Goal: Task Accomplishment & Management: Manage account settings

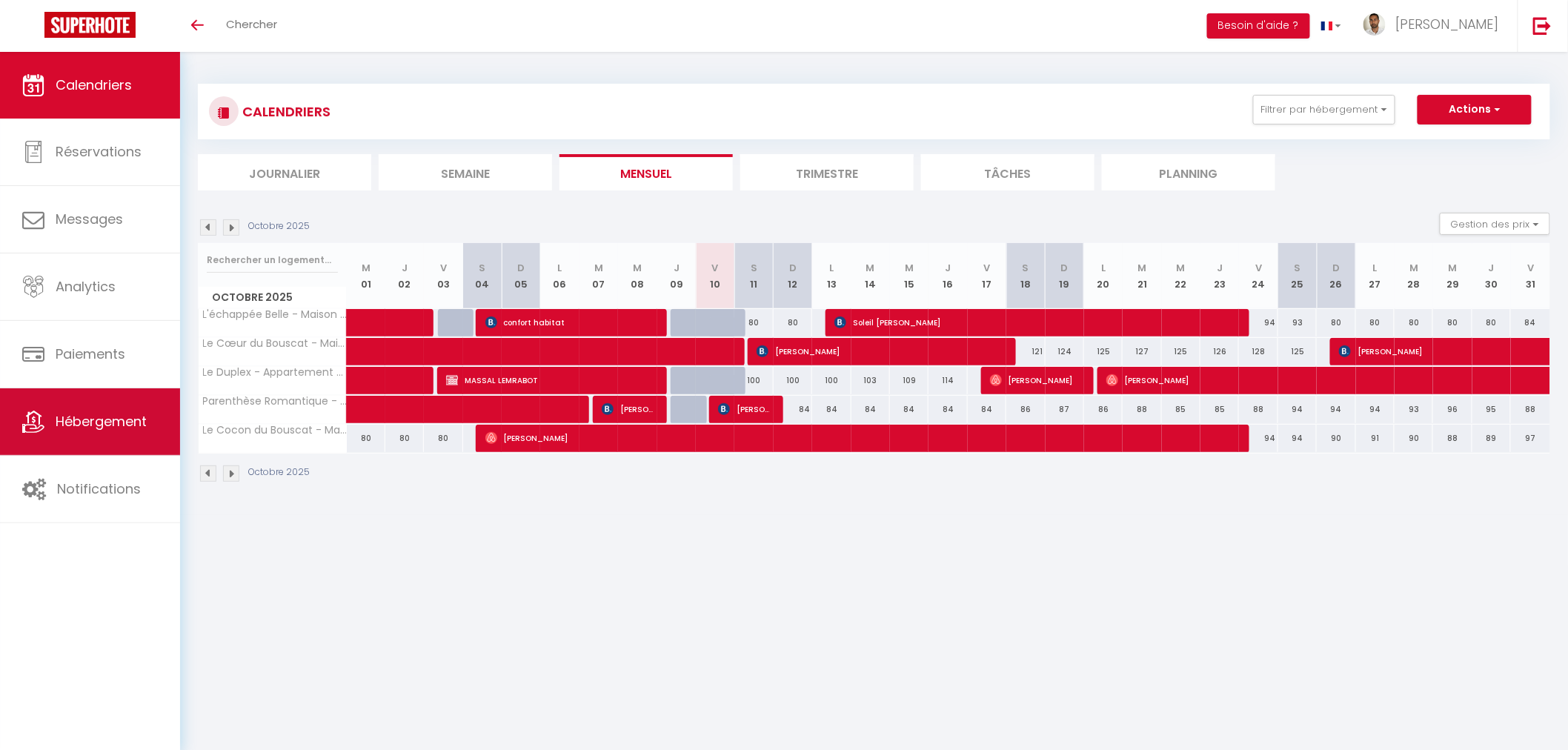
click at [113, 432] on link "Hébergement" at bounding box center [90, 421] width 180 height 67
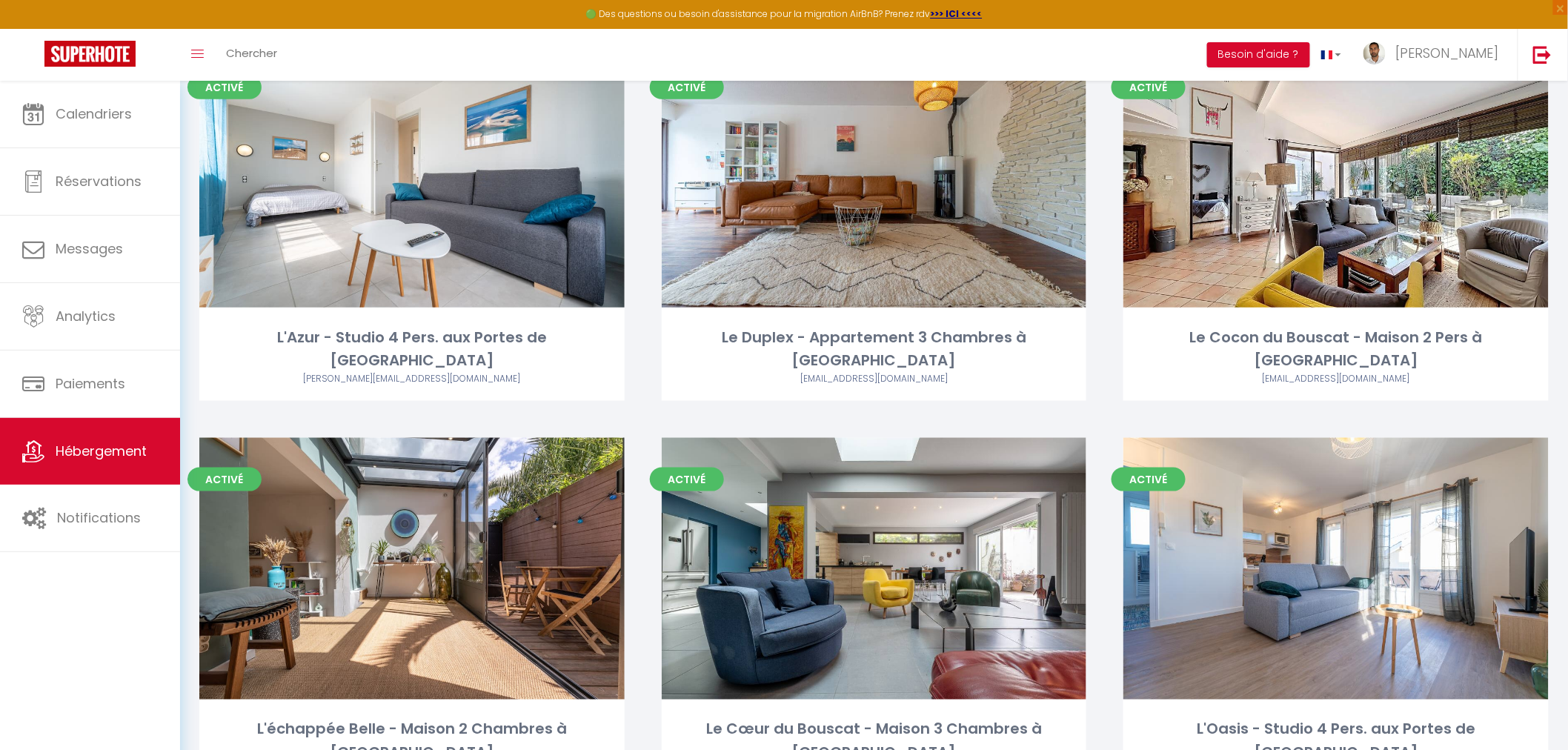
scroll to position [565, 0]
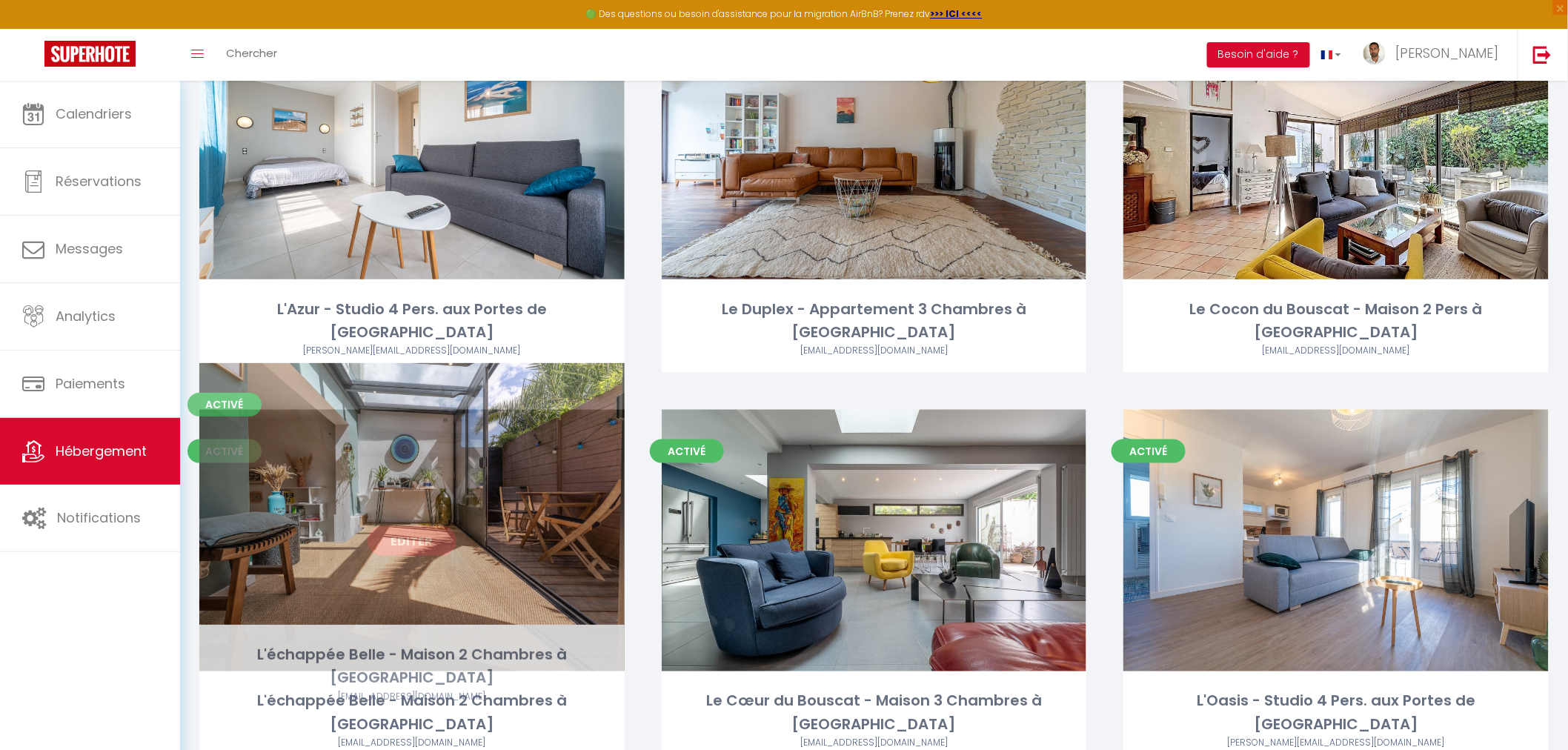
click at [505, 461] on div "Editer" at bounding box center [412, 540] width 425 height 262
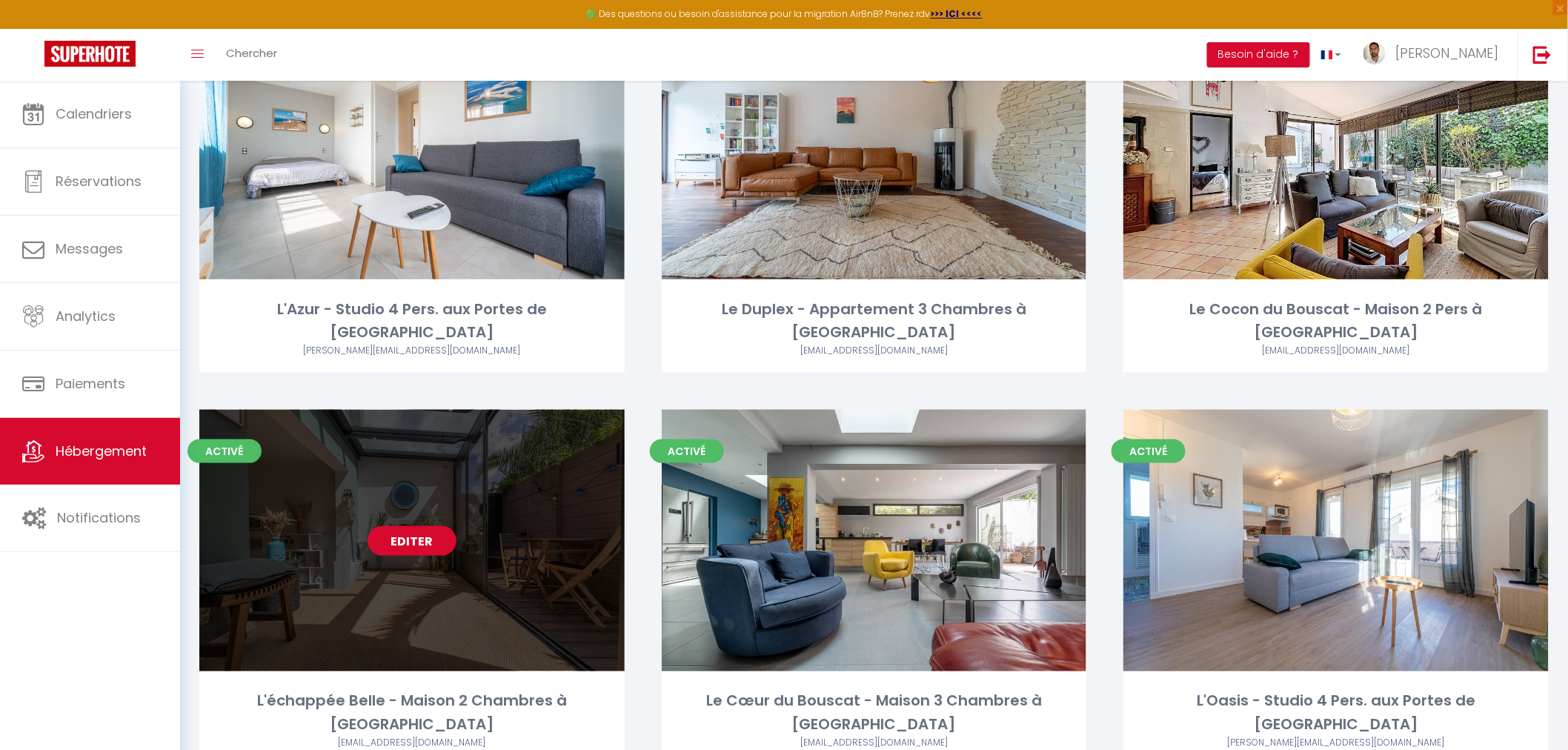
click at [420, 526] on link "Editer" at bounding box center [411, 541] width 89 height 29
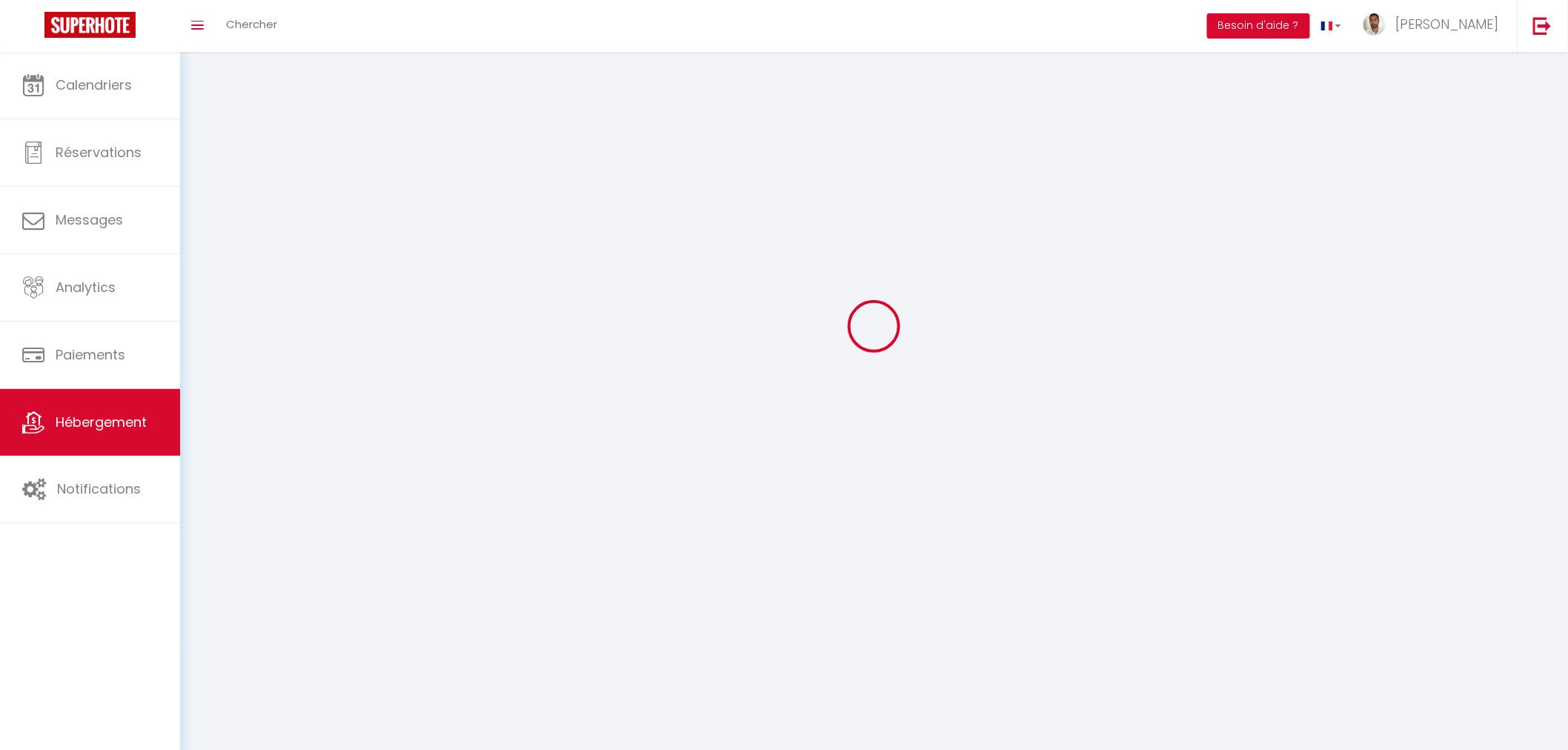
select select
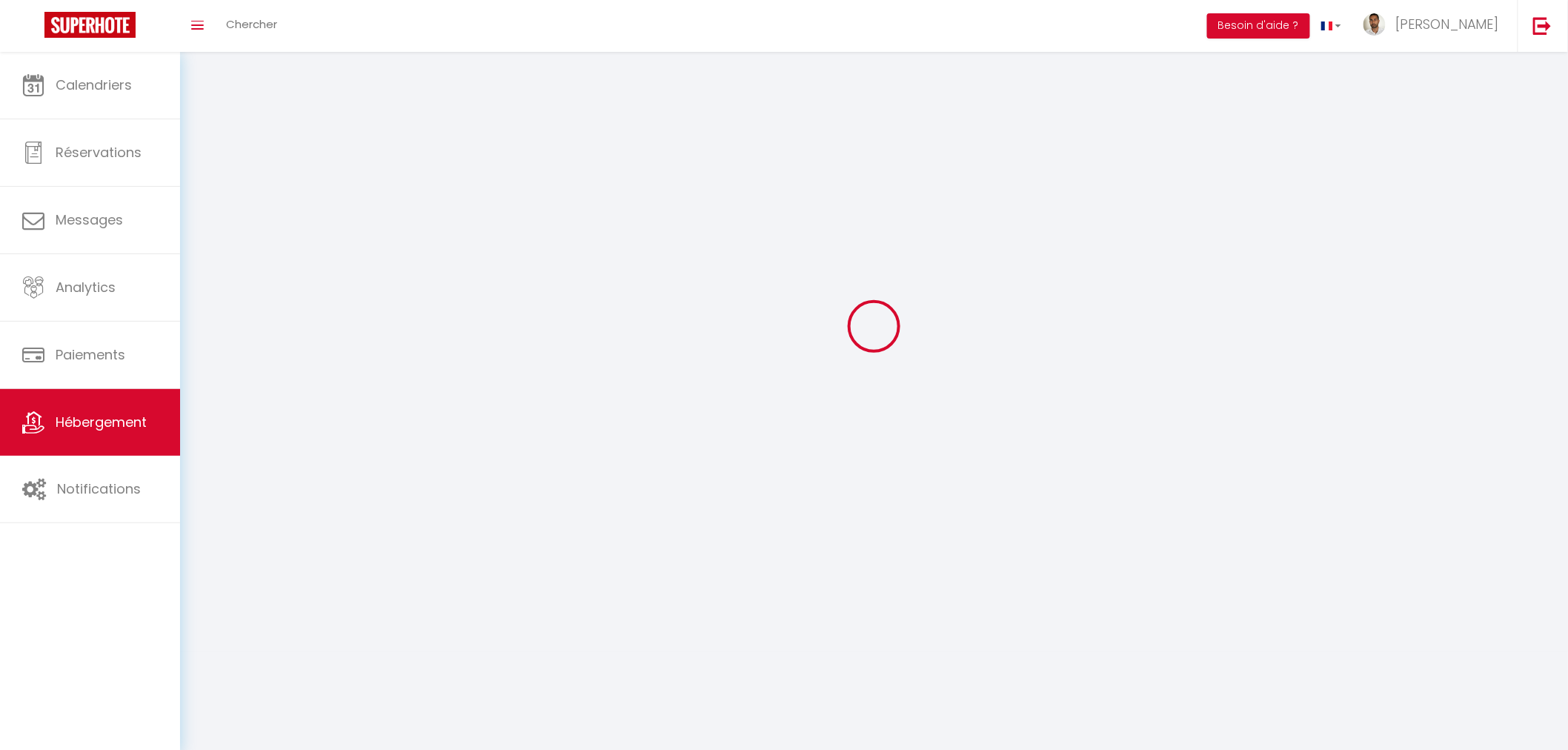
select select "1"
select select
checkbox input "false"
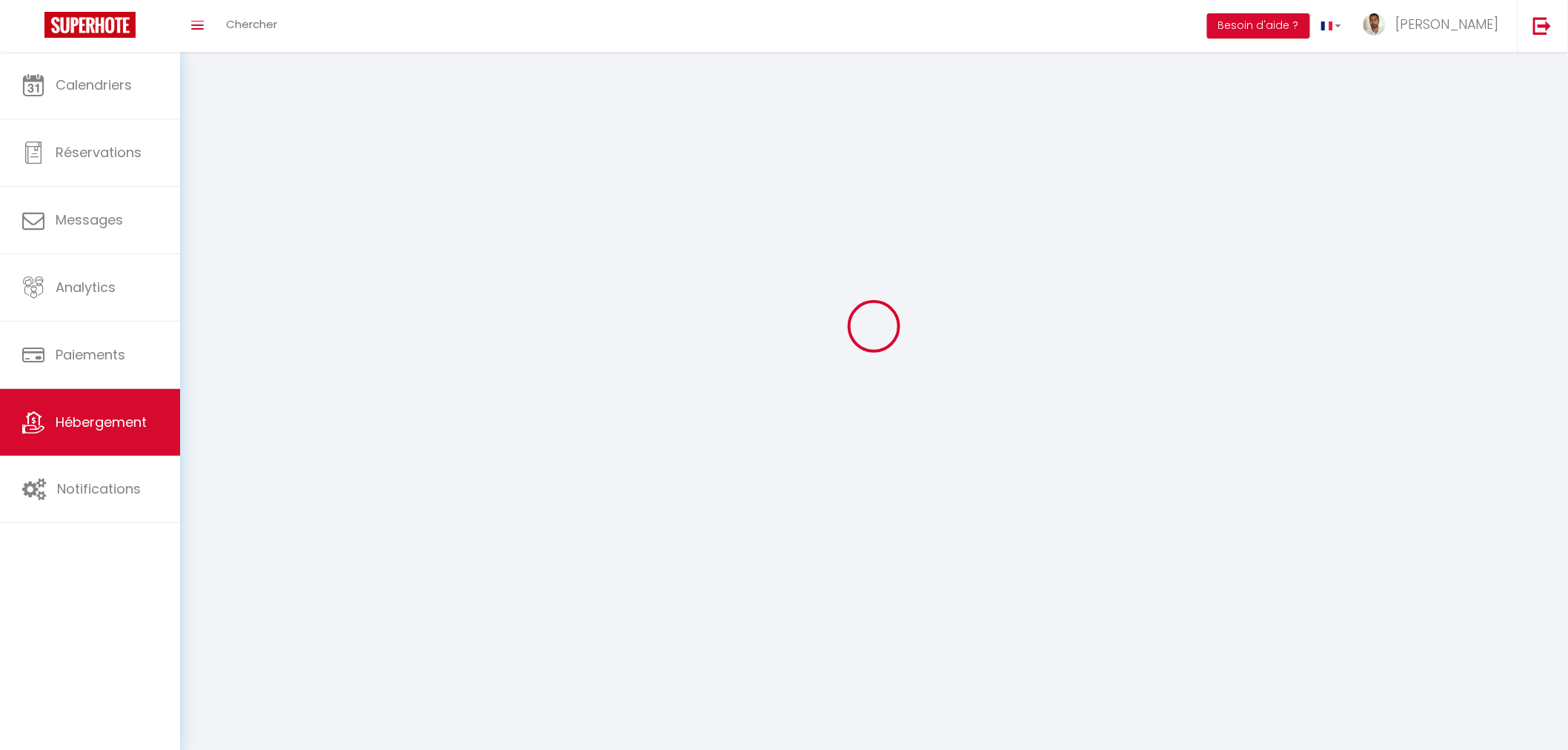
checkbox input "false"
select select "28"
select select
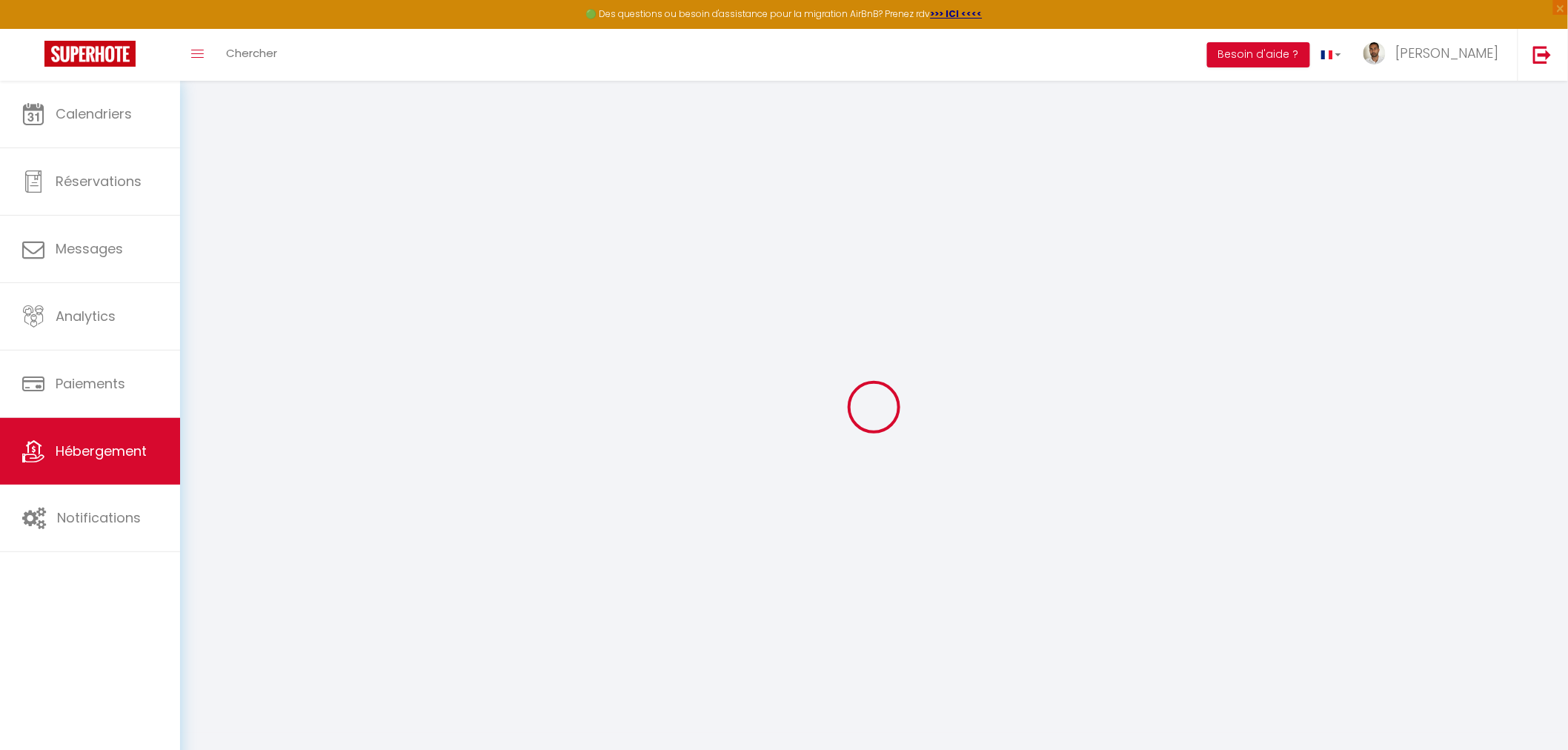
select select
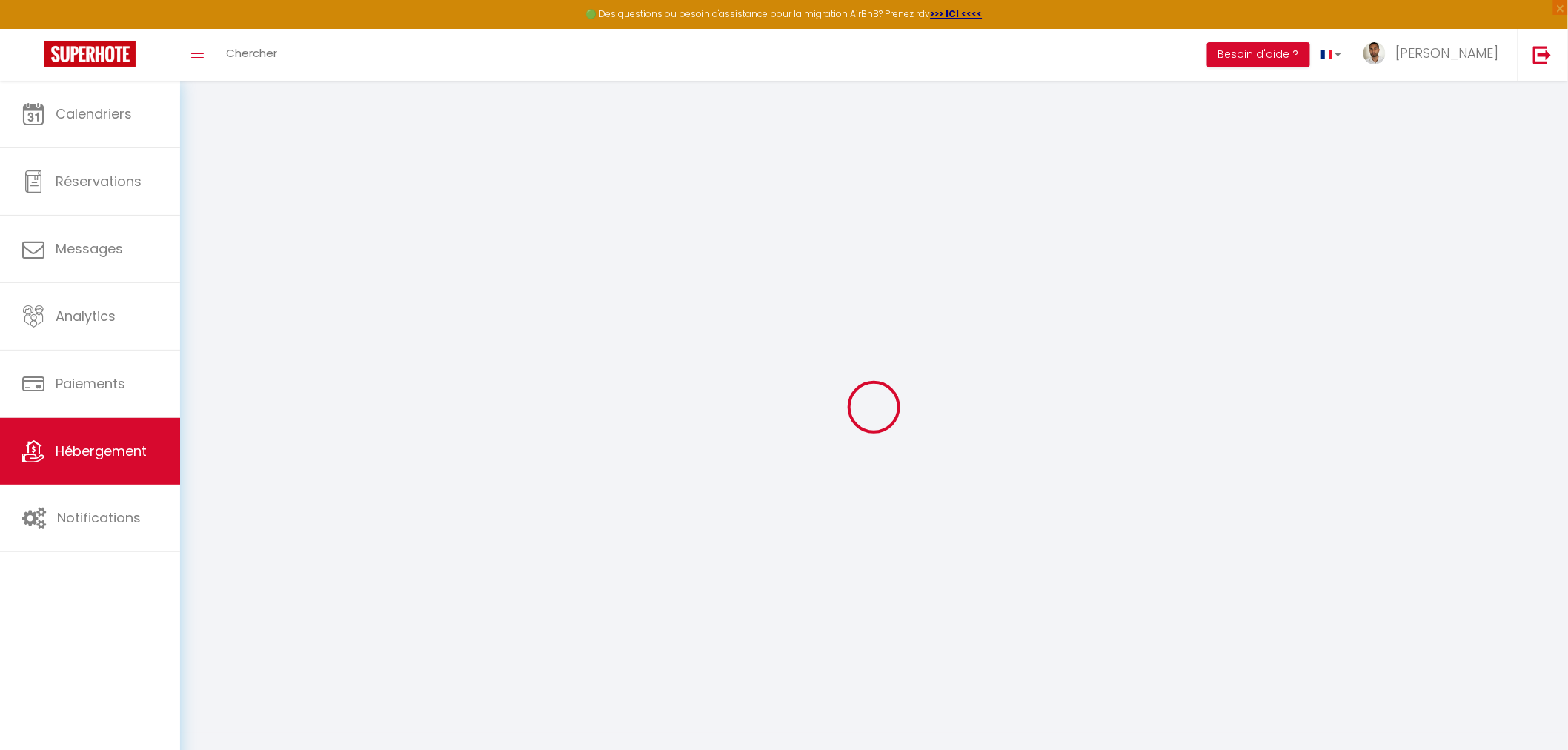
select select
checkbox input "false"
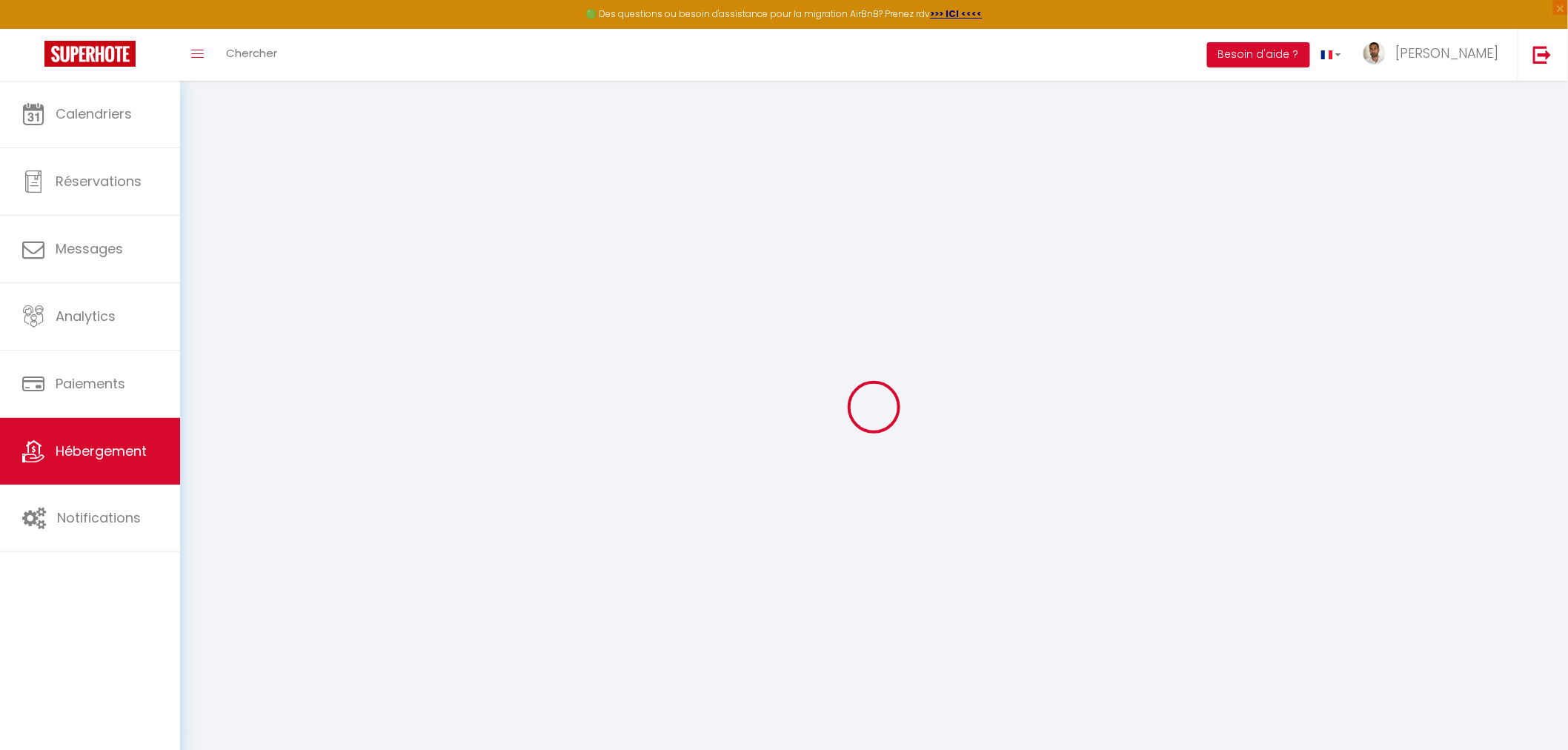
select select
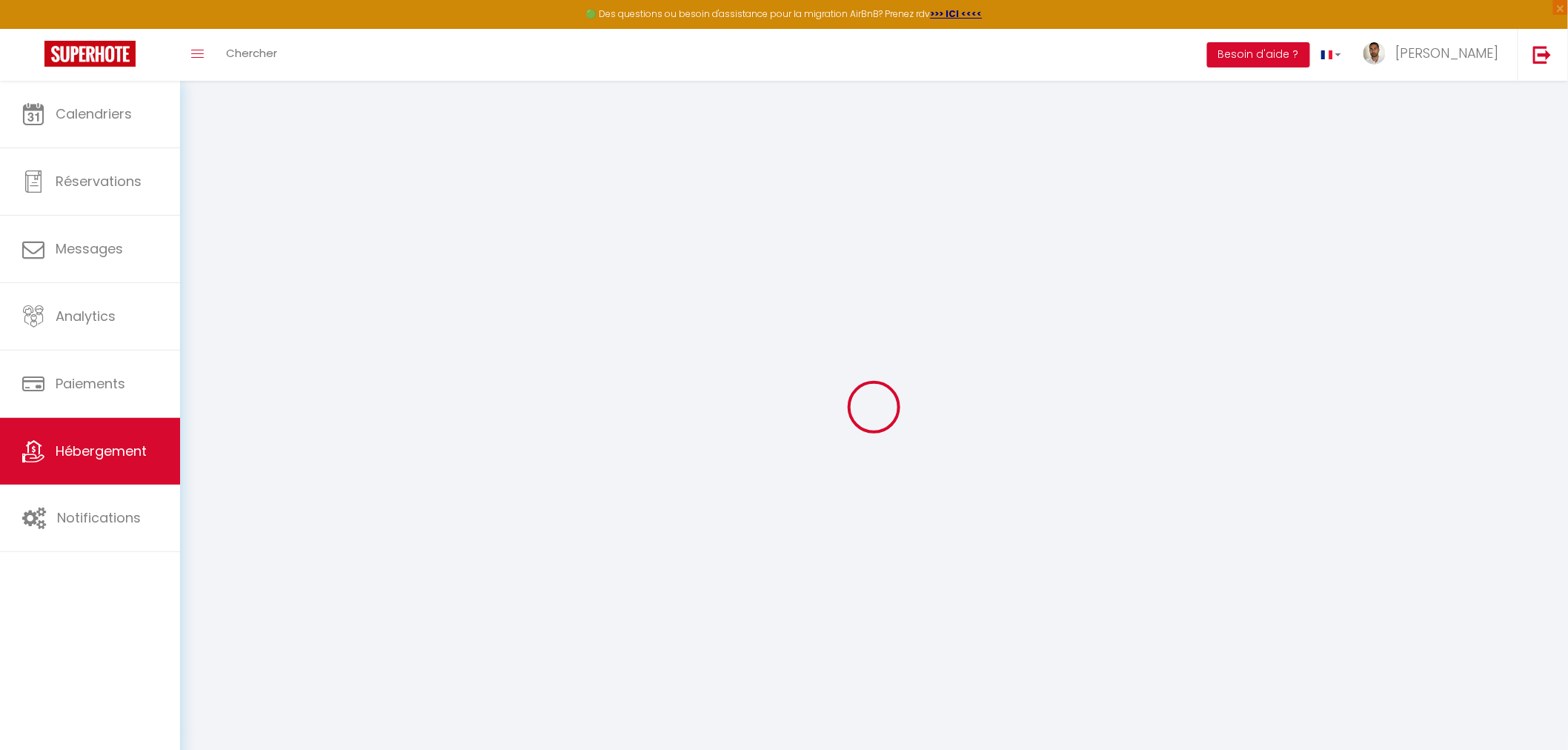
select select
checkbox input "false"
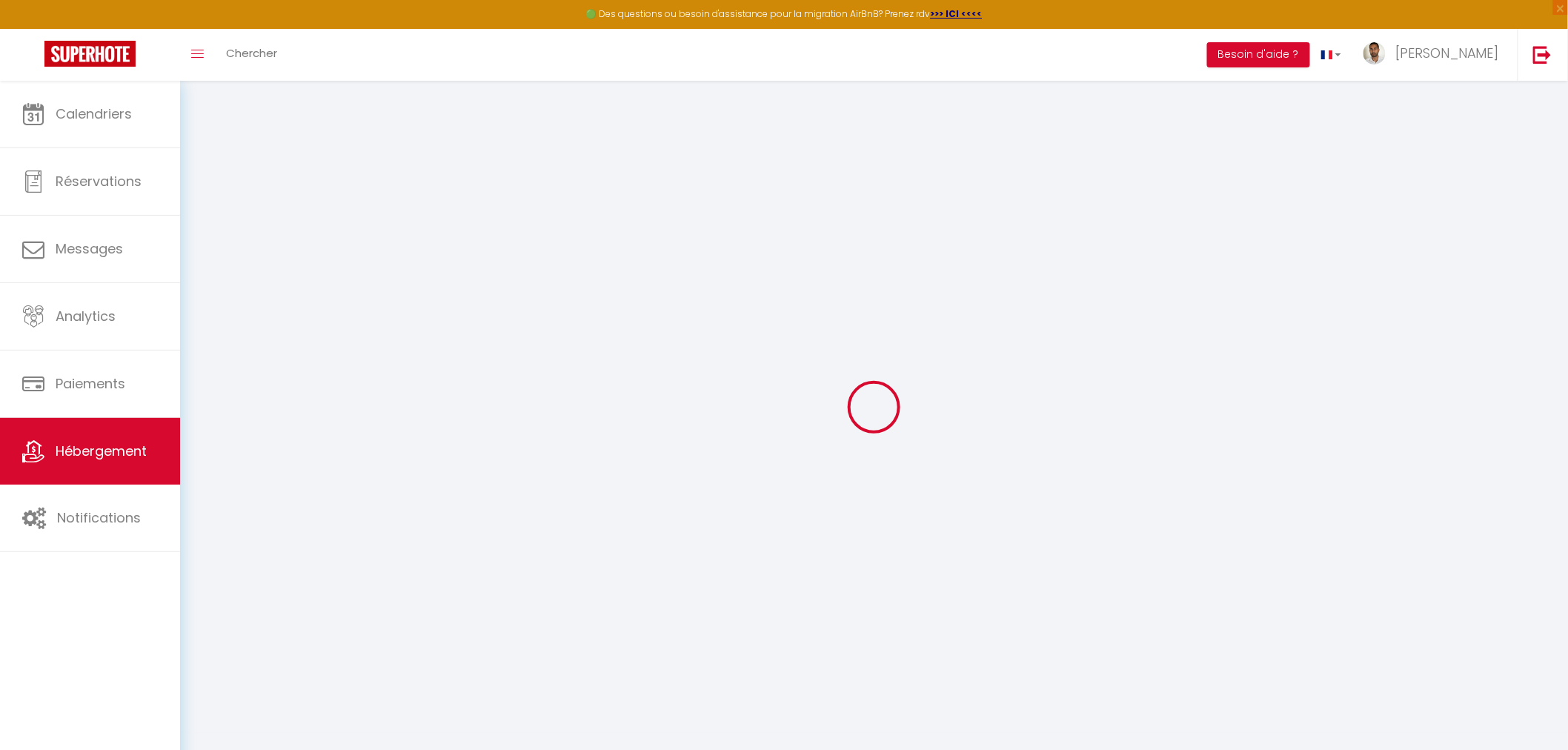
checkbox input "false"
select select
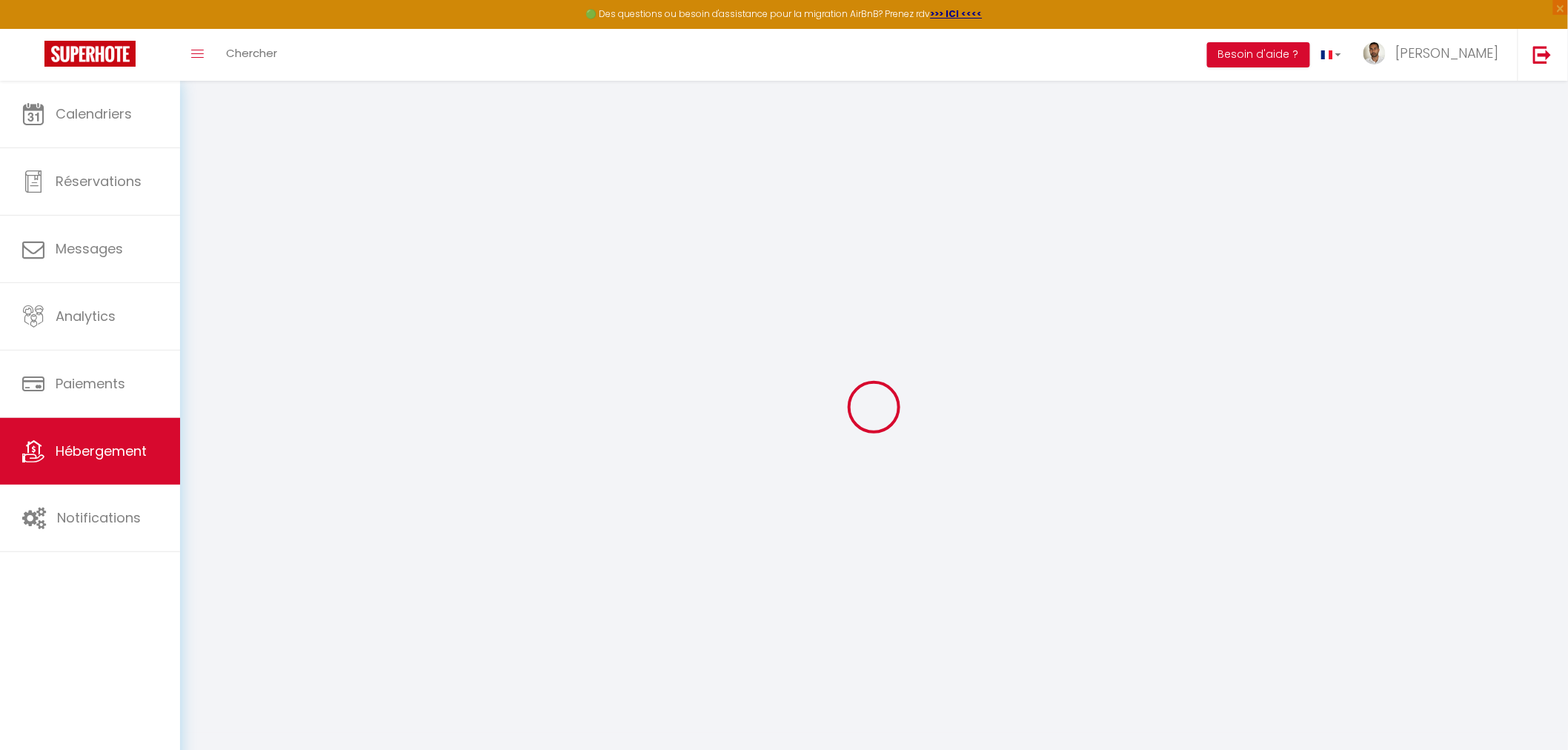
select select
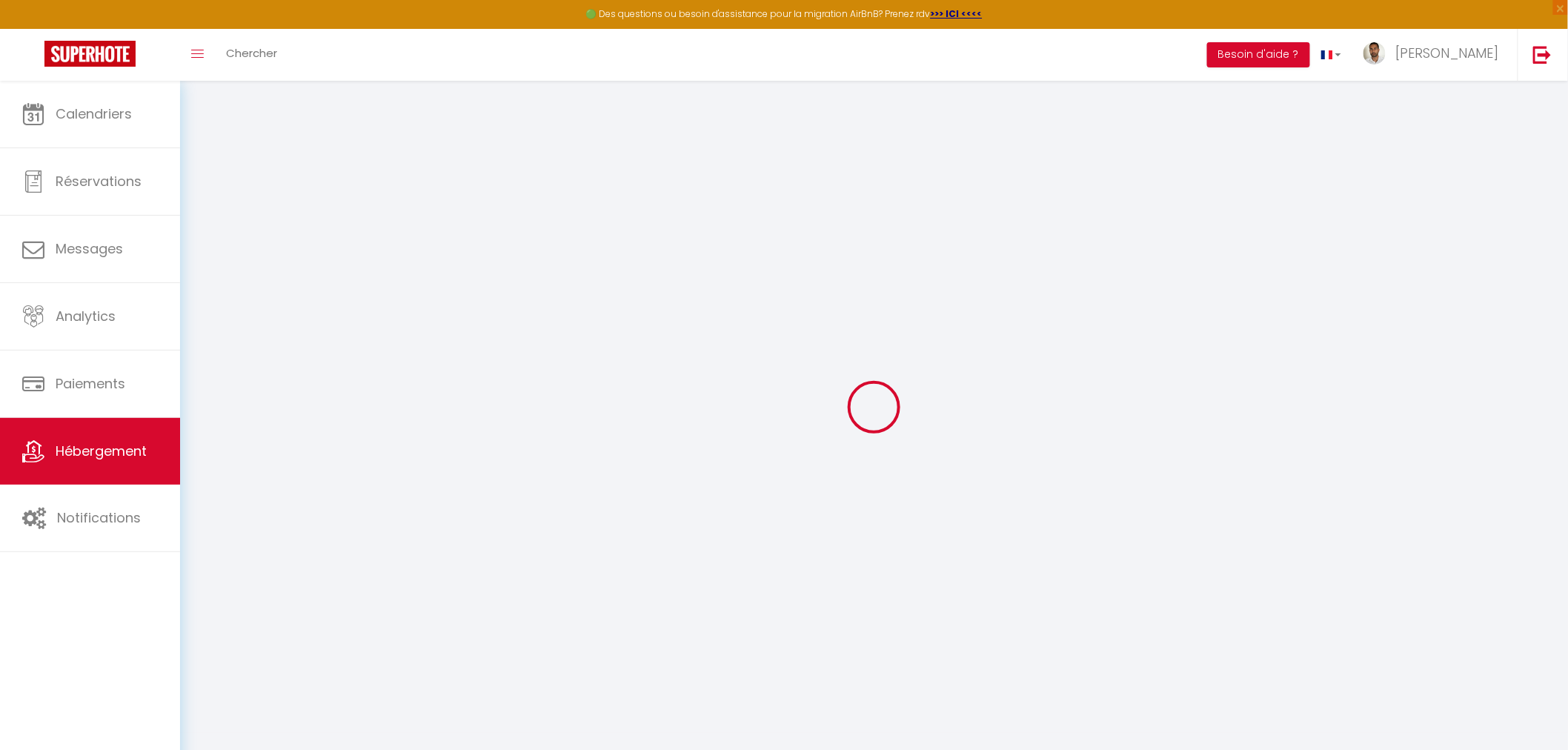
checkbox input "false"
select select
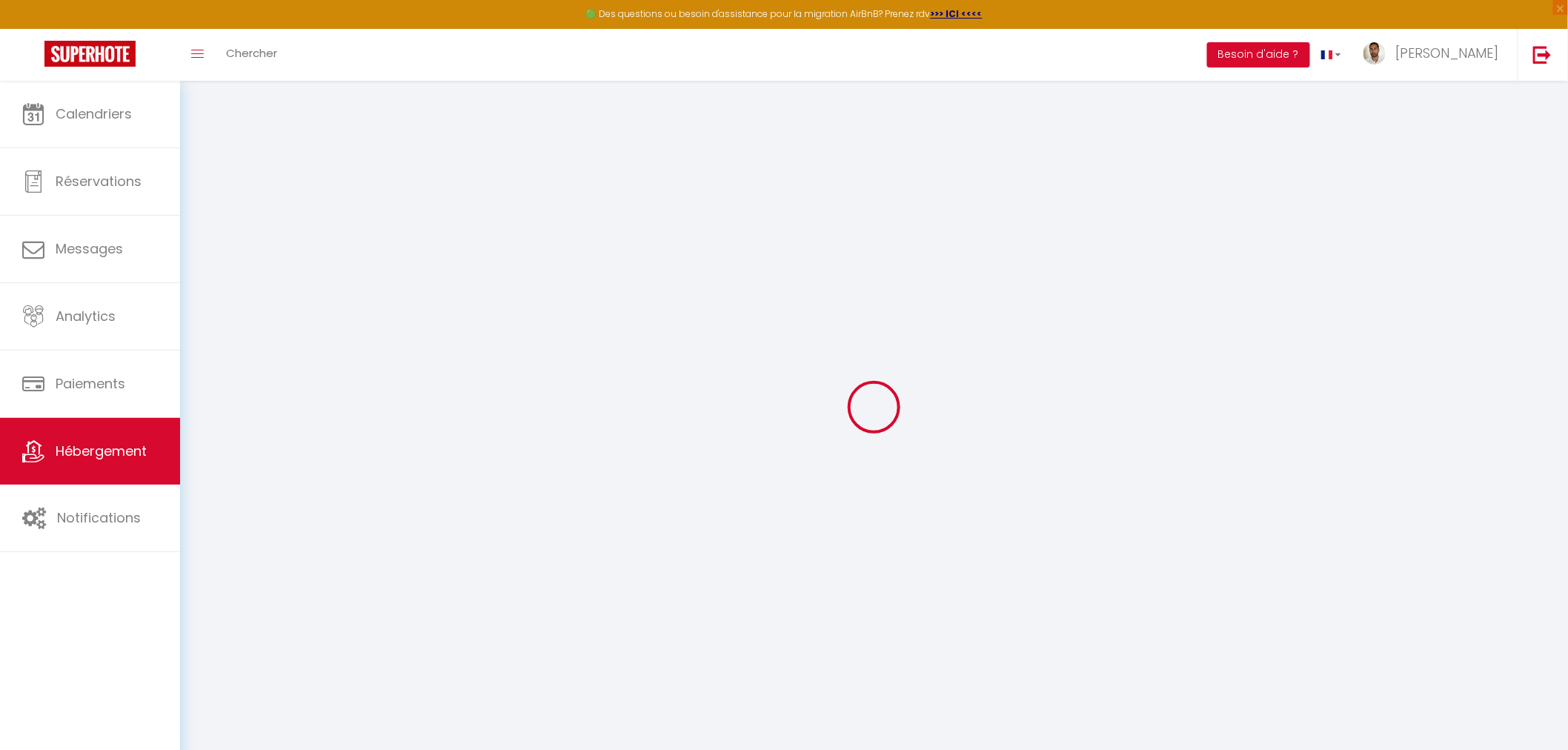
select select
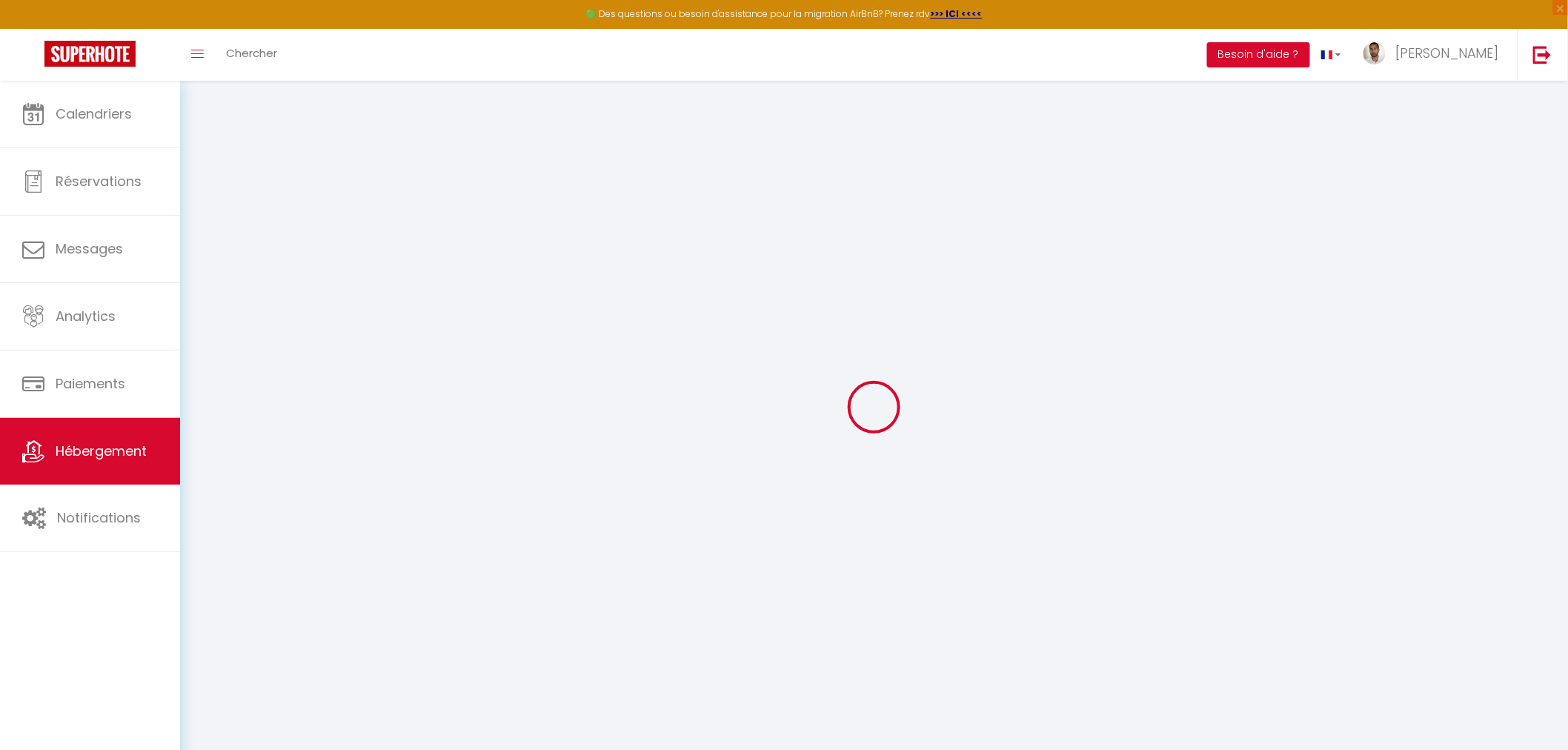
select select
checkbox input "false"
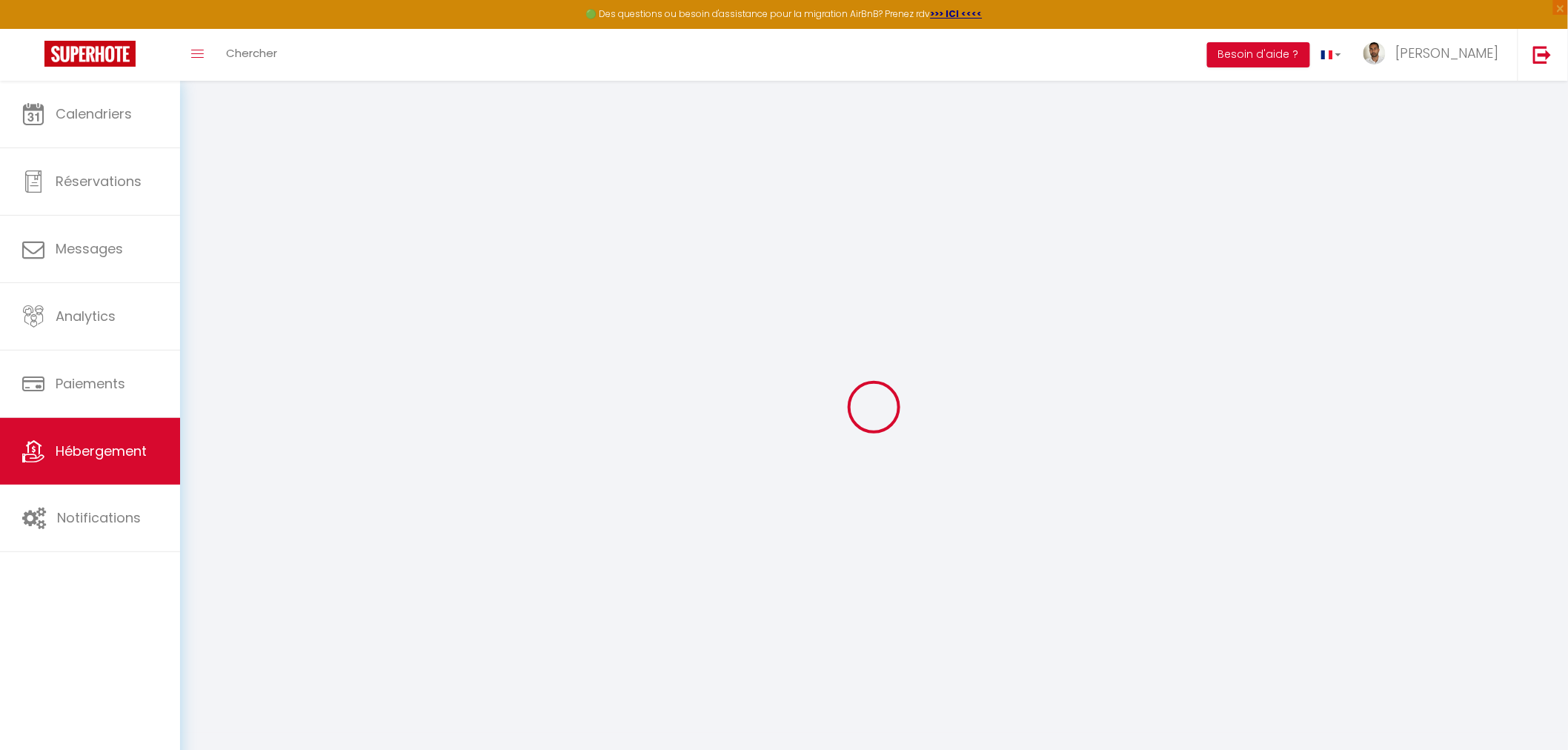
checkbox input "false"
select select
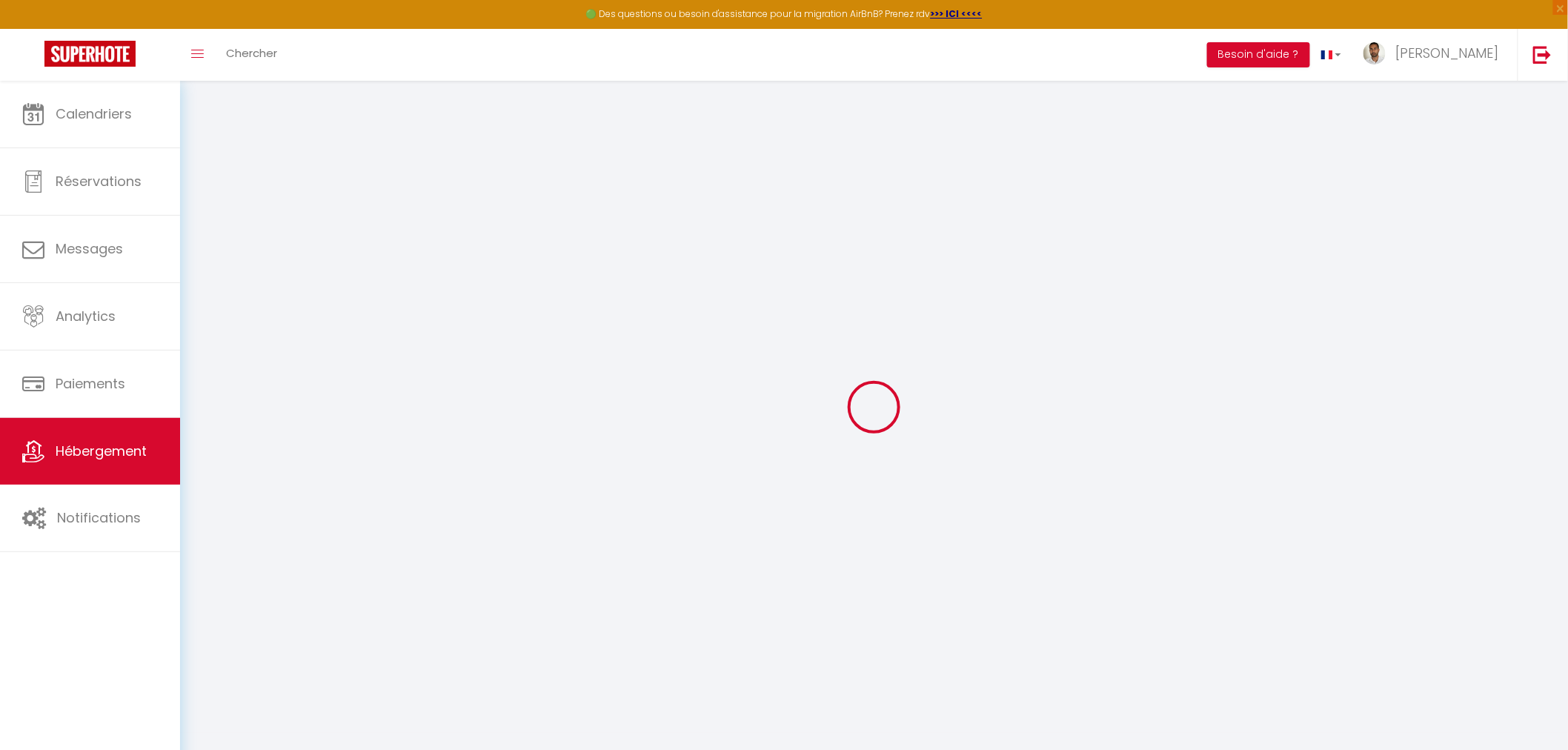
select select
checkbox input "false"
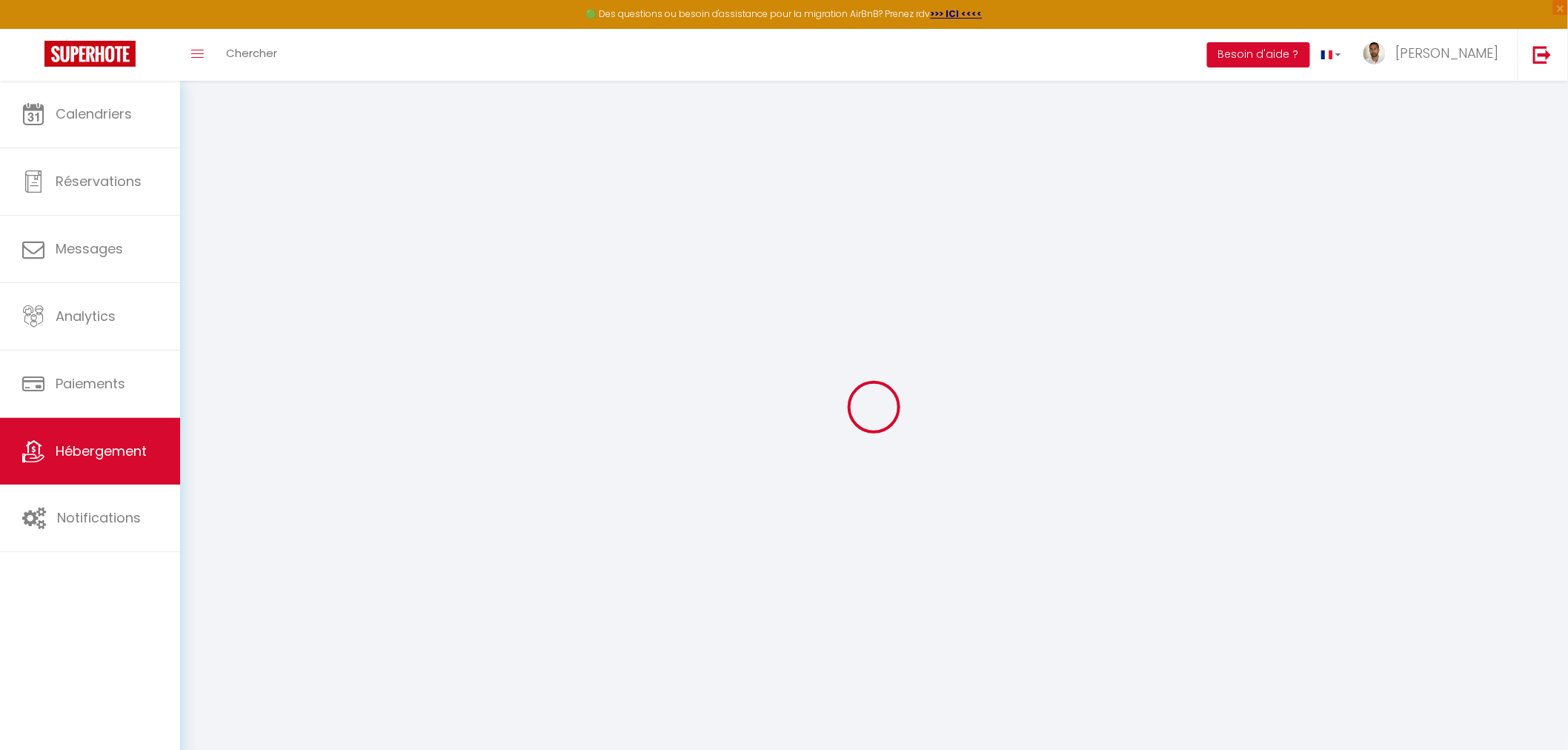
checkbox input "false"
select select
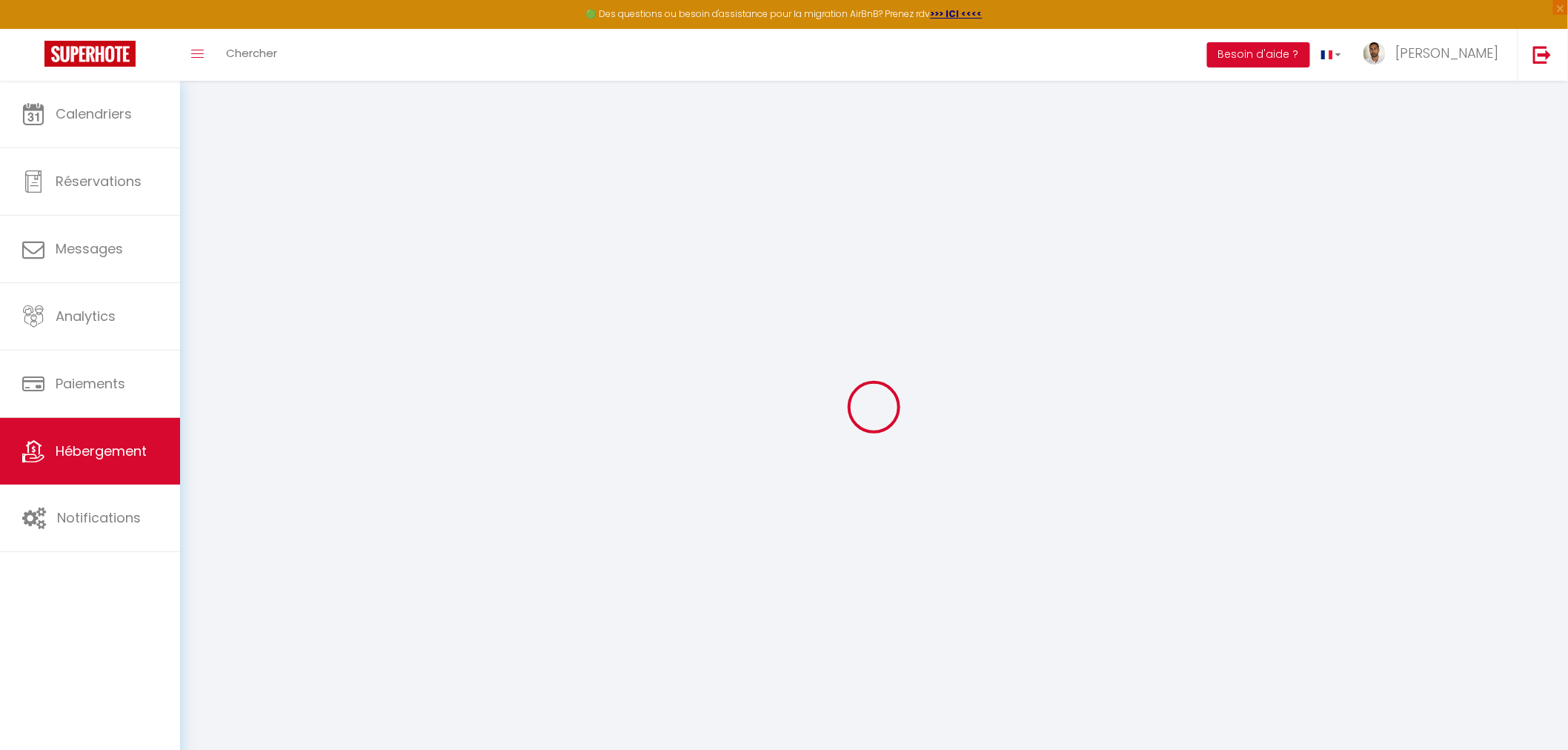
type input "L'échappée Belle - Maison 2 Chambres à [GEOGRAPHIC_DATA]"
type input "[PERSON_NAME]"
type input "REYNAUD"
type input "[STREET_ADDRESS][PERSON_NAME]"
type input "33110"
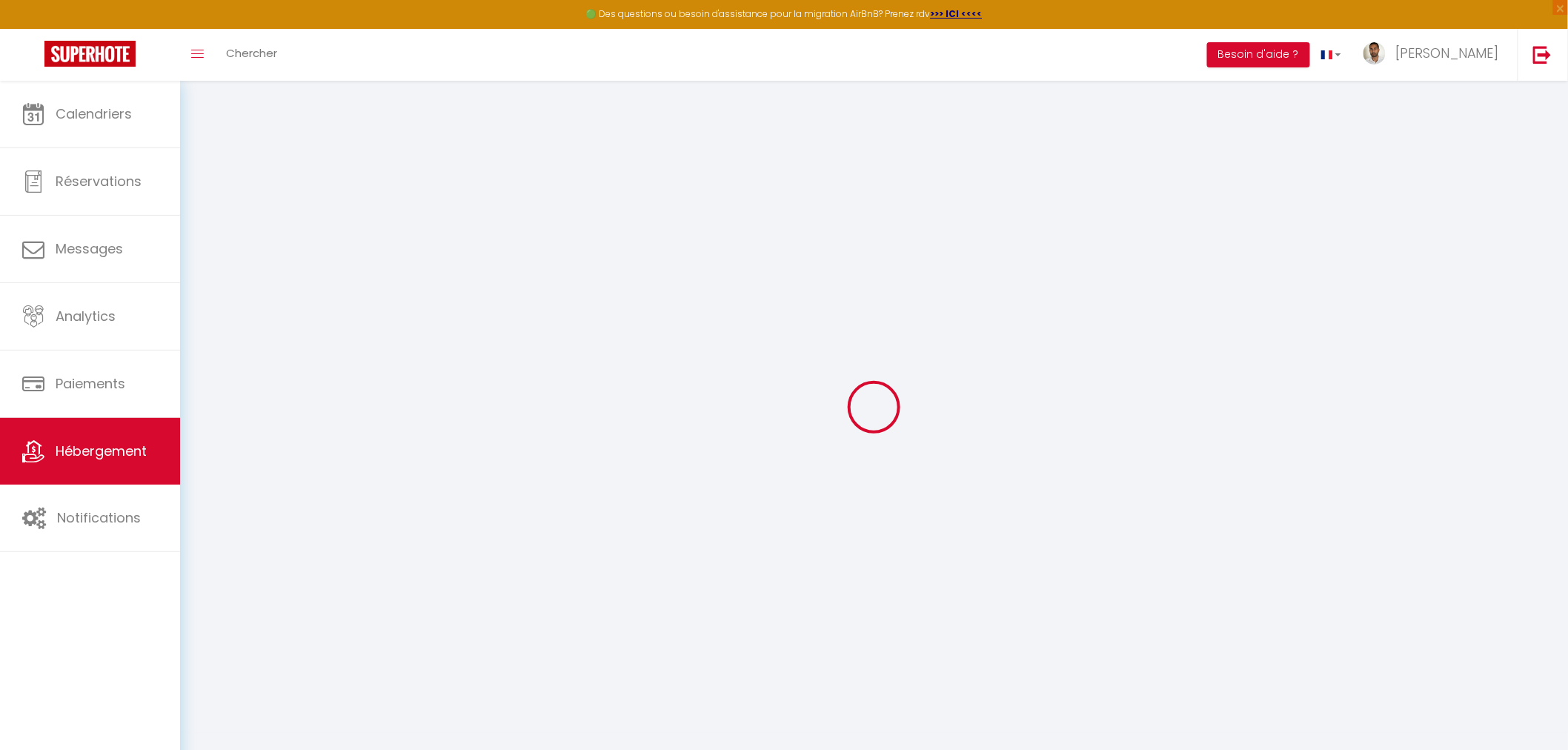
type input "LE BOUSCAT"
select select "houses"
select select "2"
type input "160"
type input "110"
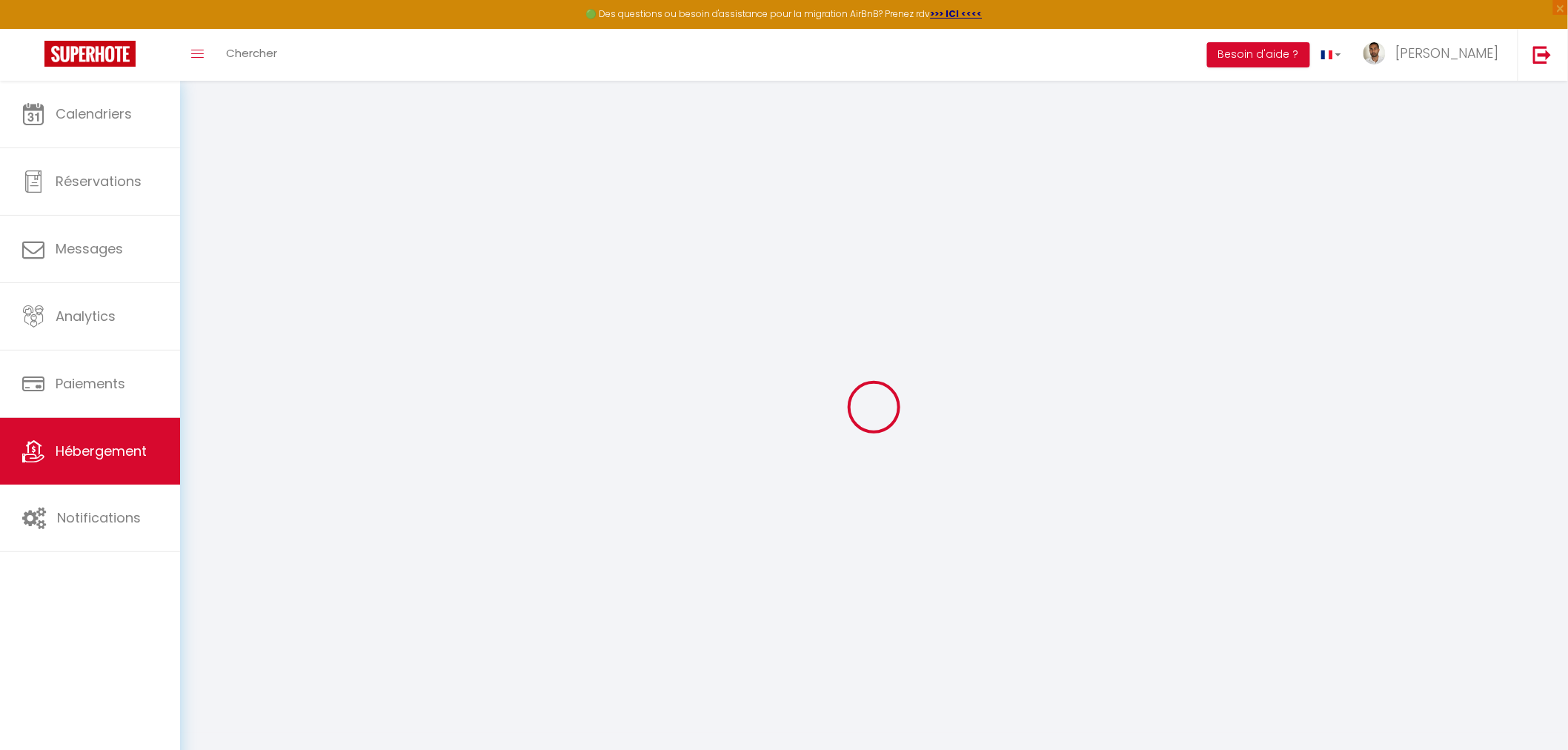
type input "1000"
select select
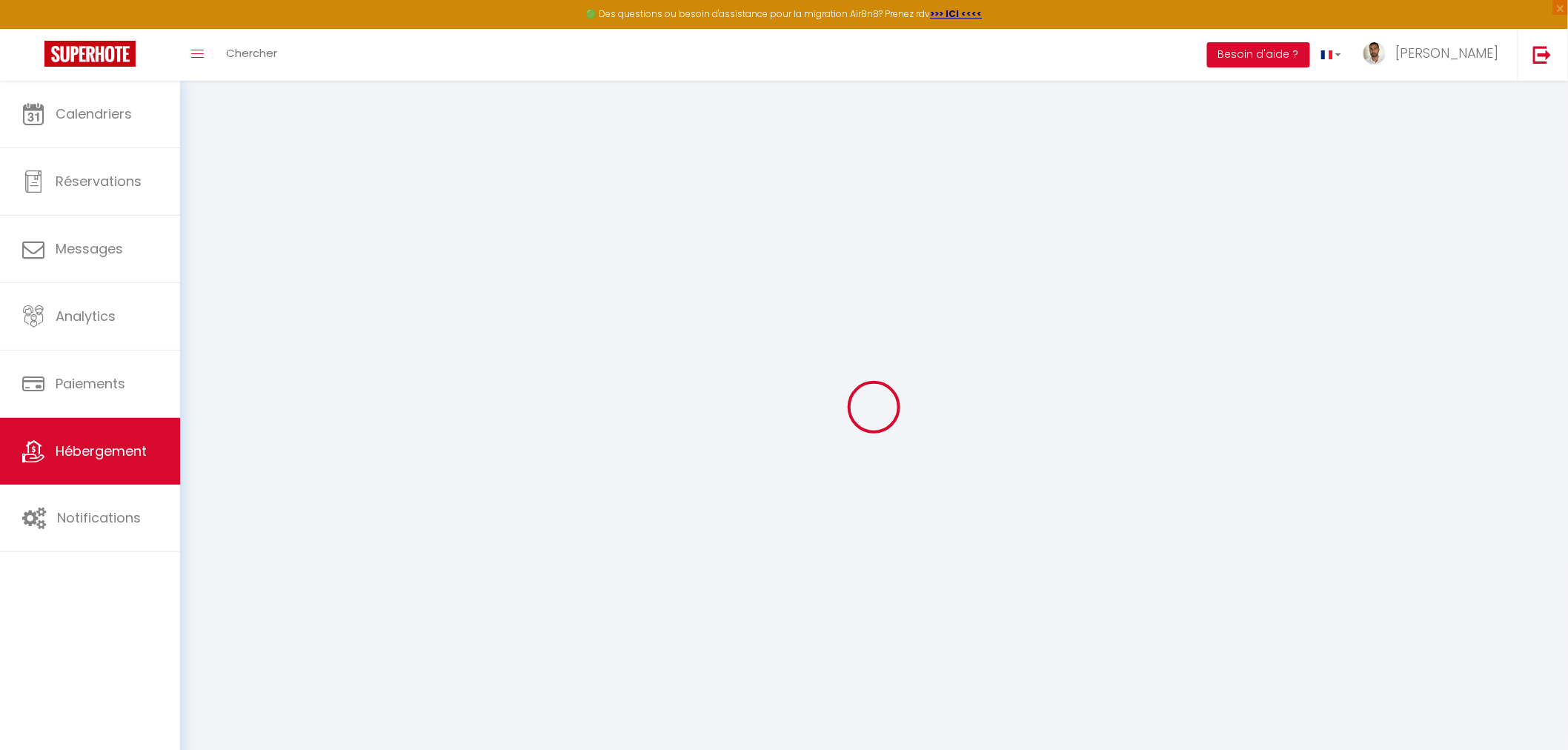
select select
type input "[STREET_ADDRESS][PERSON_NAME]"
type input "33110"
type input "Le Bouscat"
type input "[PERSON_NAME][EMAIL_ADDRESS][DOMAIN_NAME]"
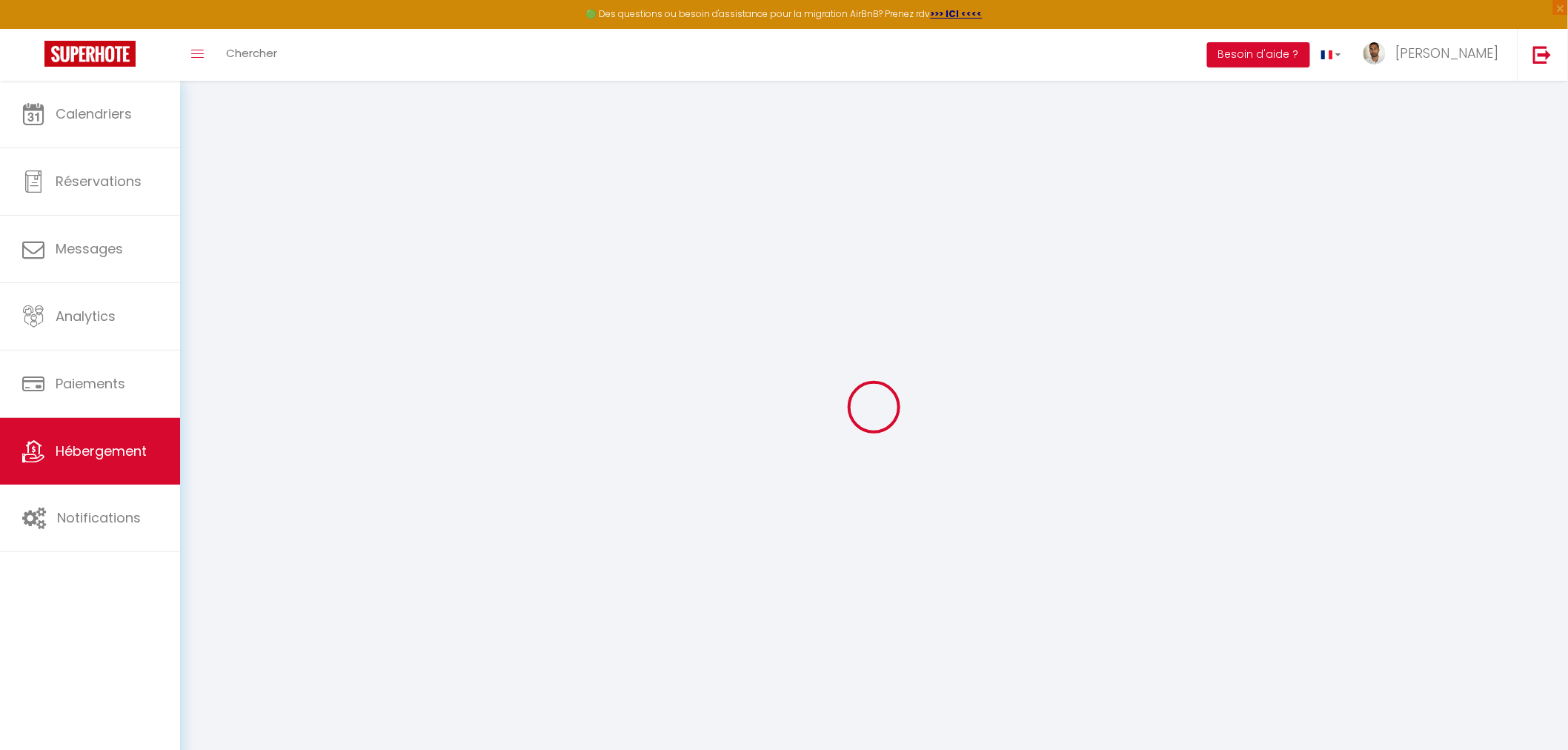
select select "9219"
checkbox input "false"
checkbox input "true"
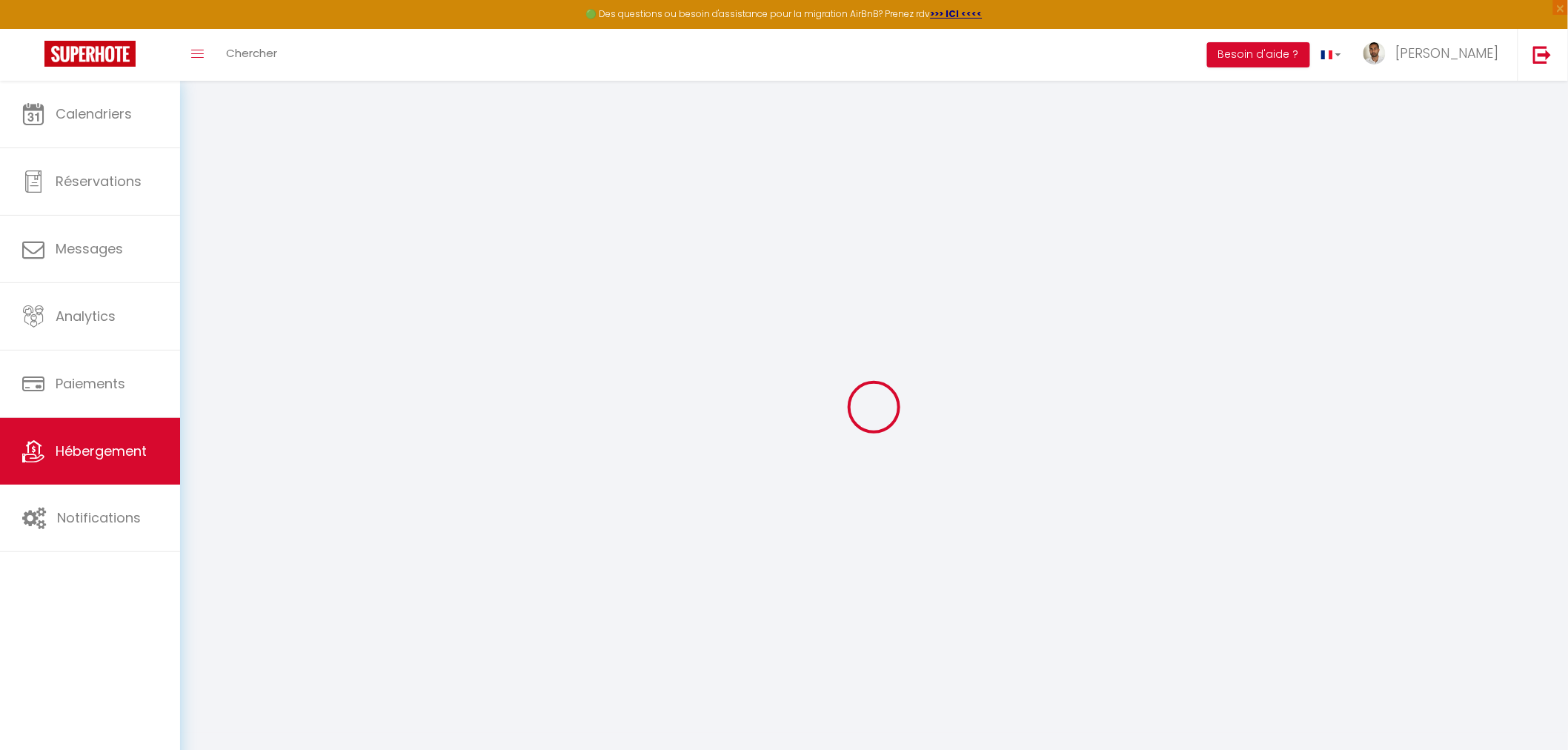
type input "60"
type input "0"
type input "47"
type input "0"
select select
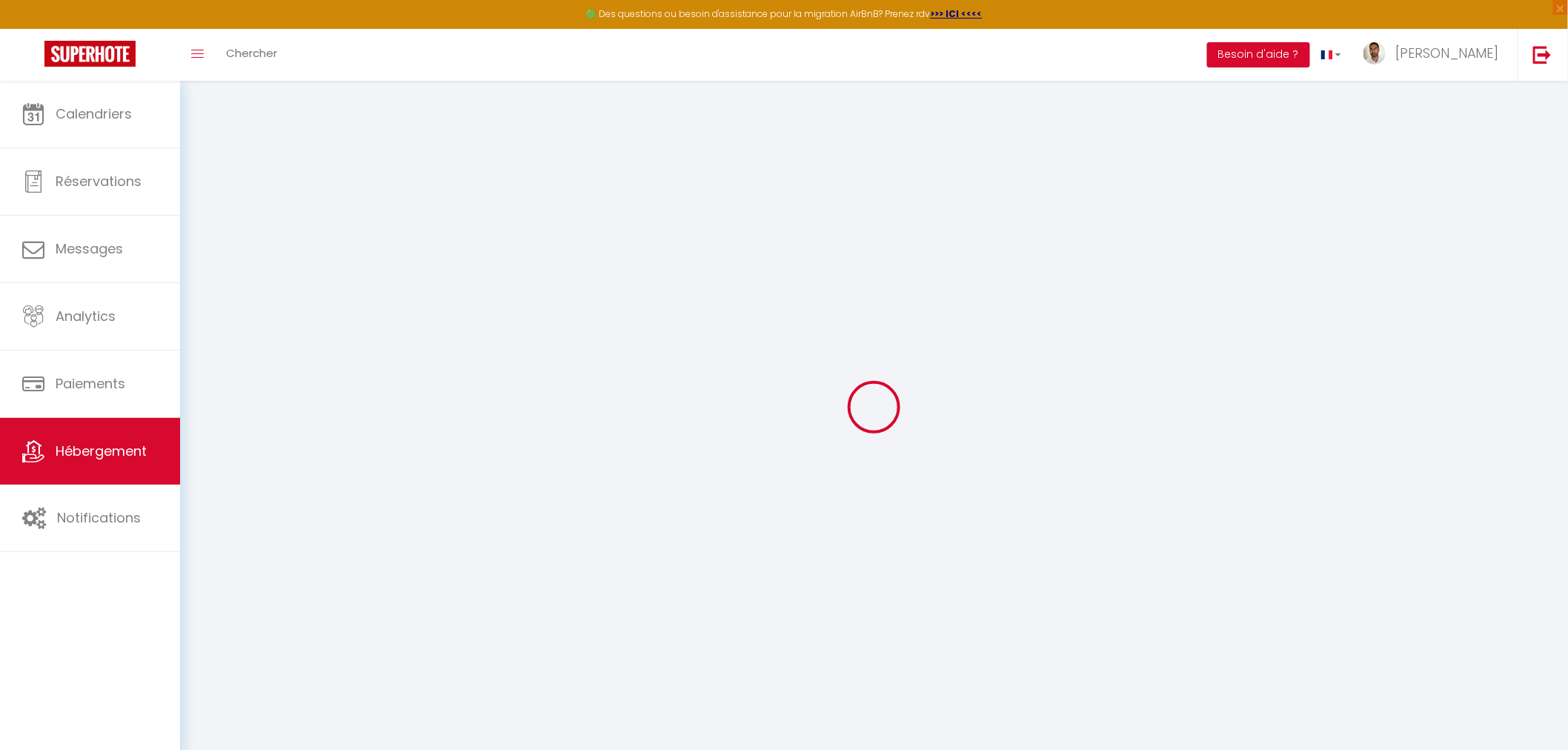
select select
checkbox input "false"
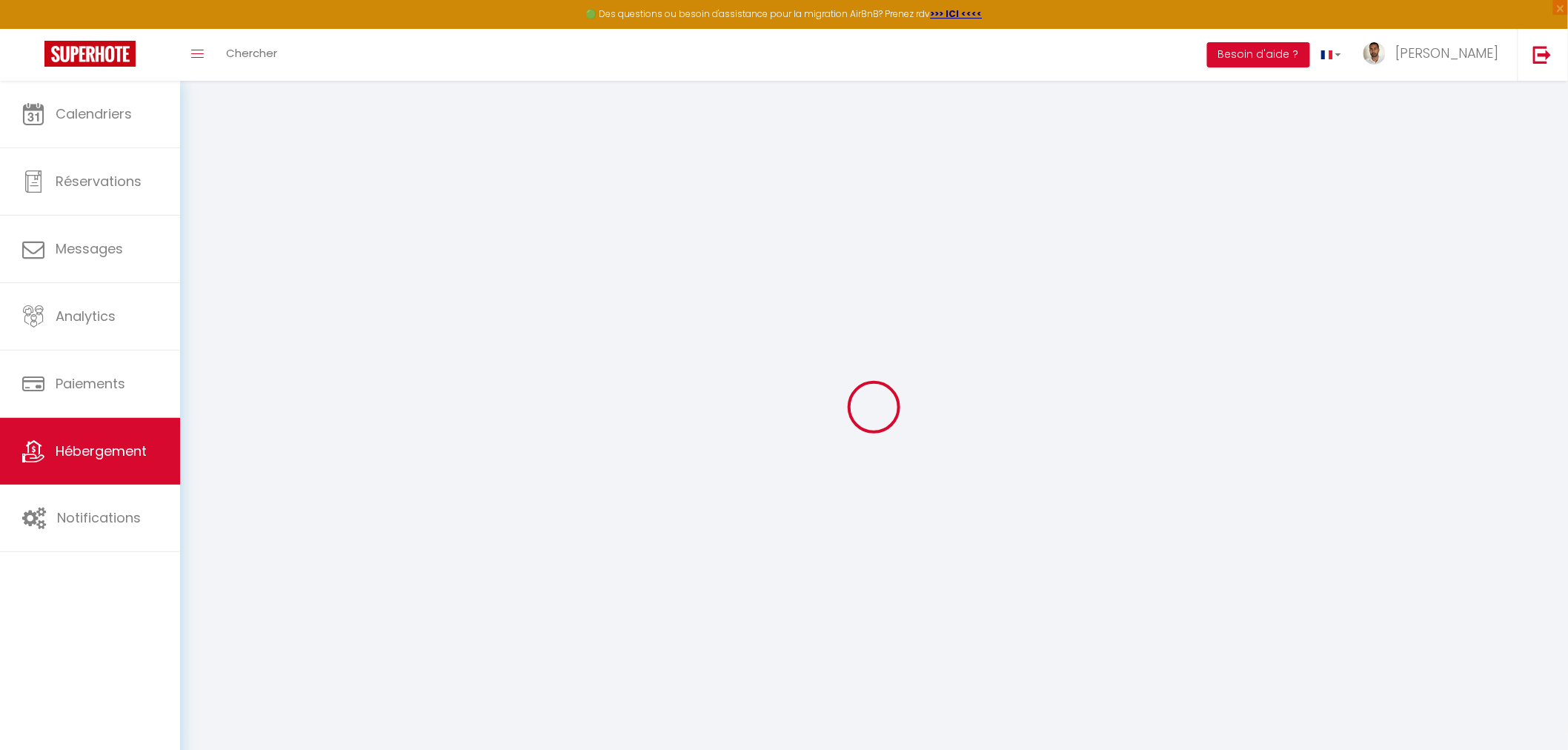
checkbox input "true"
select select
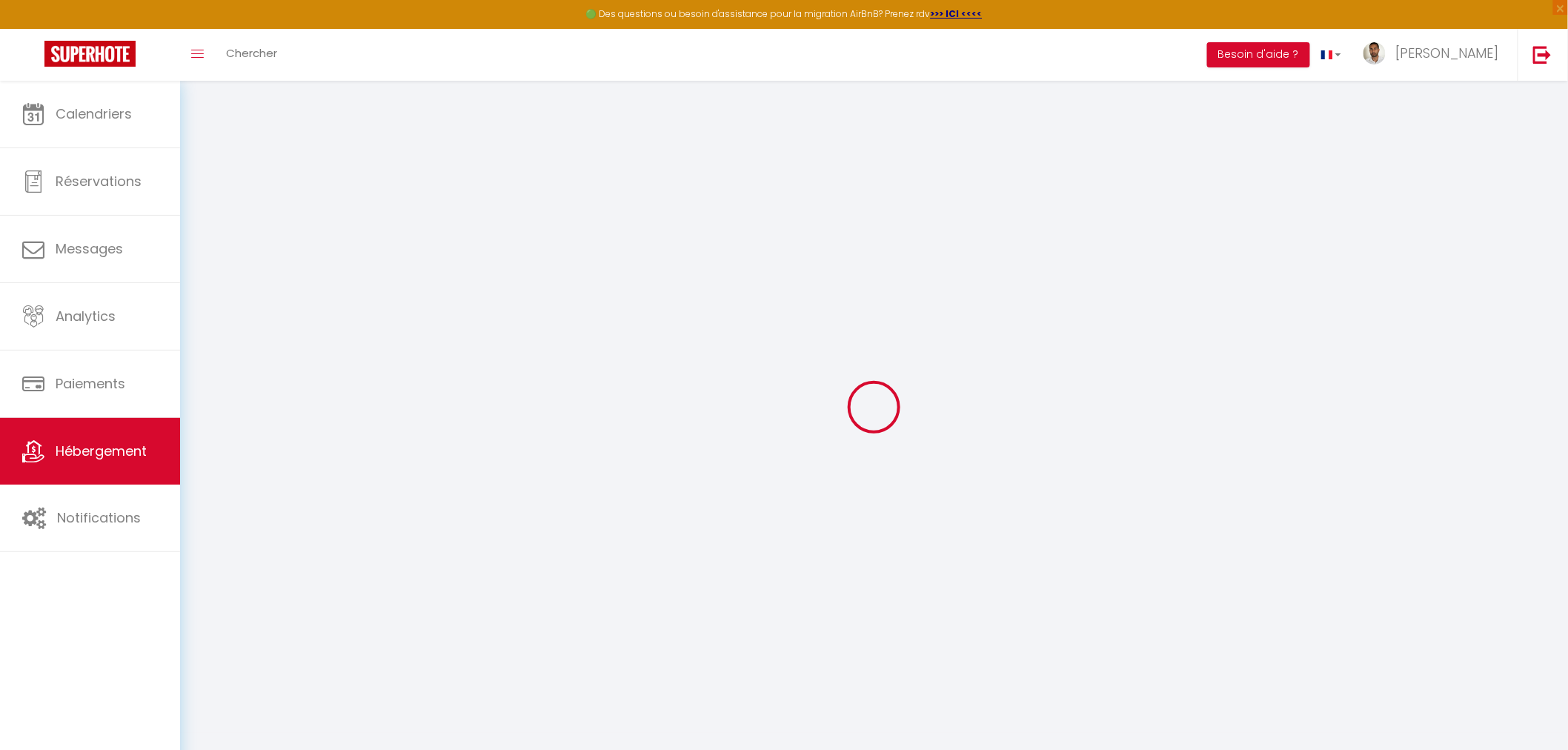
select select
checkbox input "false"
checkbox input "true"
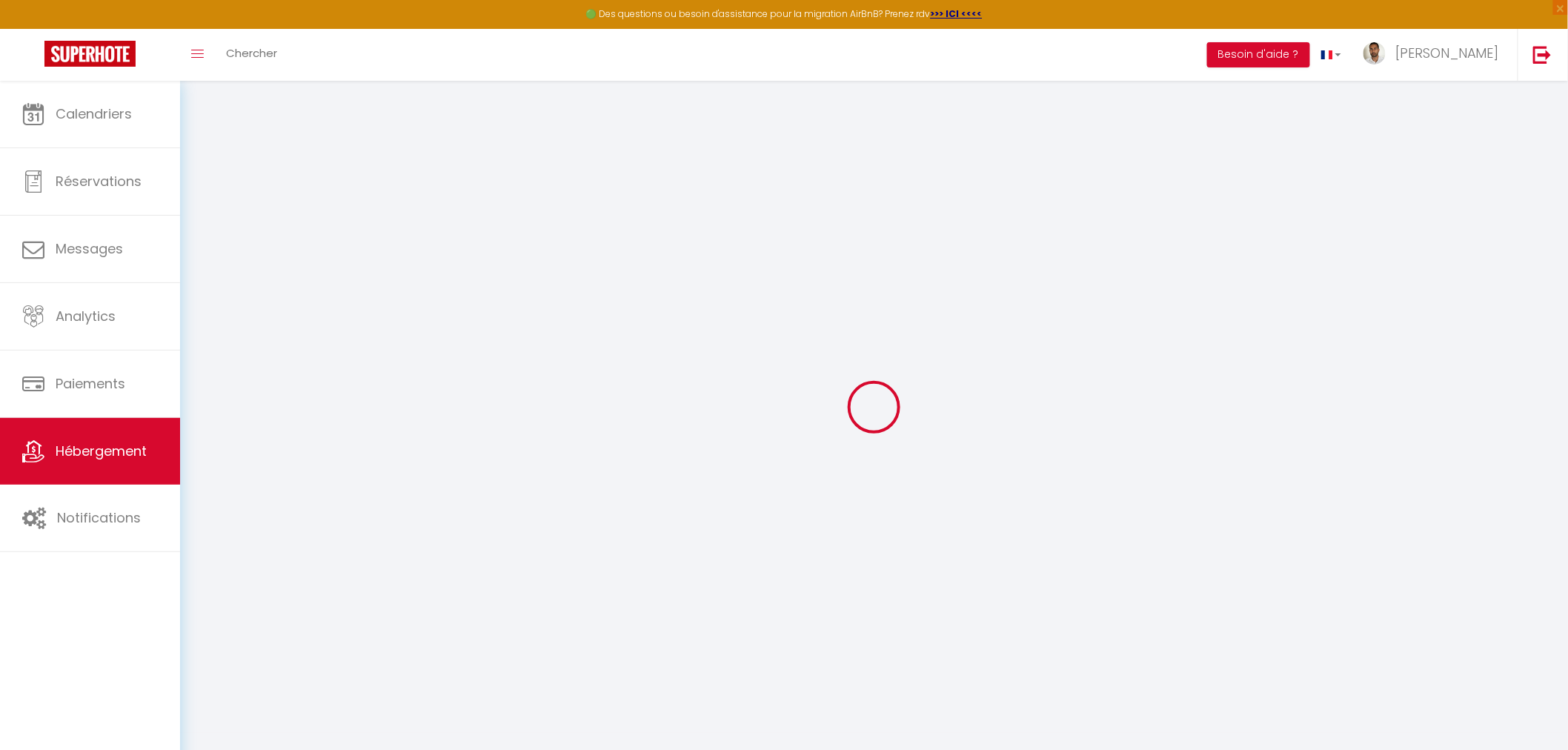
checkbox input "true"
select select "townhouse"
select select "31570"
checkbox input "false"
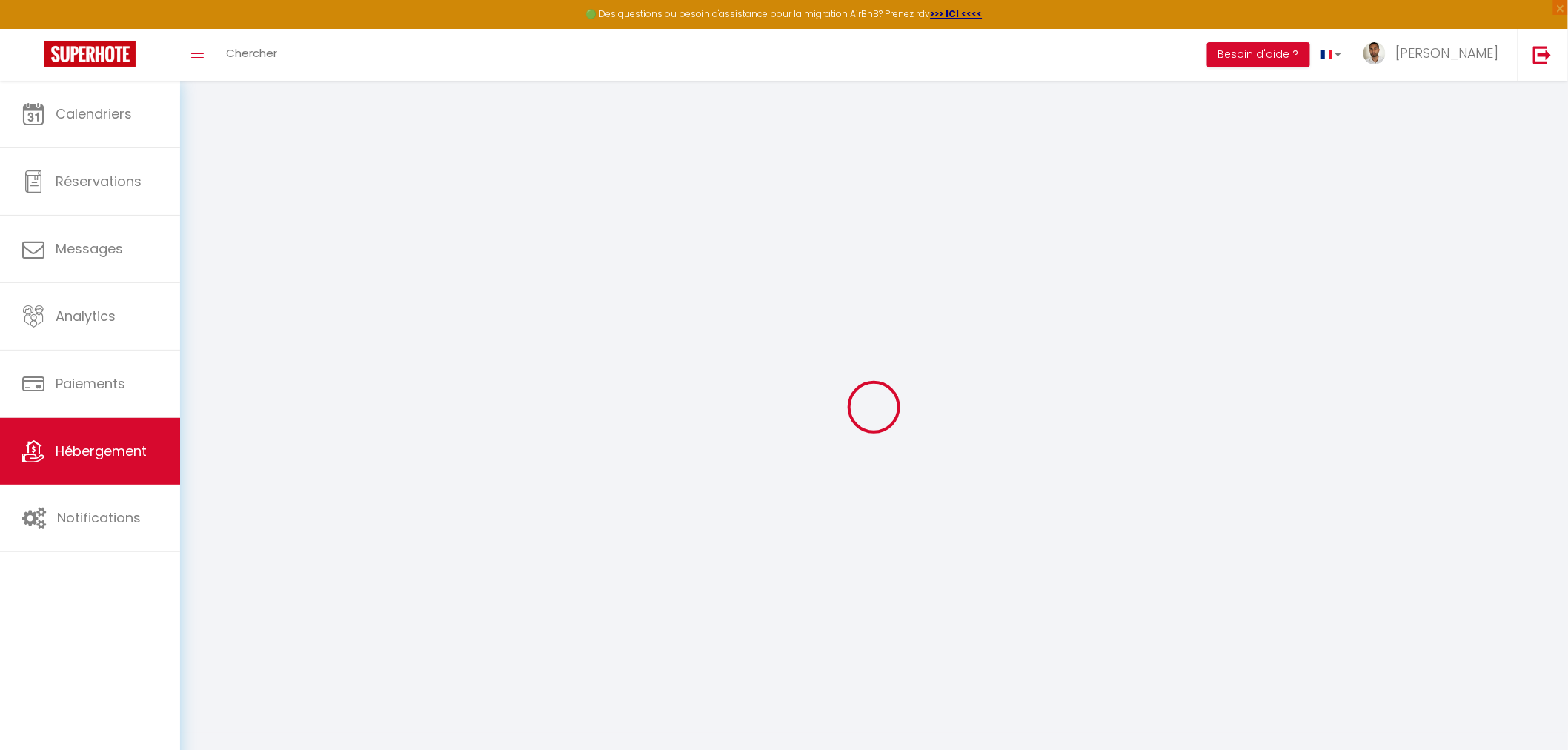
checkbox input "true"
checkbox input "false"
checkbox input "true"
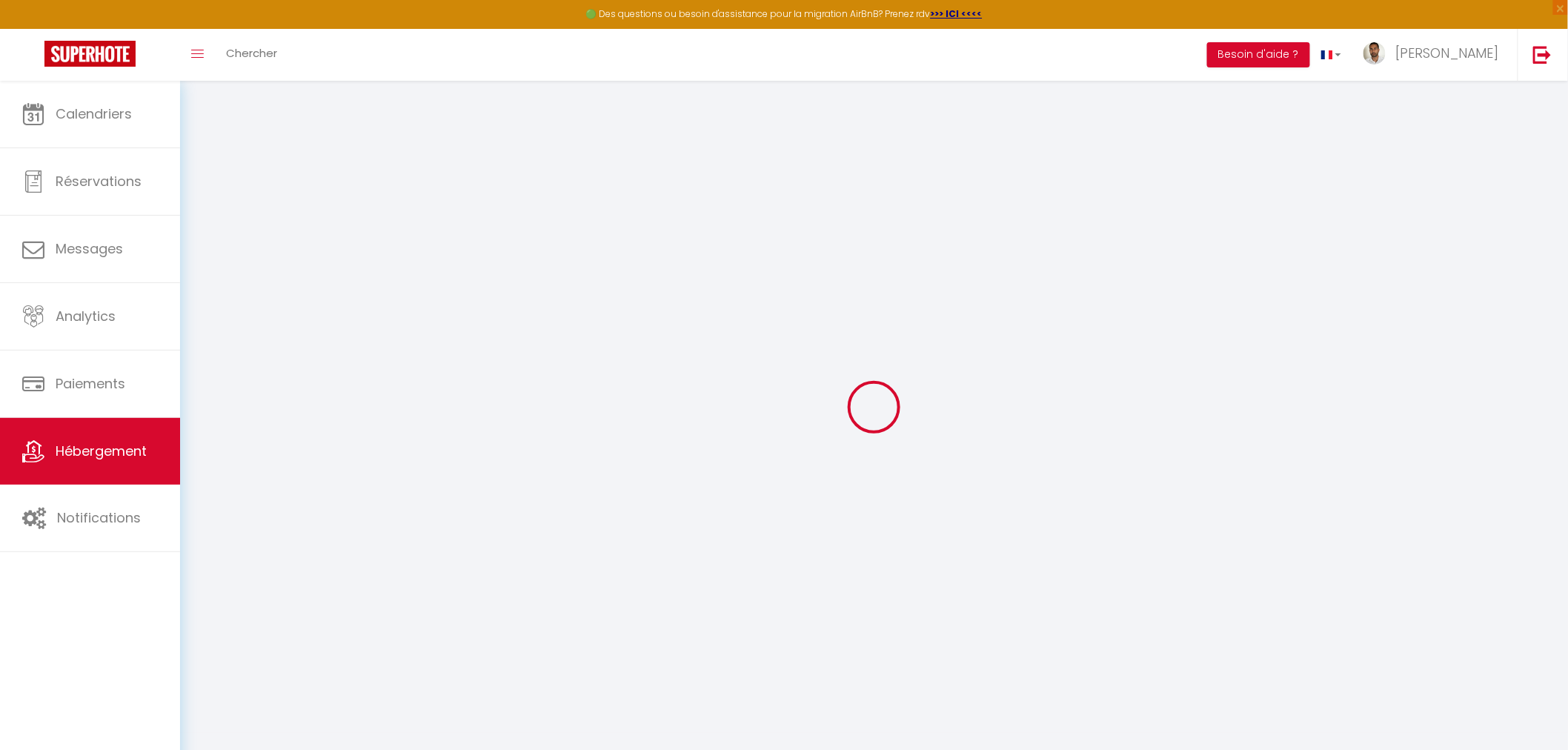
checkbox input "true"
select select "16:00"
select select "23:45"
select select "10:00"
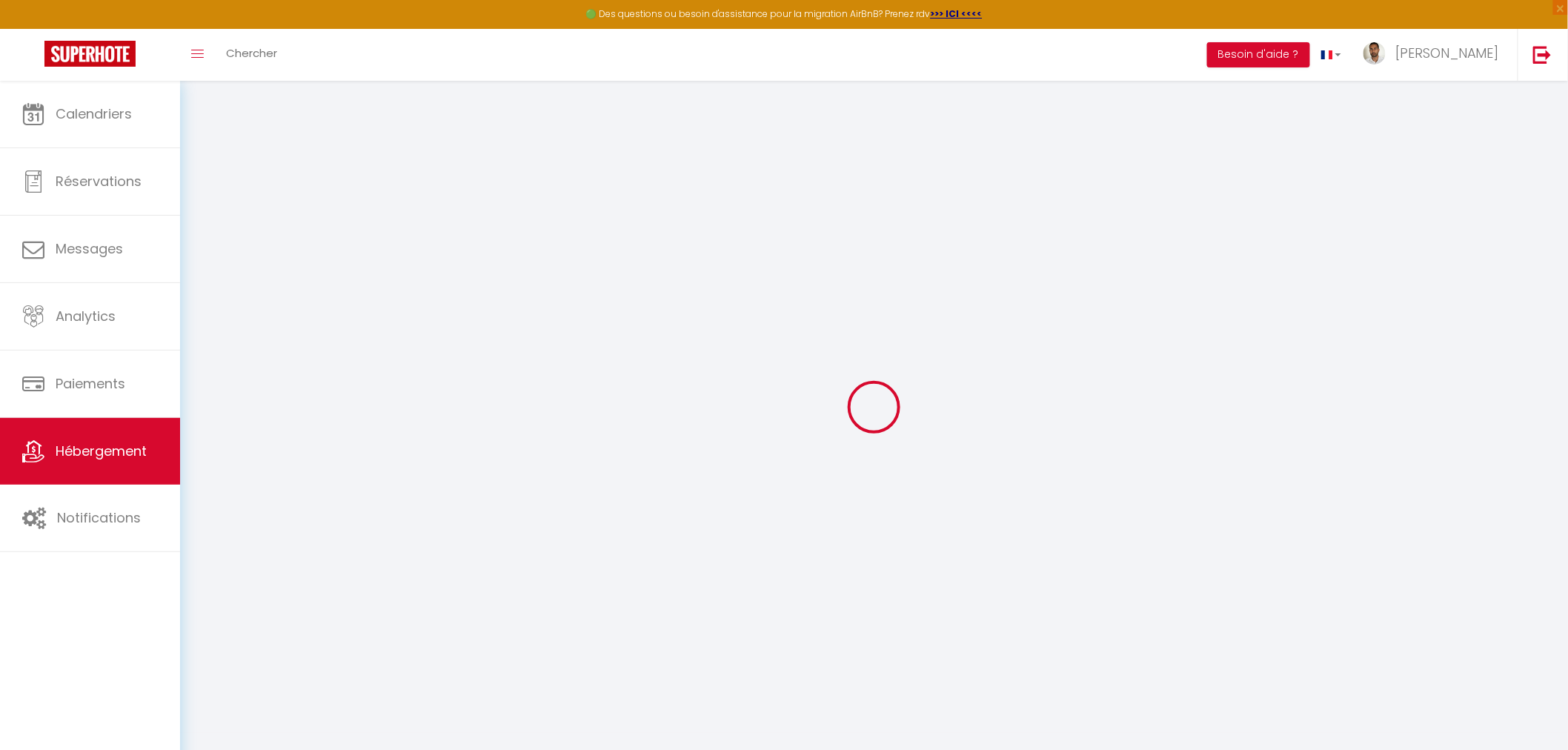
select select "30"
select select "120"
checkbox input "false"
checkbox input "true"
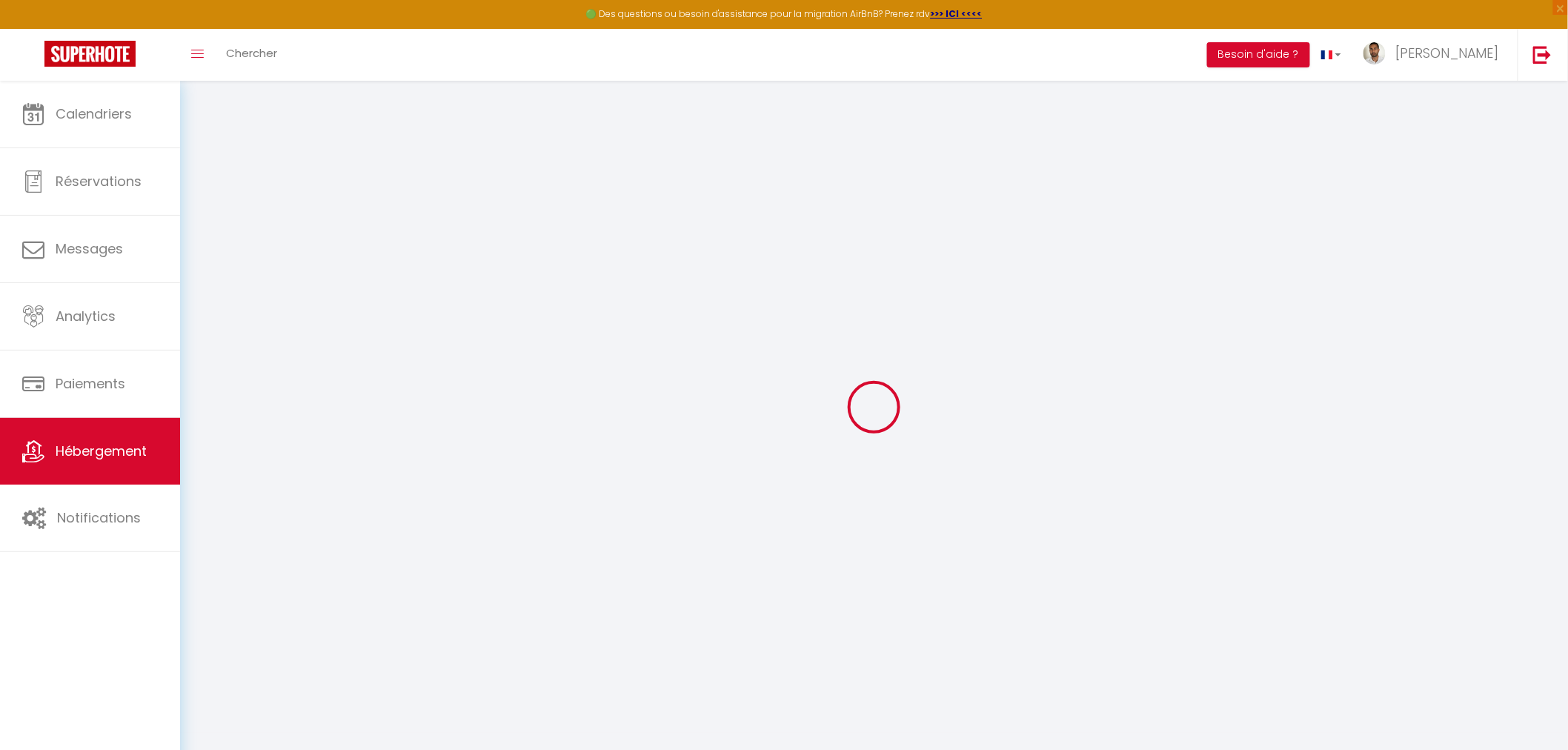
checkbox input "true"
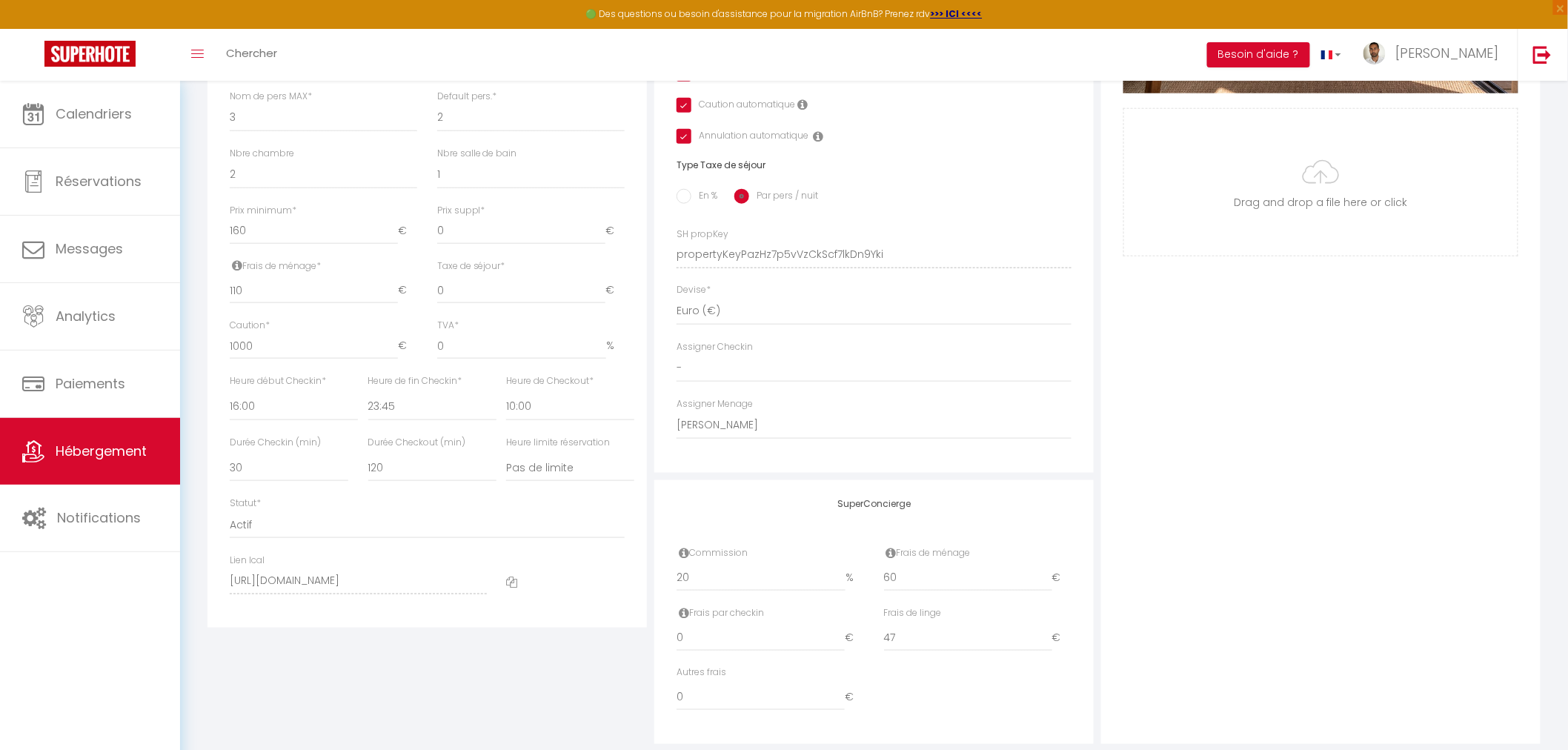
scroll to position [486, 0]
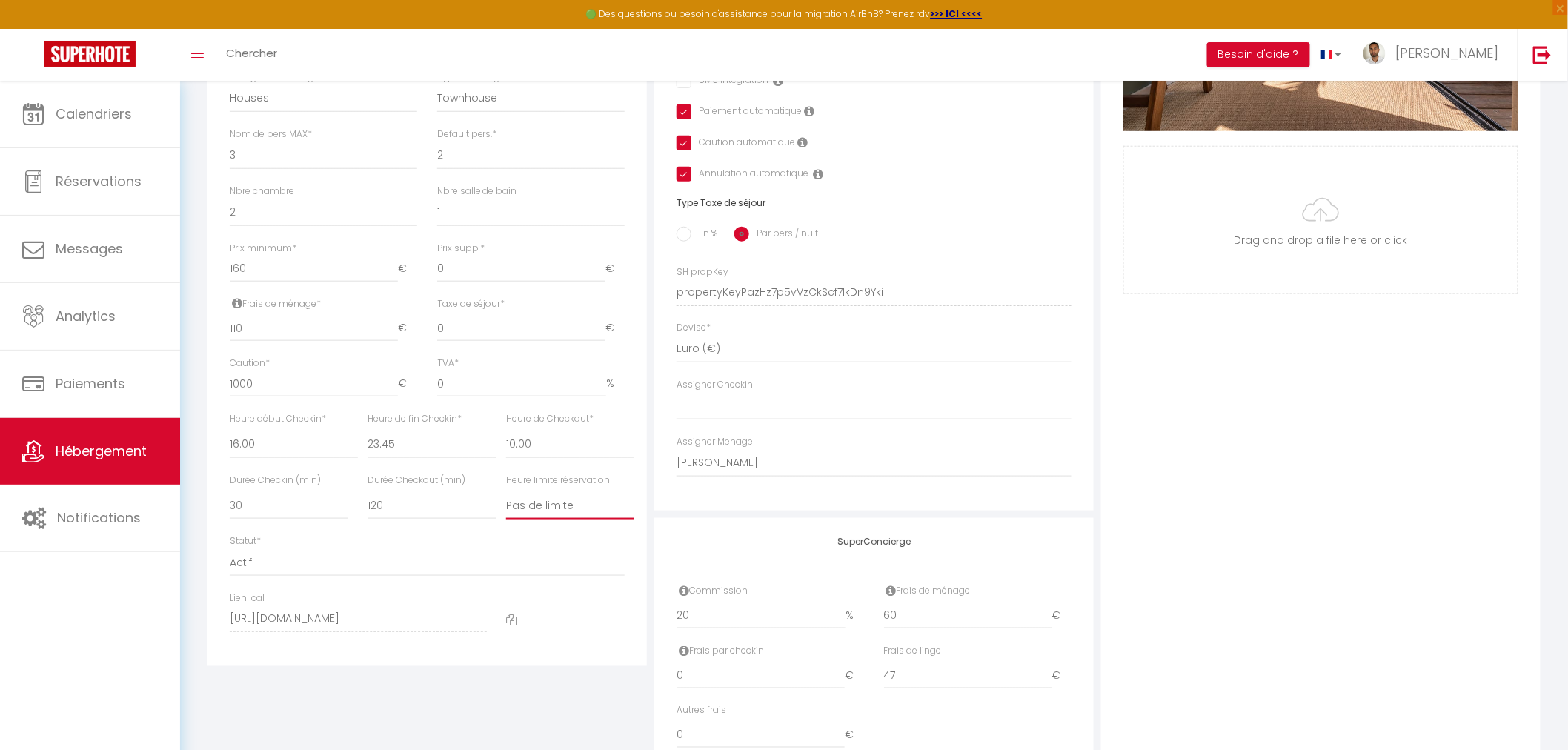
click at [524, 519] on select "Pas de limite 01:00 02:00 03:00 04:00 05:00 06:00 07:00 08:00 09:00 10:00 11:00…" at bounding box center [570, 505] width 128 height 29
click at [547, 518] on select "Pas de limite 01:00 02:00 03:00 04:00 05:00 06:00 07:00 08:00 09:00 10:00 11:00…" at bounding box center [570, 505] width 128 height 29
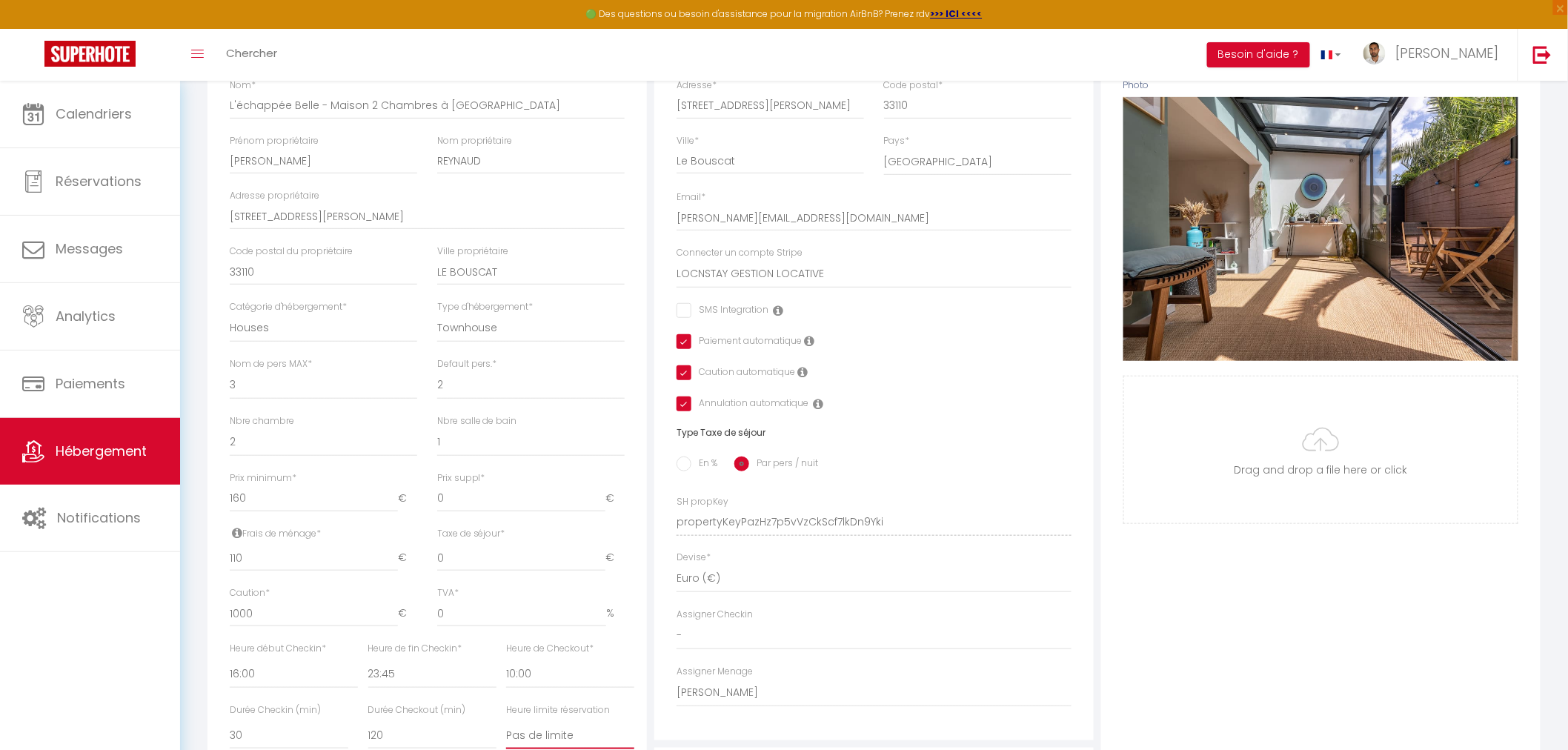
scroll to position [157, 0]
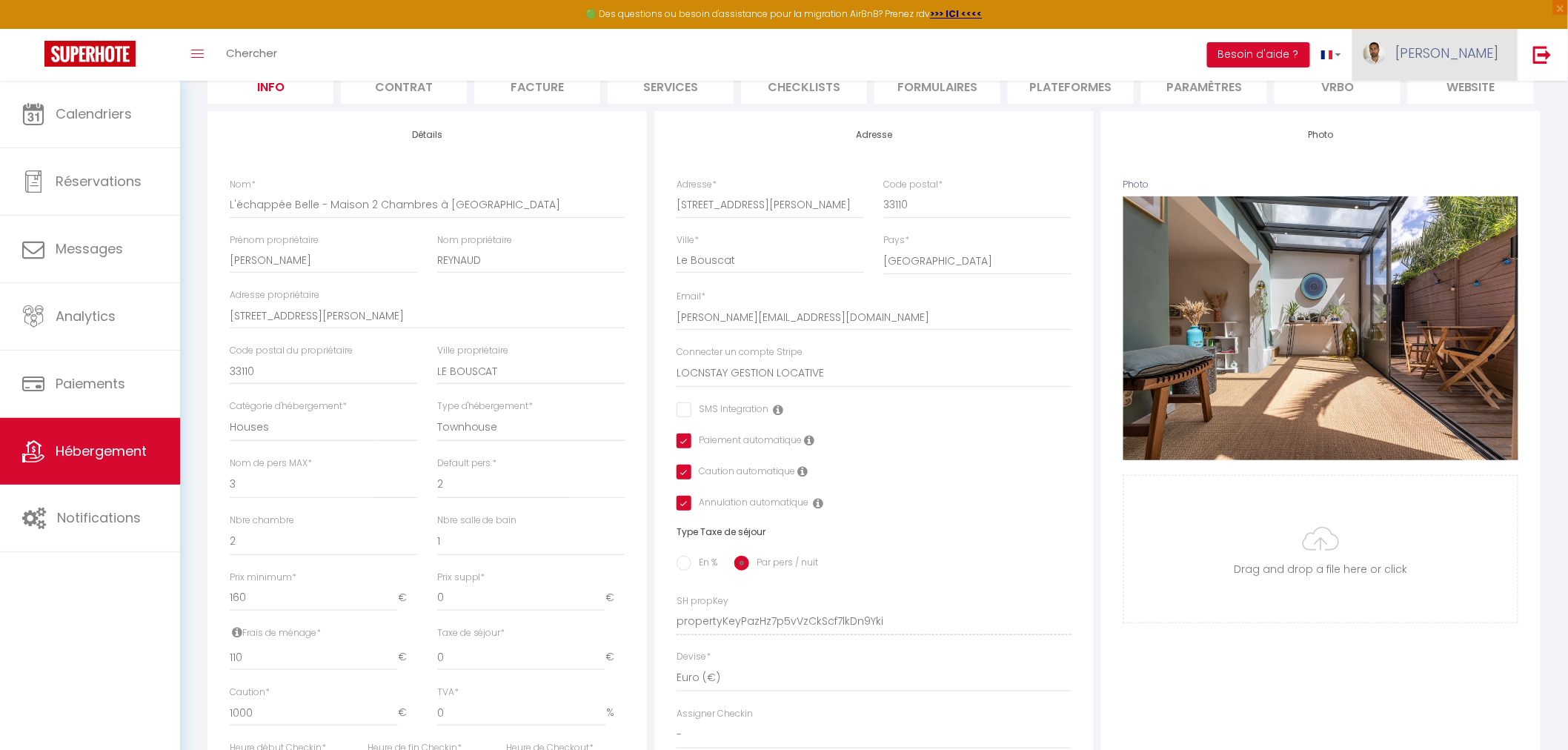
click at [1470, 49] on span "[PERSON_NAME]" at bounding box center [1447, 53] width 104 height 18
click at [1450, 129] on link "Équipe" at bounding box center [1458, 130] width 110 height 25
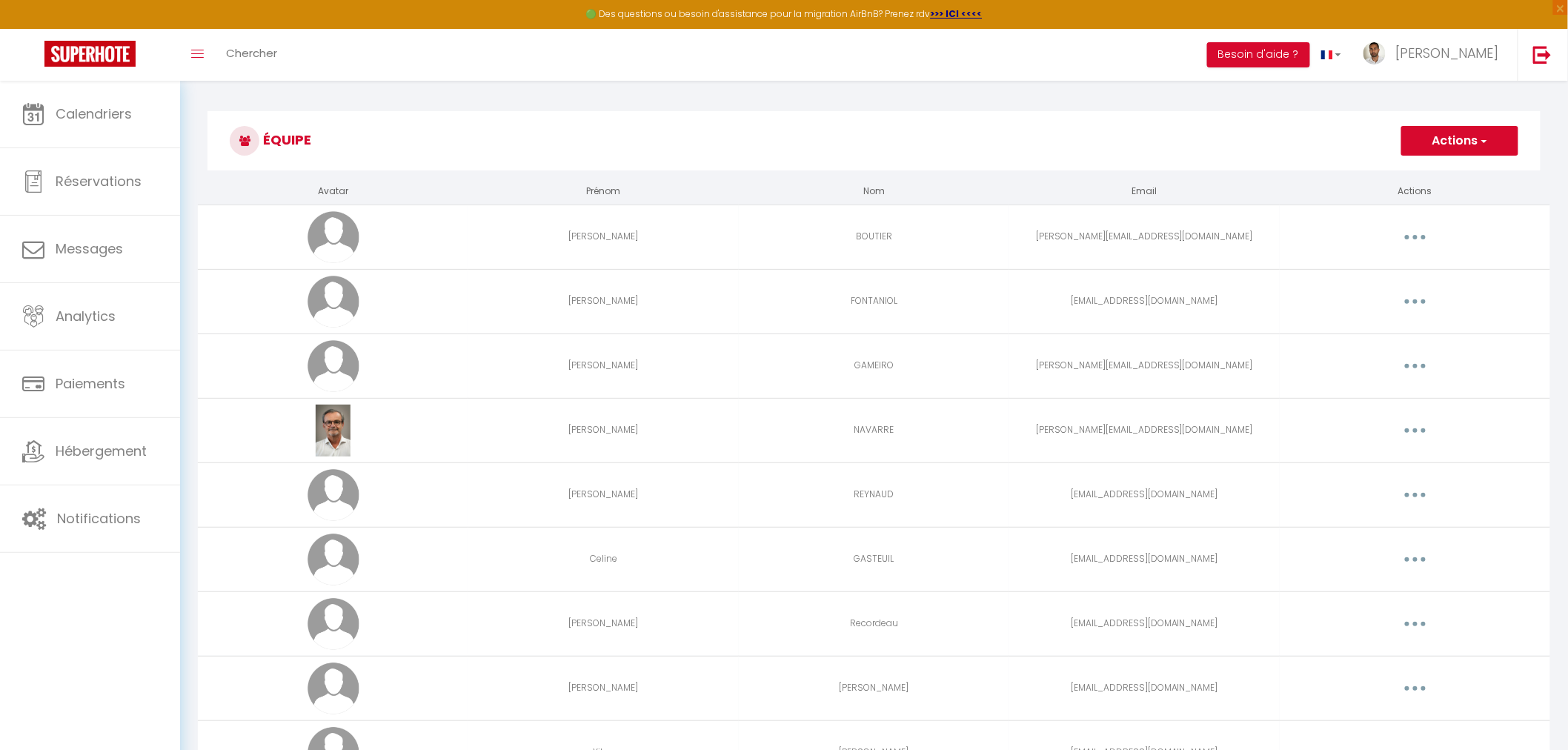
drag, startPoint x: 1423, startPoint y: 429, endPoint x: 1414, endPoint y: 433, distance: 9.8
click at [1419, 432] on button "button" at bounding box center [1415, 430] width 41 height 23
click at [1340, 461] on link "Editer" at bounding box center [1376, 464] width 110 height 25
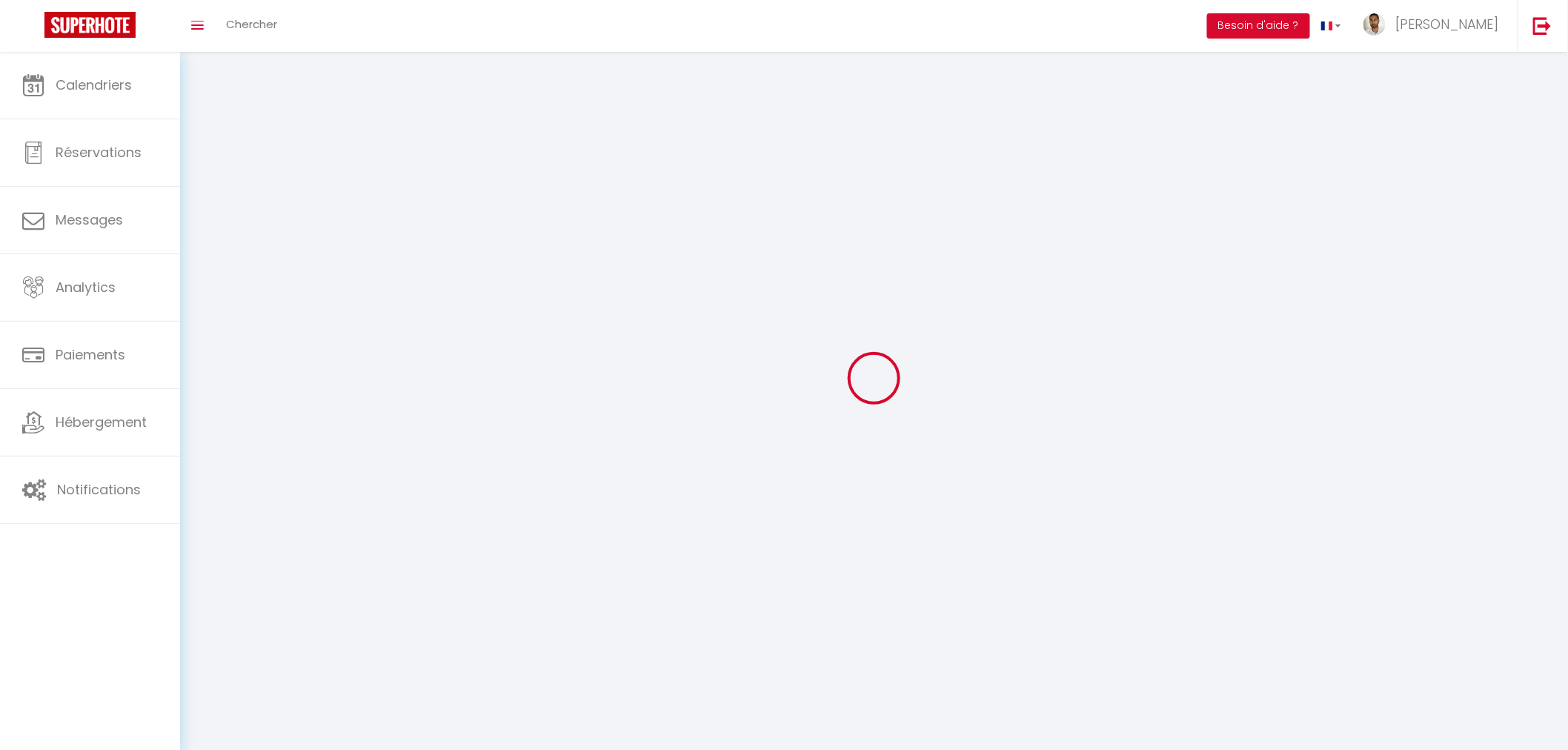
type input "[PERSON_NAME]"
type input "NAVARRE"
type input "[PERSON_NAME][EMAIL_ADDRESS][DOMAIN_NAME]"
type textarea "Boutique33"
type textarea "[URL][DOMAIN_NAME]"
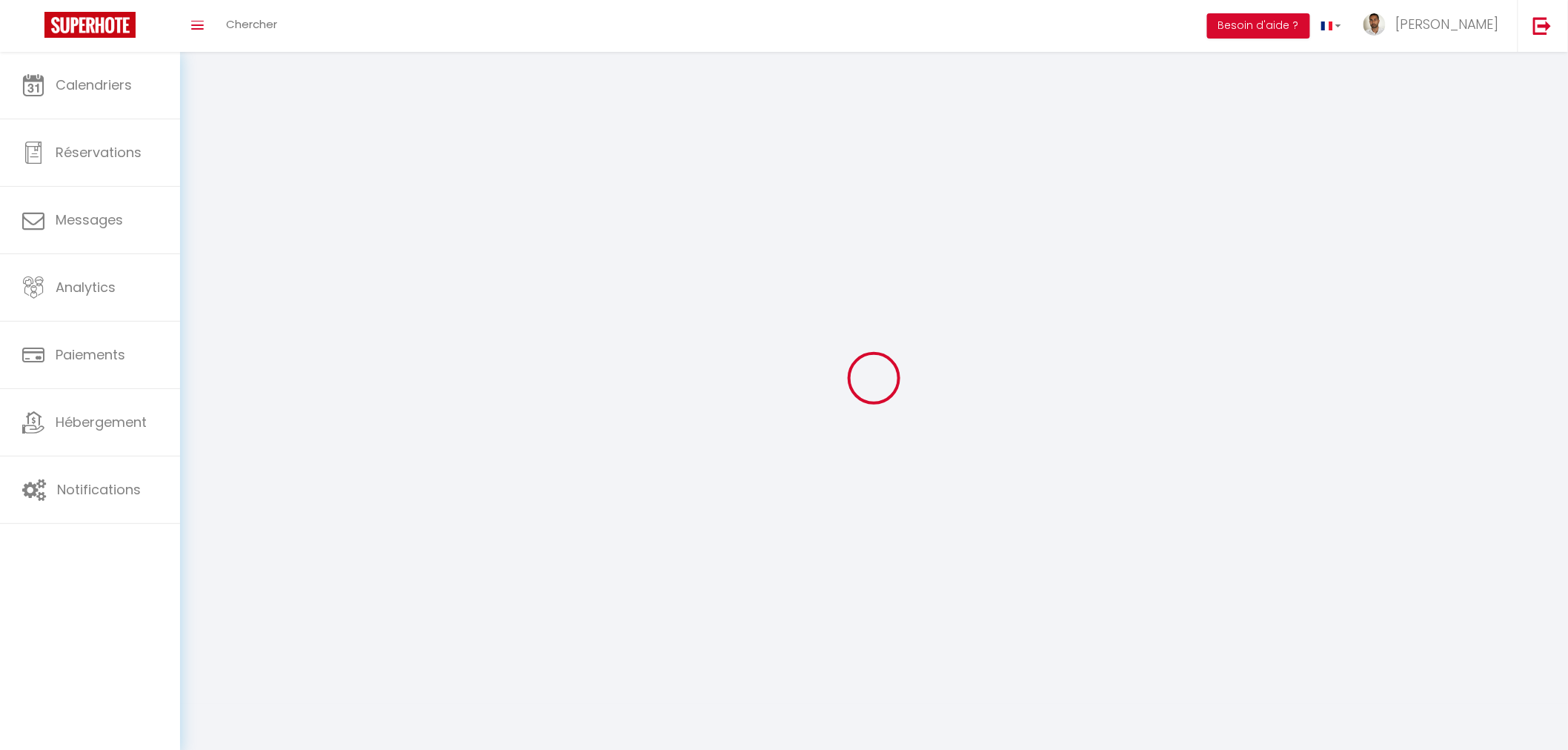
checkbox input "true"
checkbox input "false"
checkbox input "true"
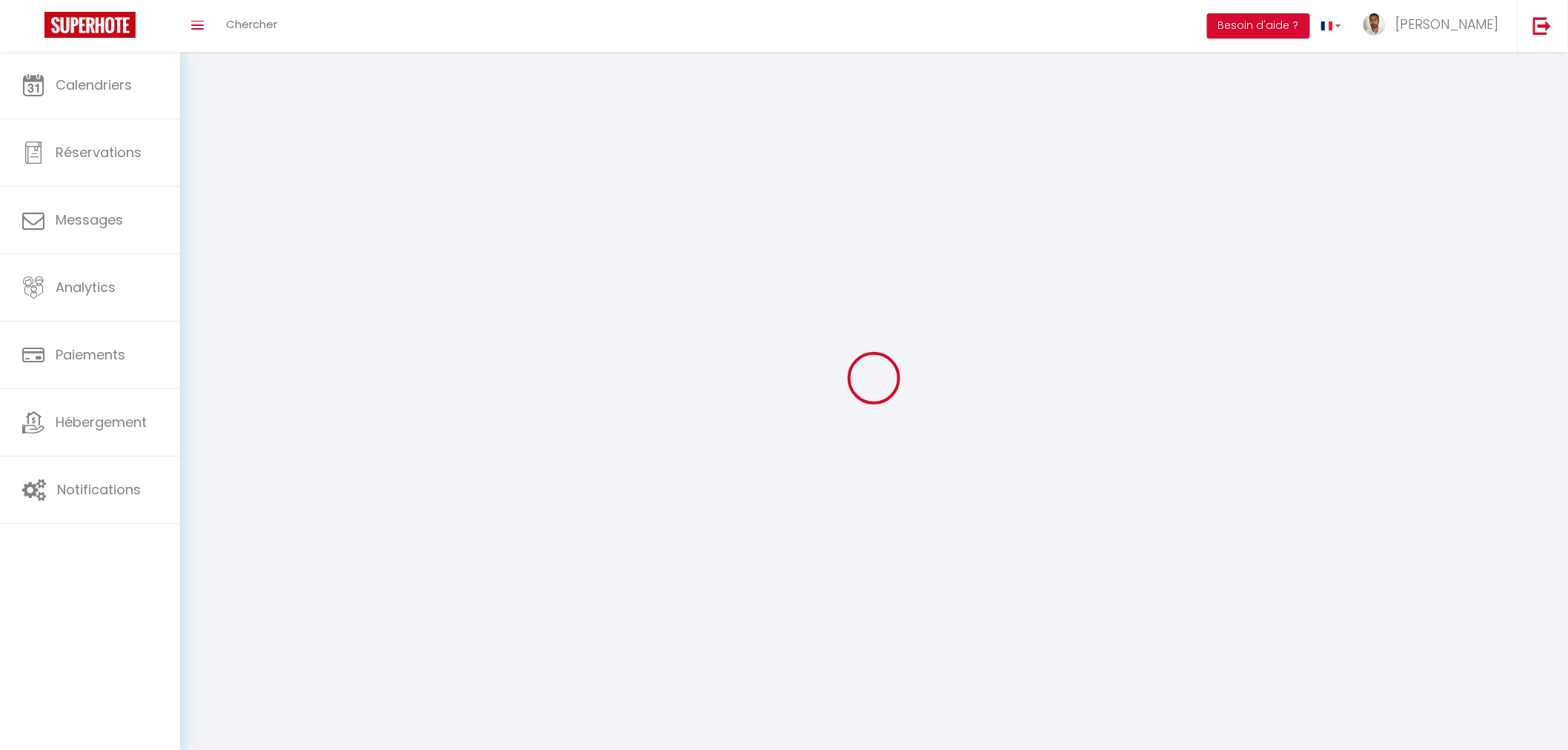
checkbox input "true"
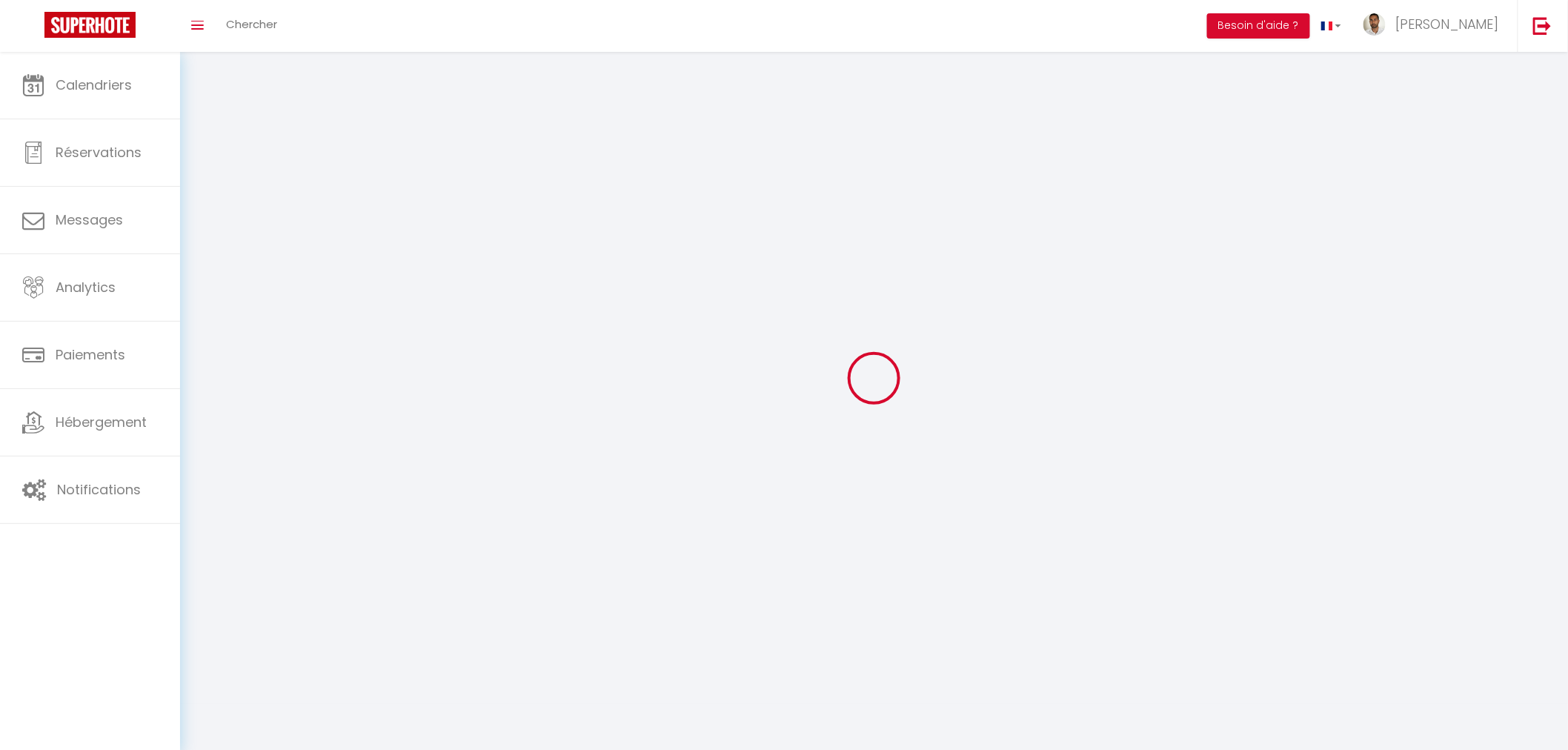
checkbox input "true"
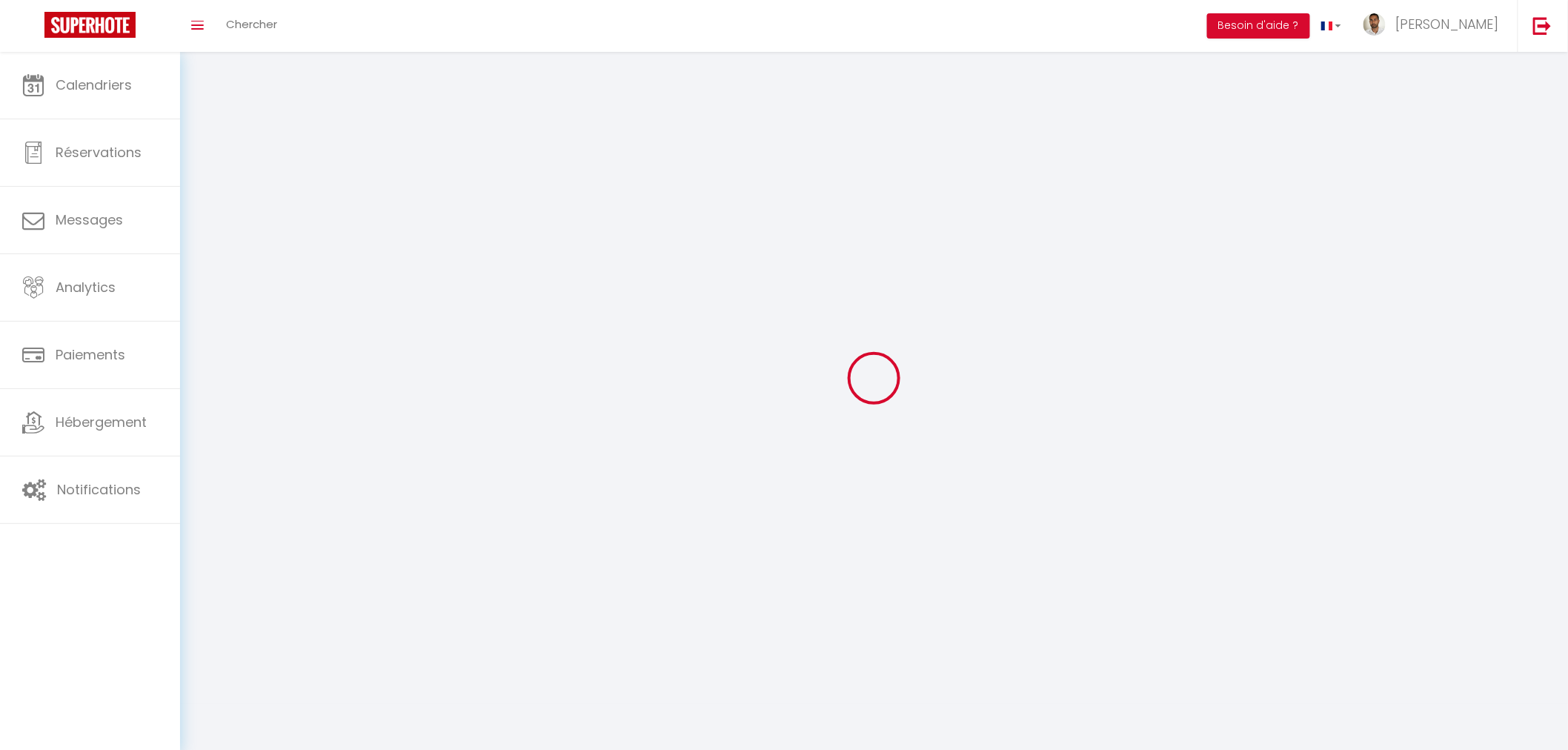
checkbox input "true"
select select
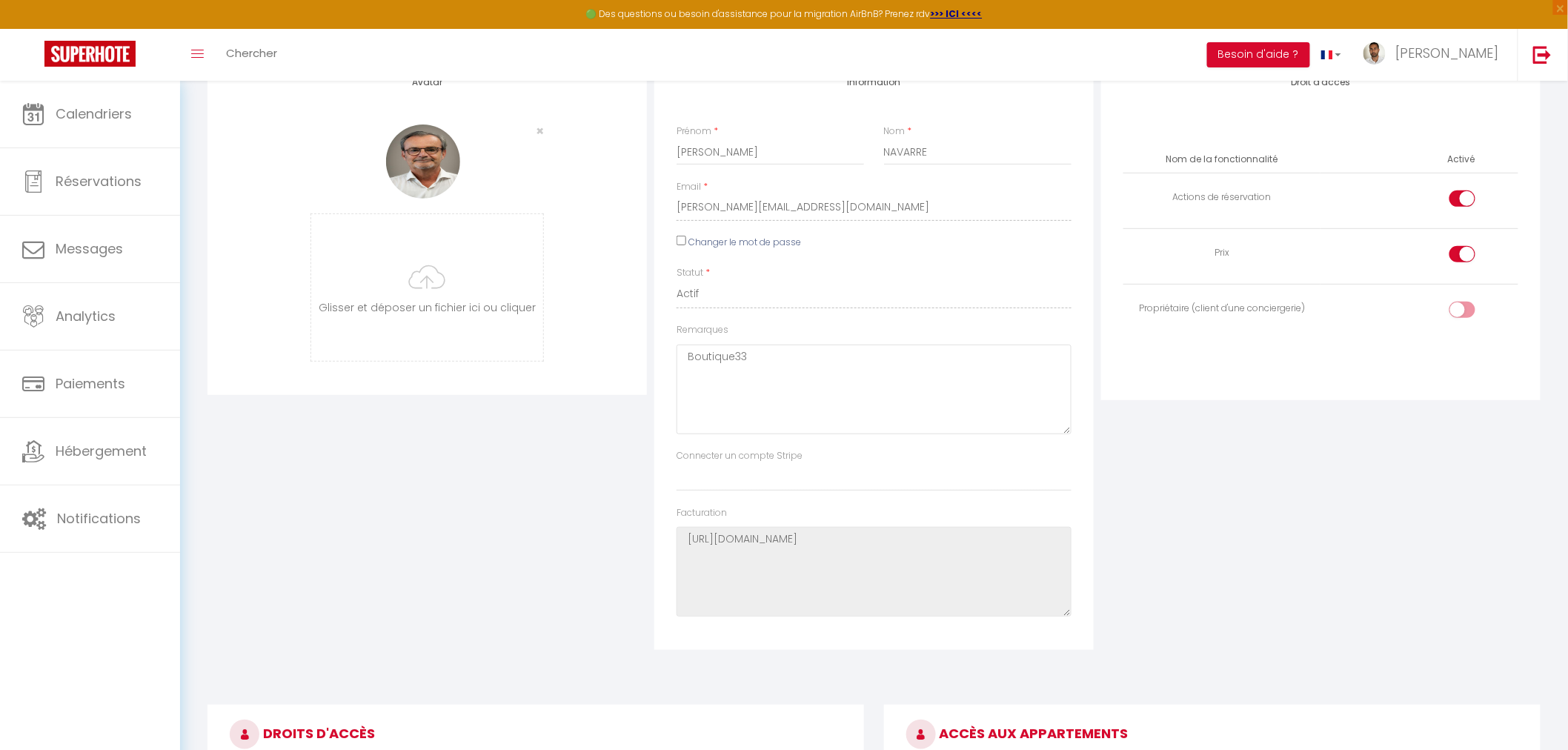
scroll to position [164, 0]
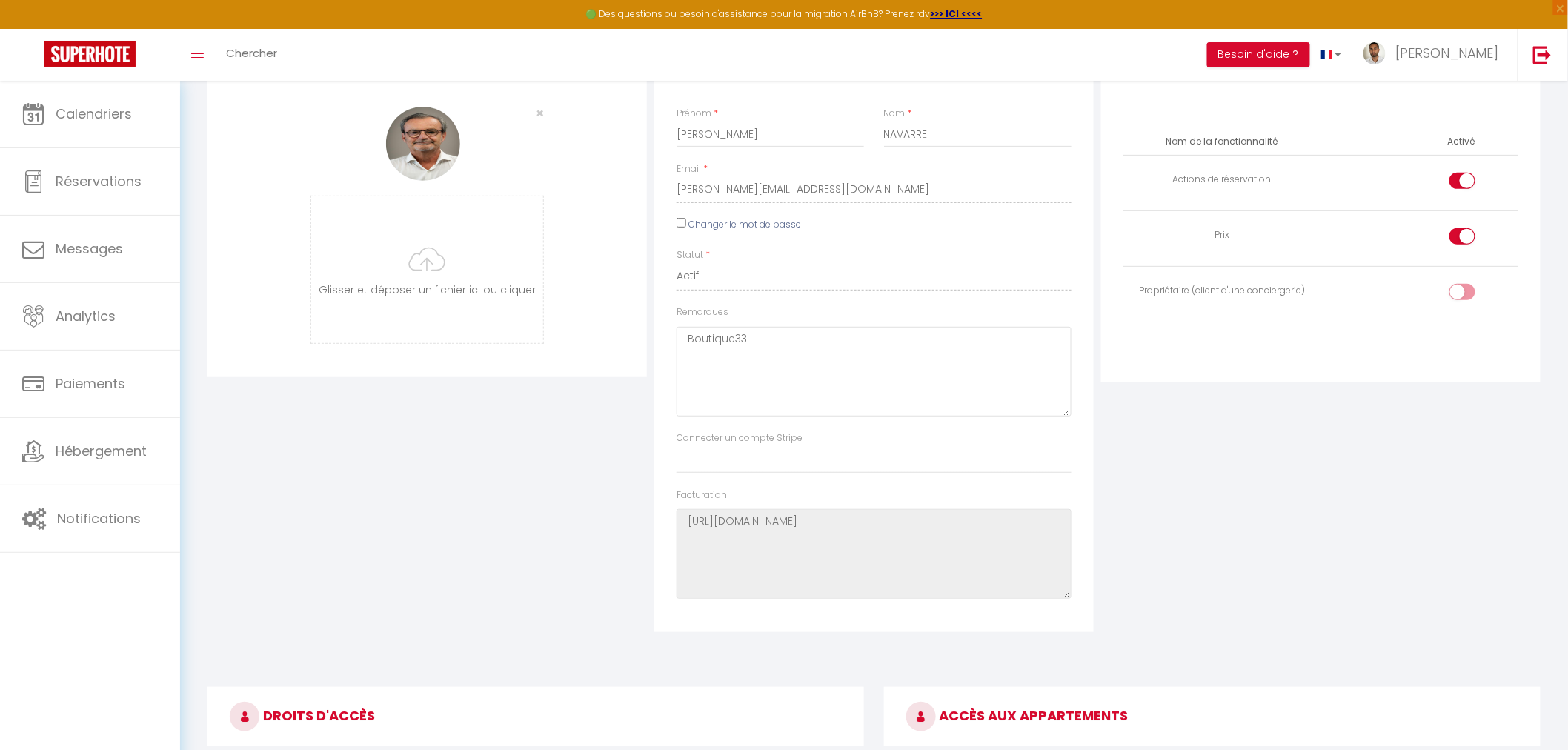
click at [1468, 291] on input "checkbox" at bounding box center [1475, 296] width 26 height 22
checkbox input "true"
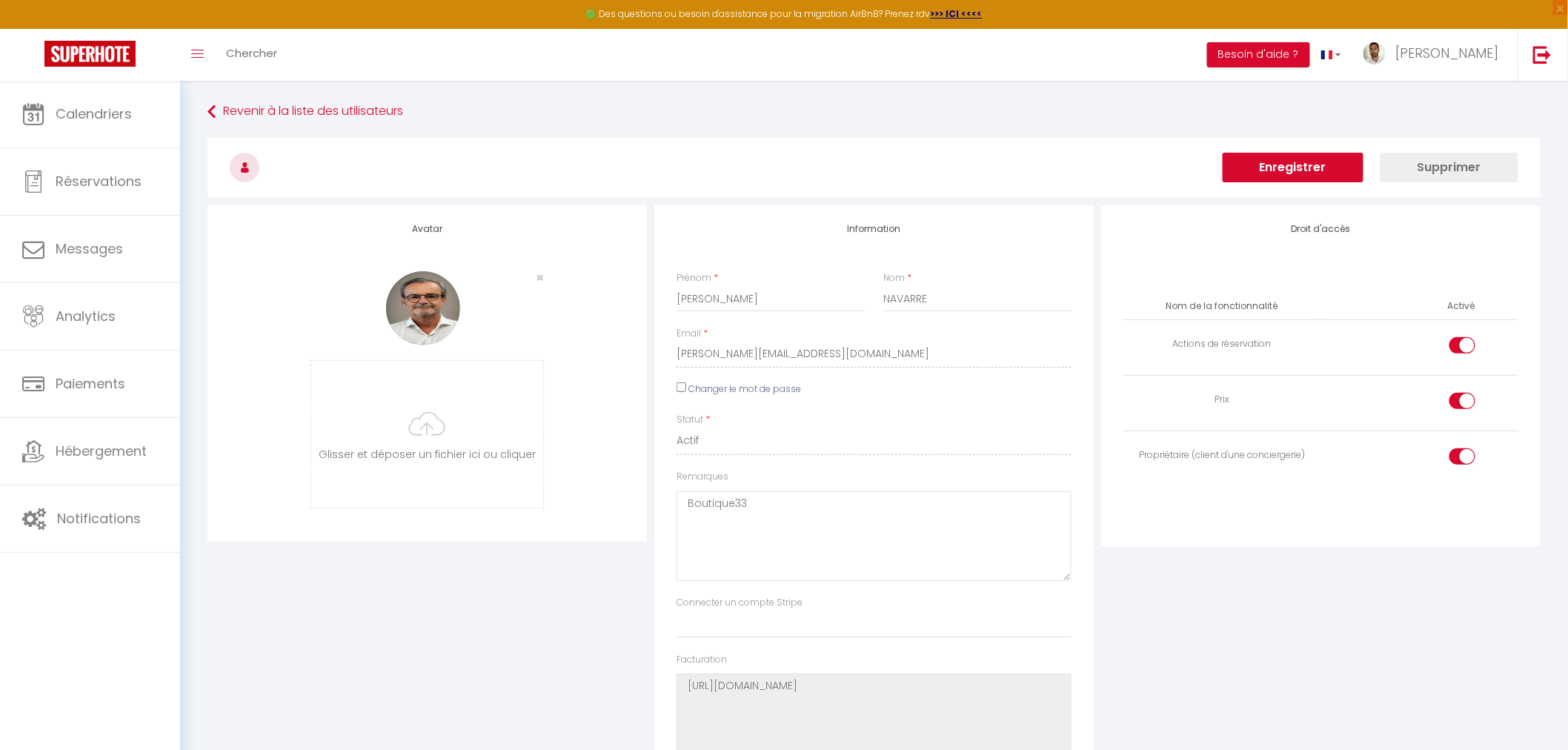
click at [1276, 158] on button "Enregistrer" at bounding box center [1292, 168] width 141 height 29
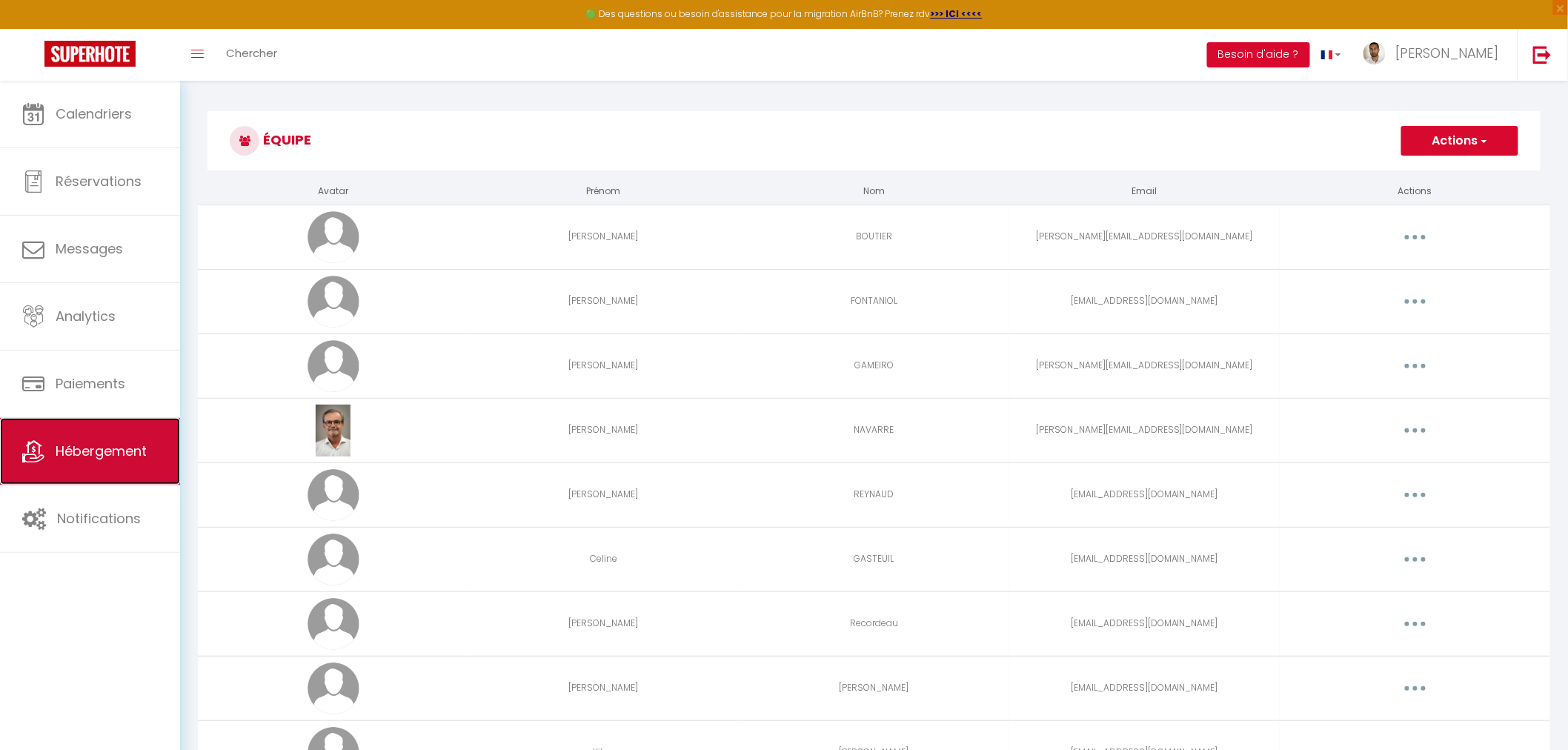
click at [64, 452] on span "Hébergement" at bounding box center [101, 450] width 92 height 18
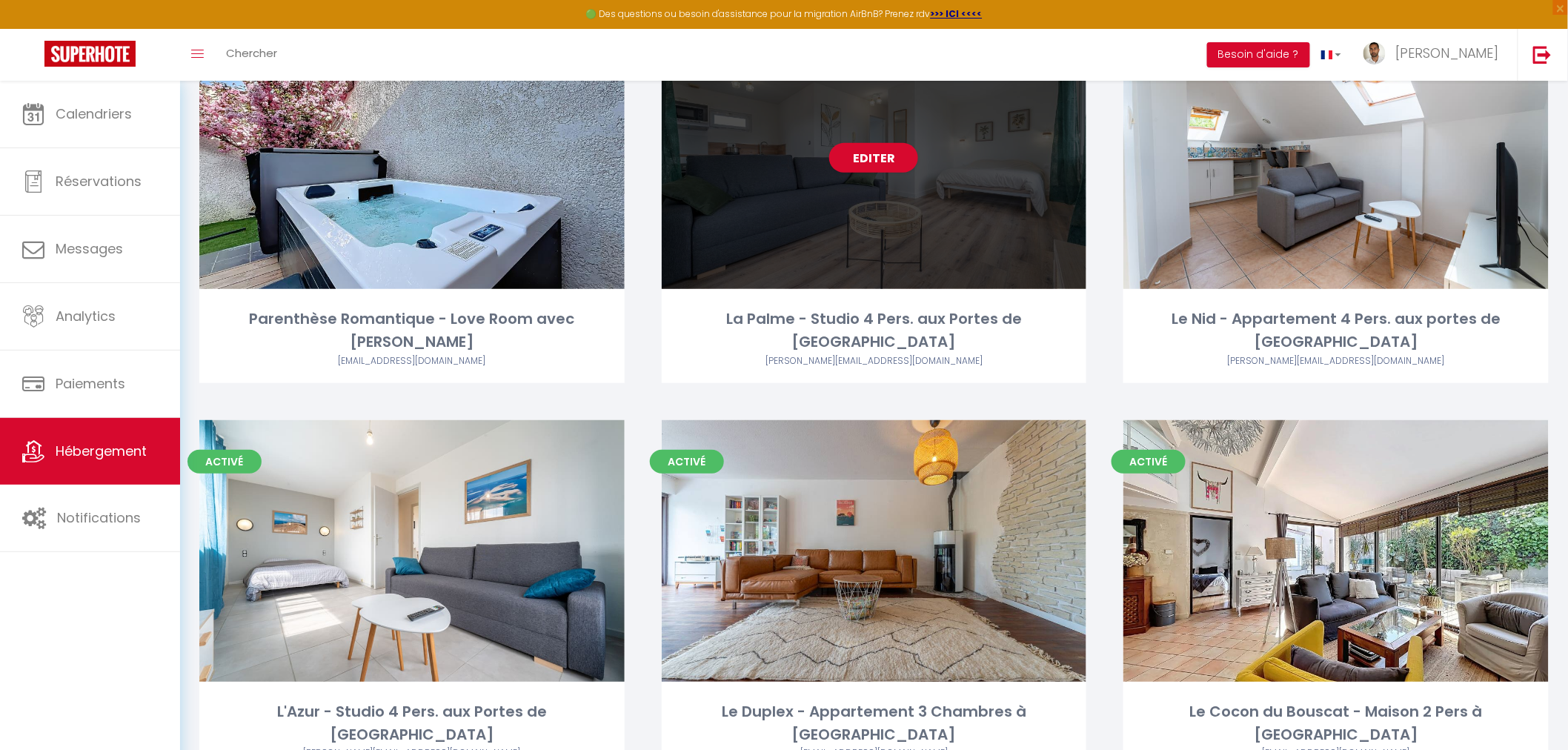
scroll to position [319, 0]
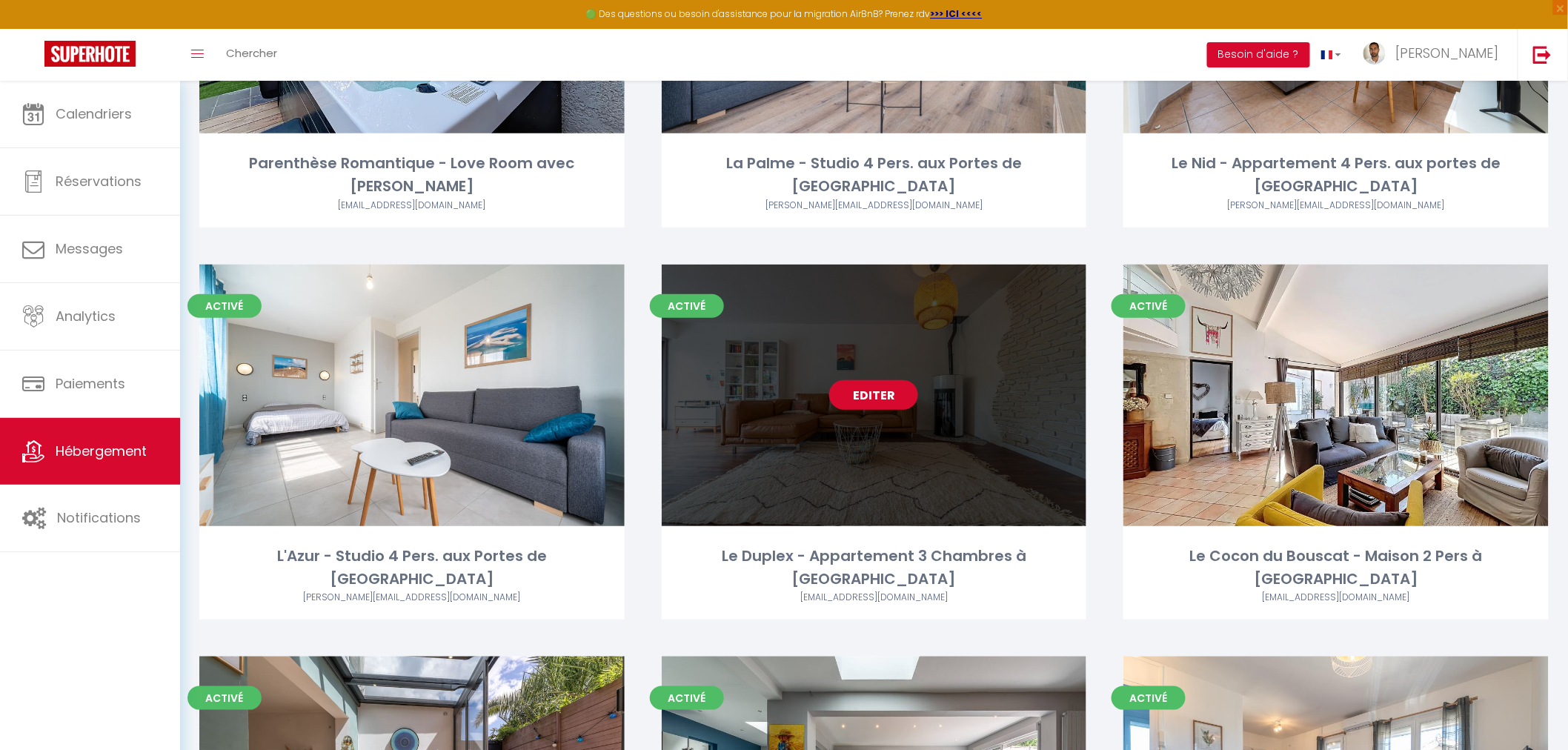
click at [875, 380] on link "Editer" at bounding box center [873, 395] width 89 height 29
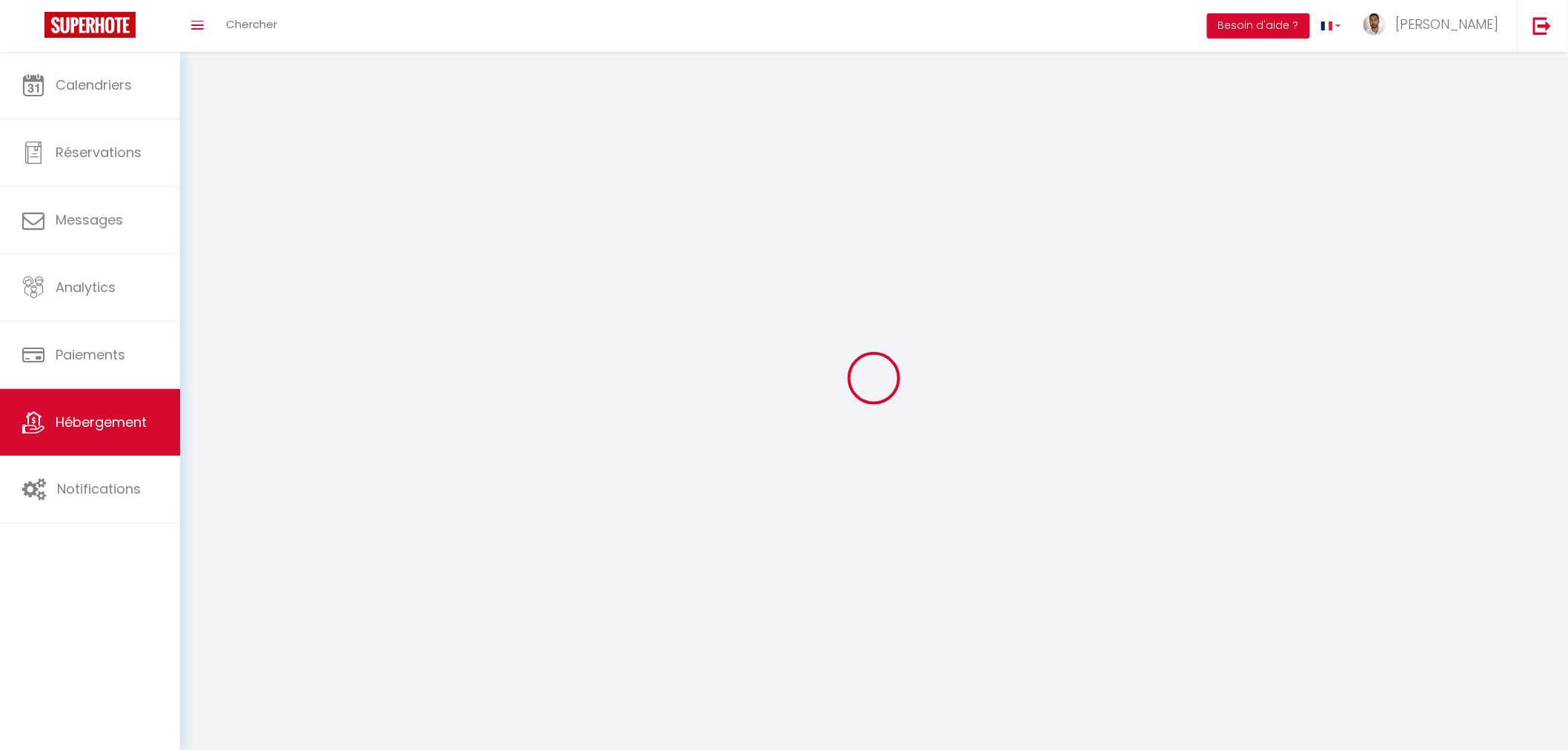
select select
select select "28"
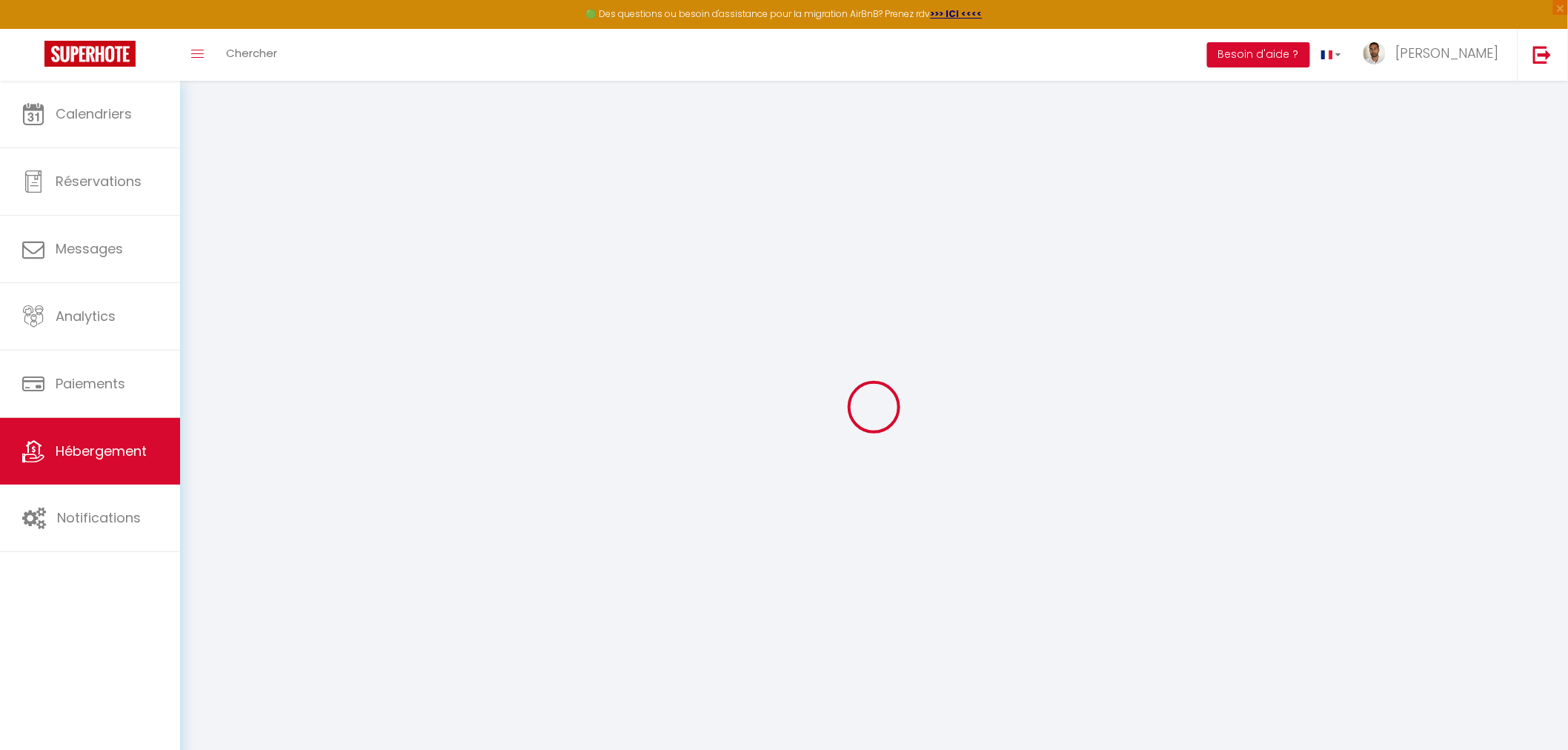
select select
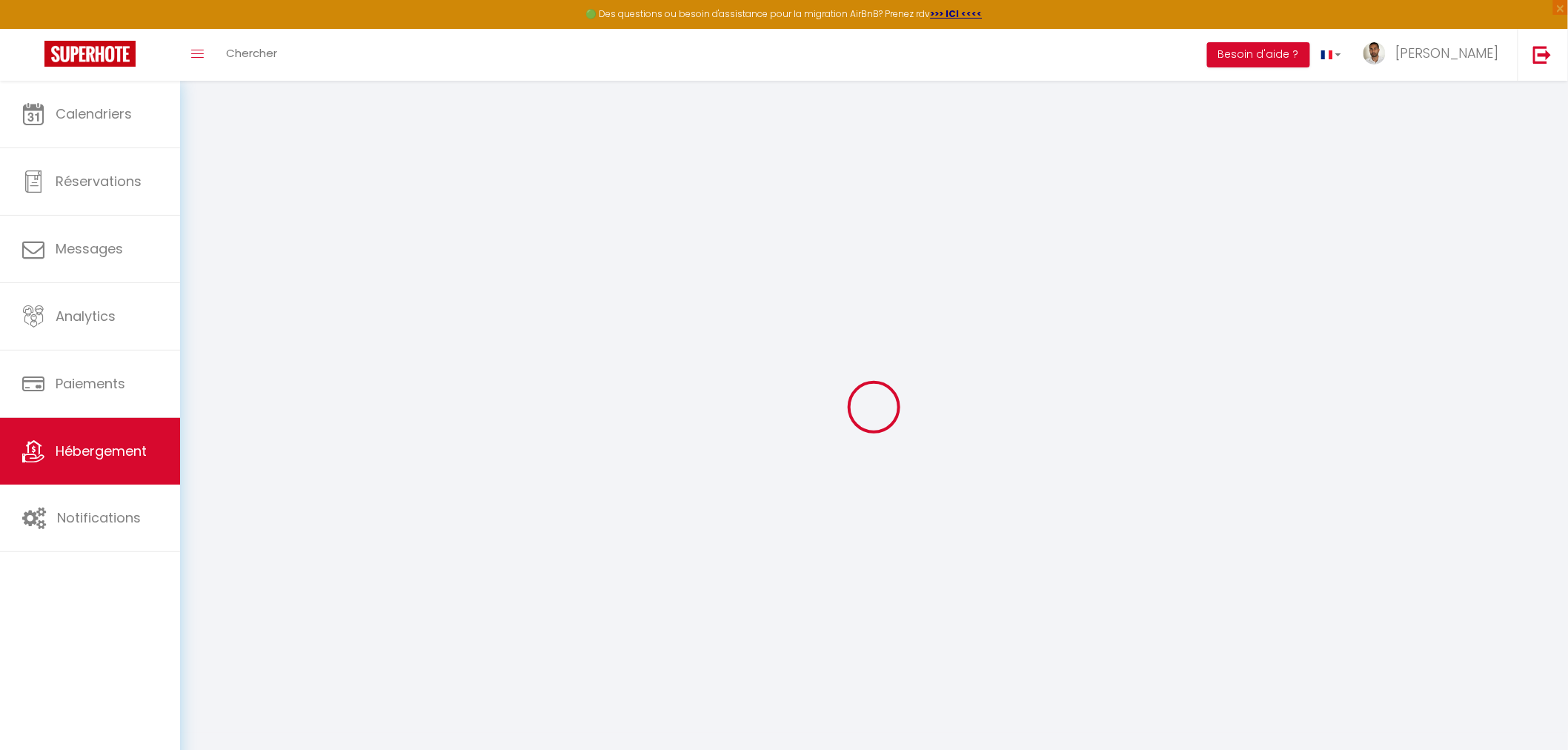
select select
checkbox input "false"
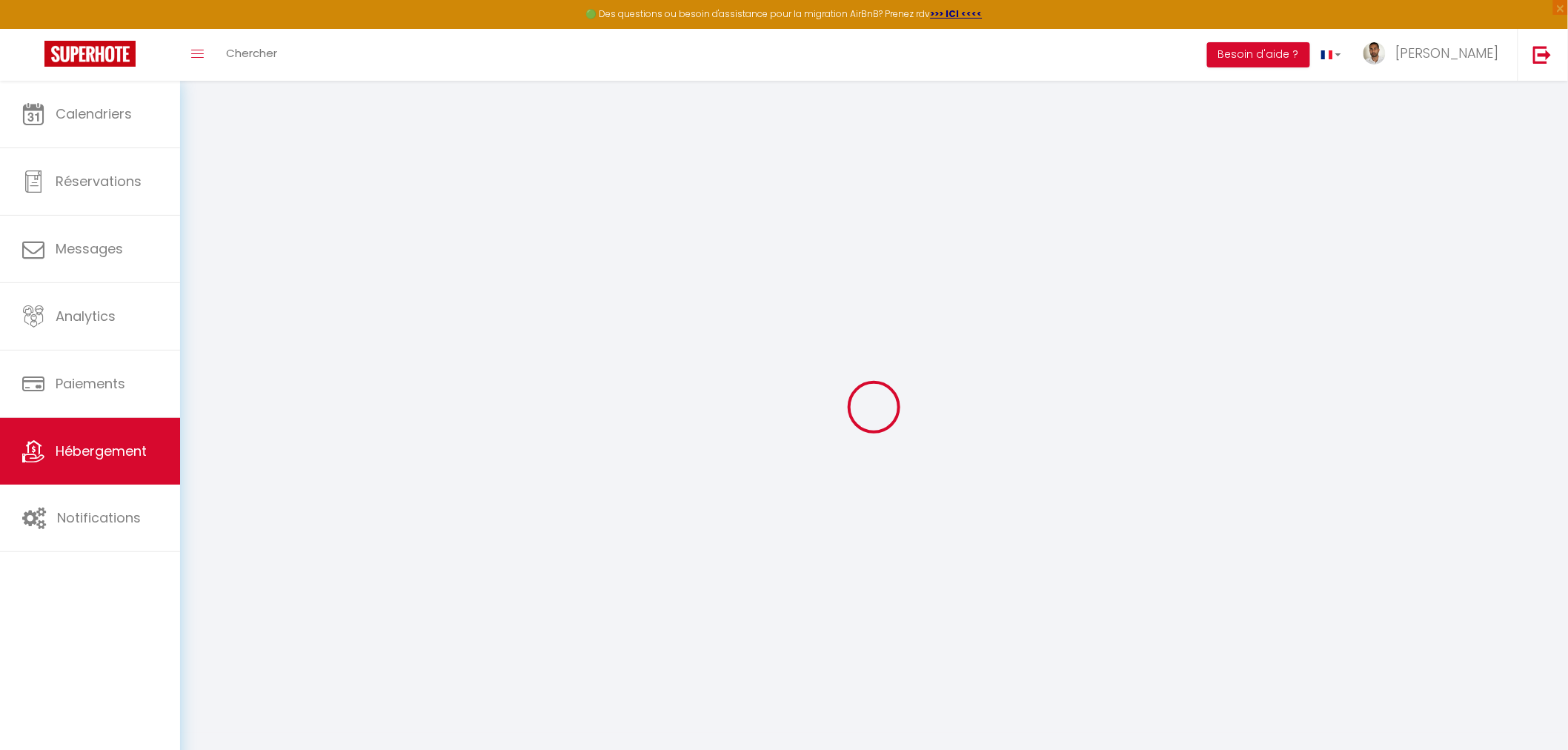
select select
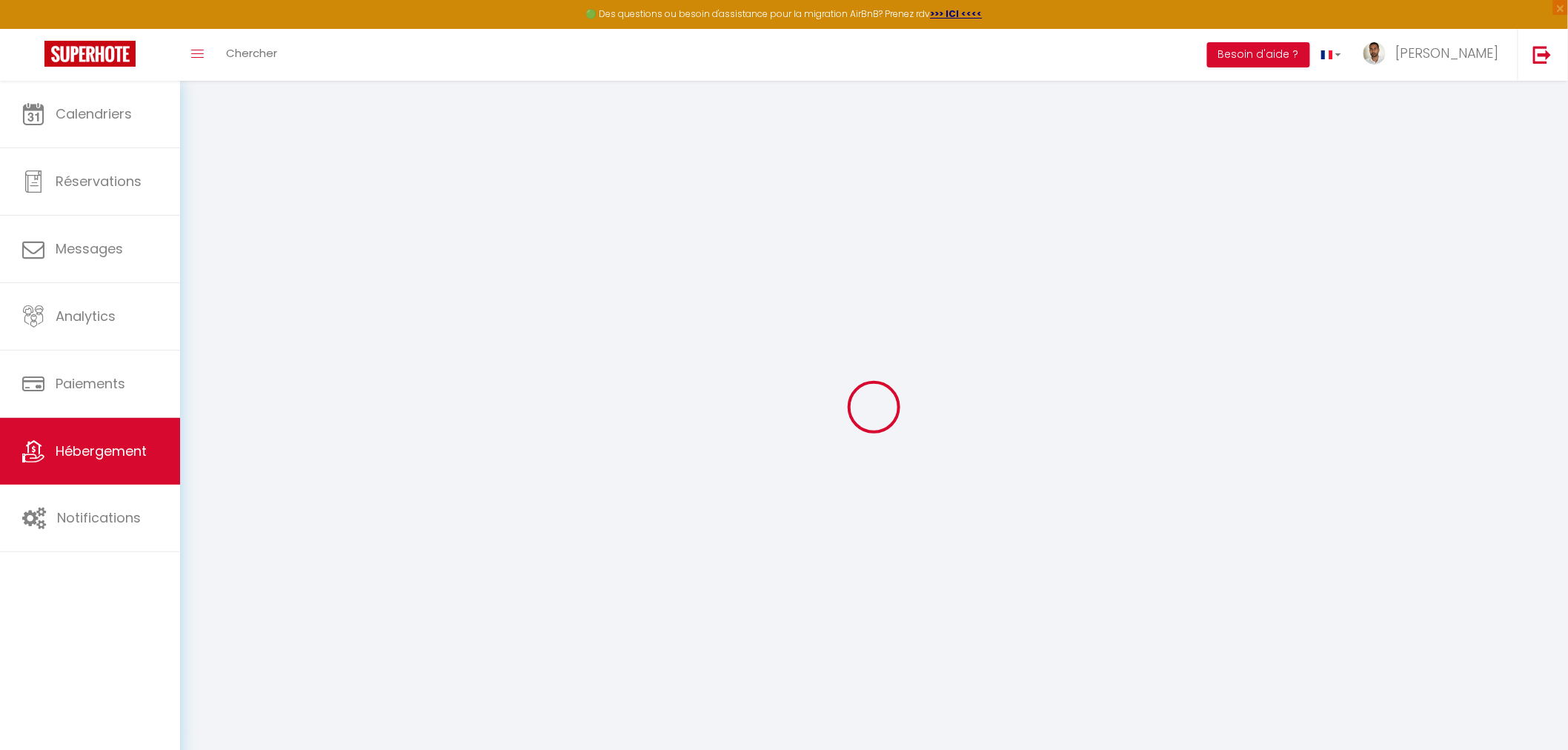
select select
checkbox input "false"
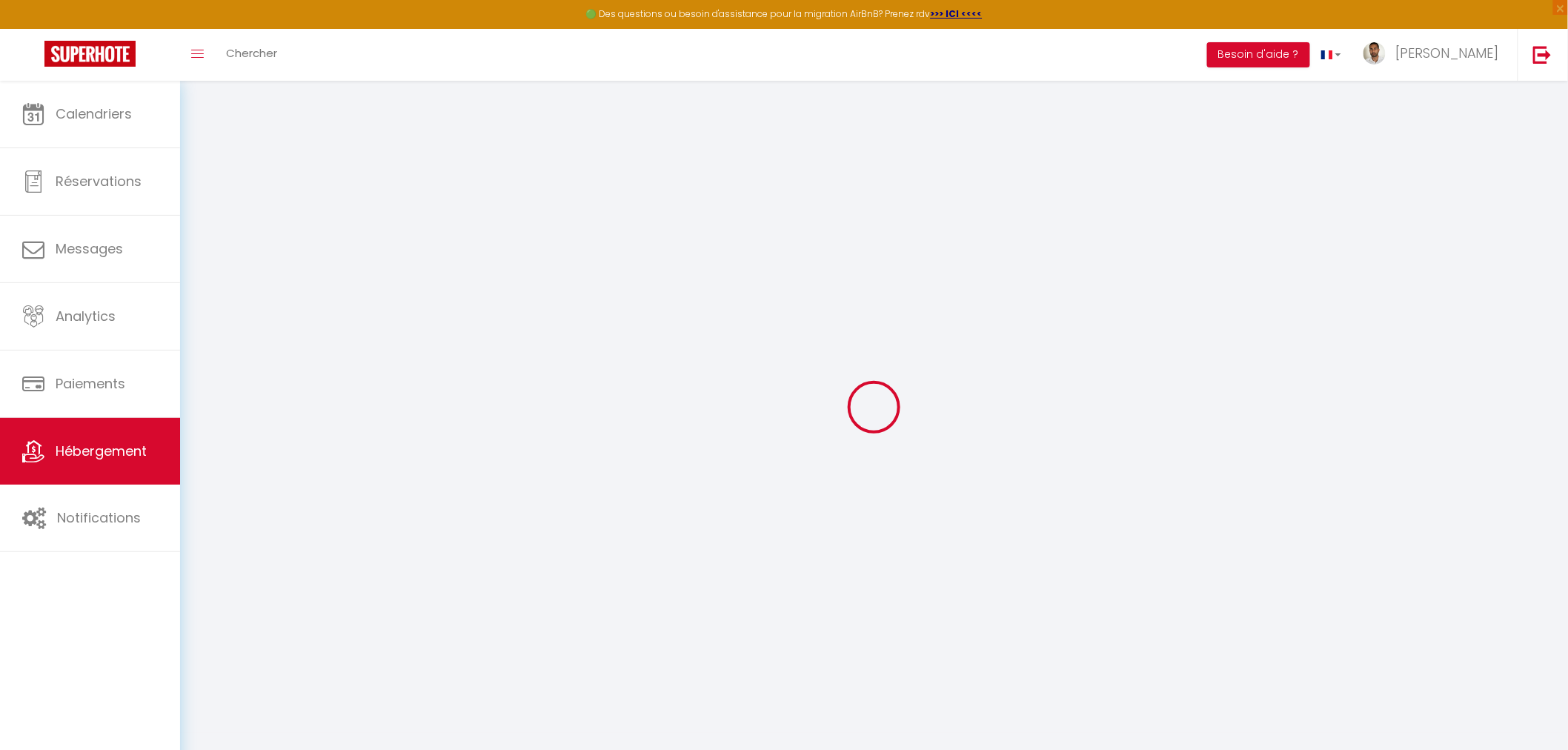
checkbox input "false"
select select
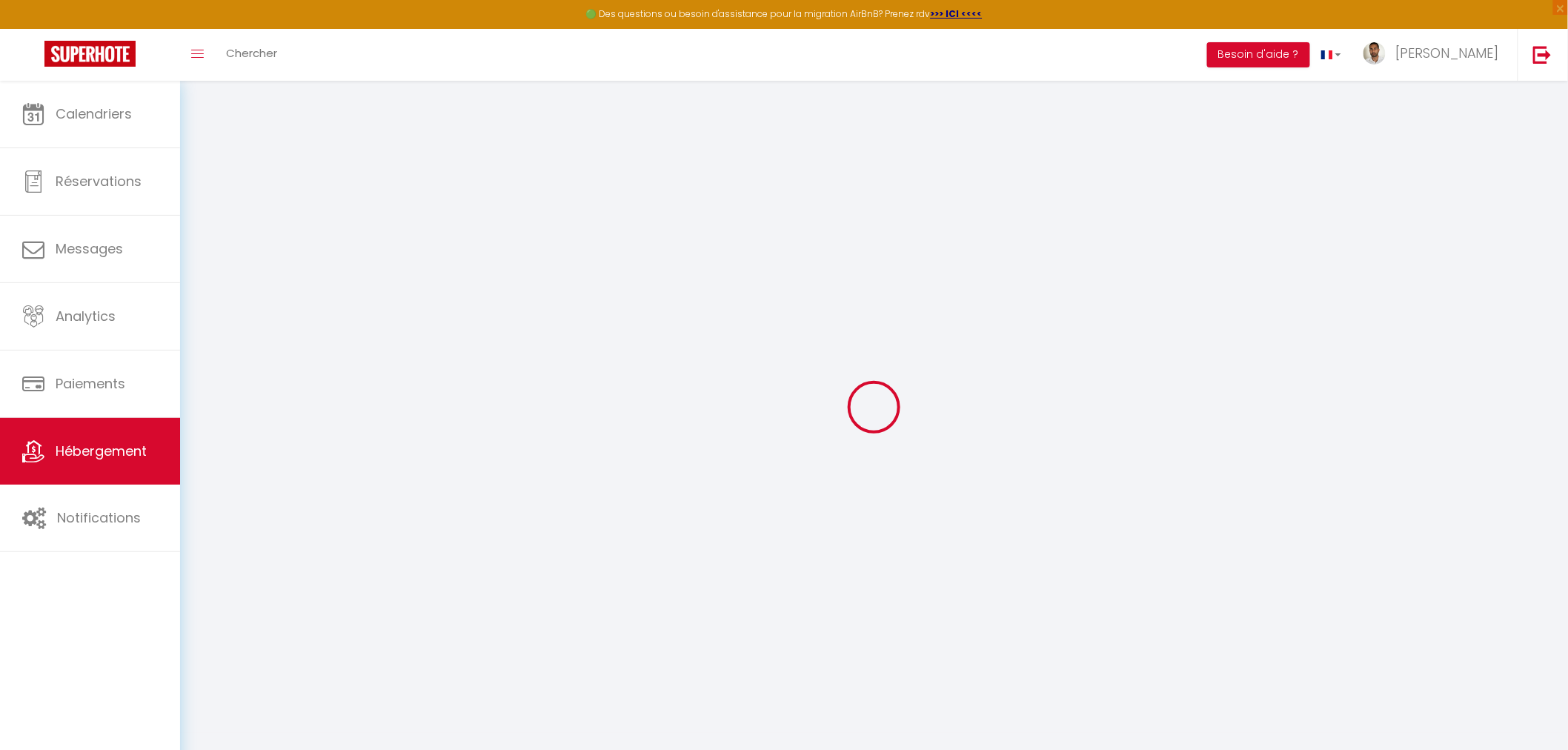
select select
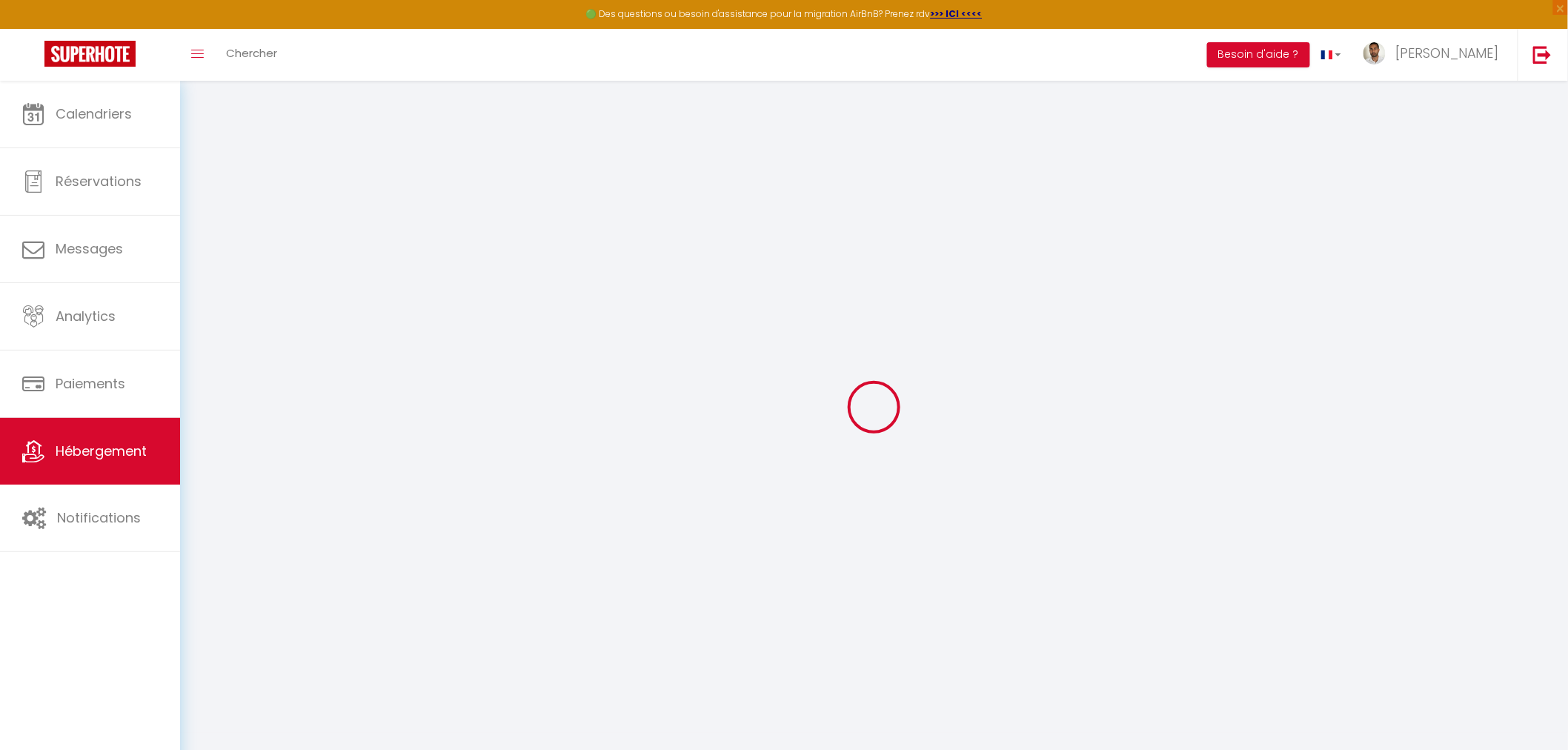
checkbox input "false"
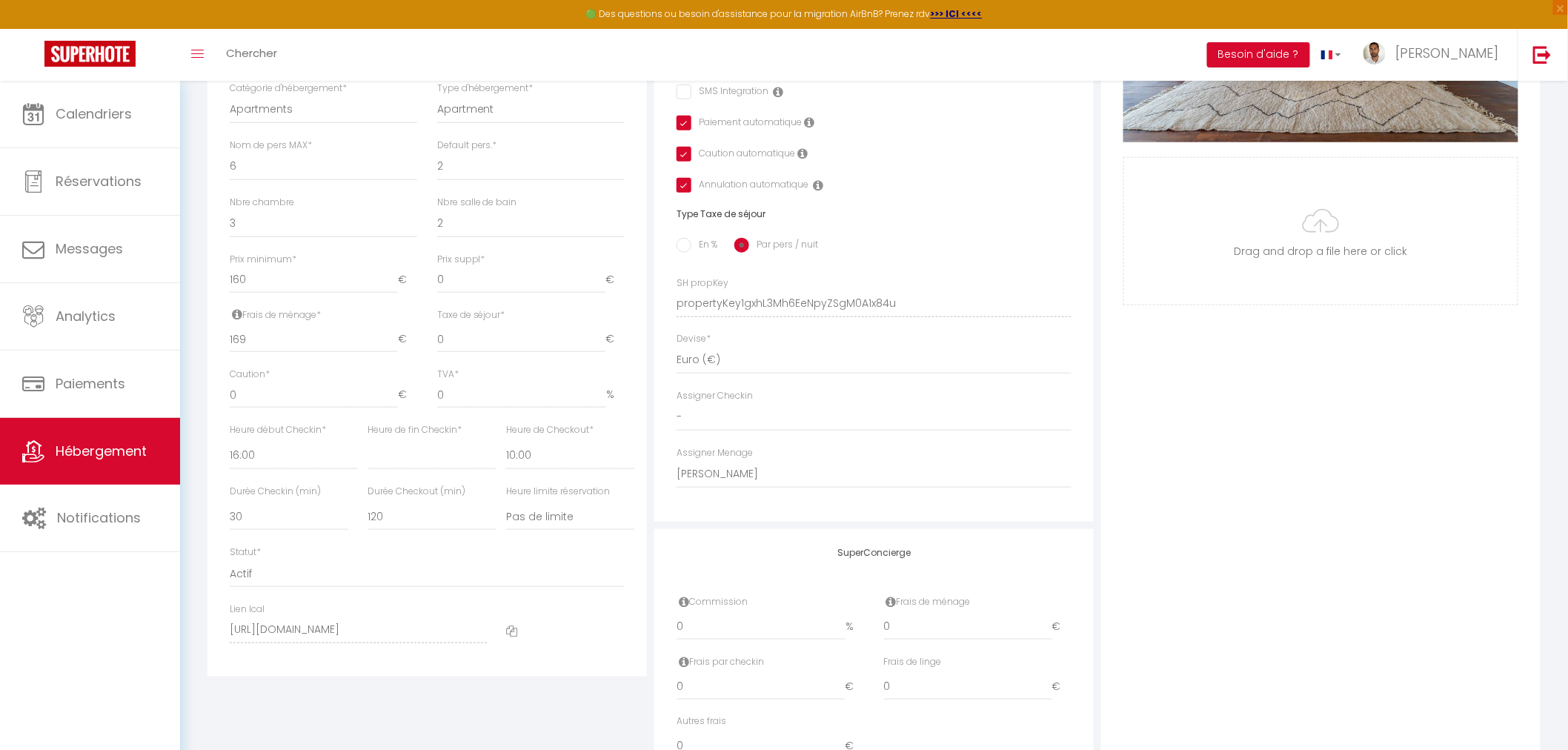
scroll to position [569, 0]
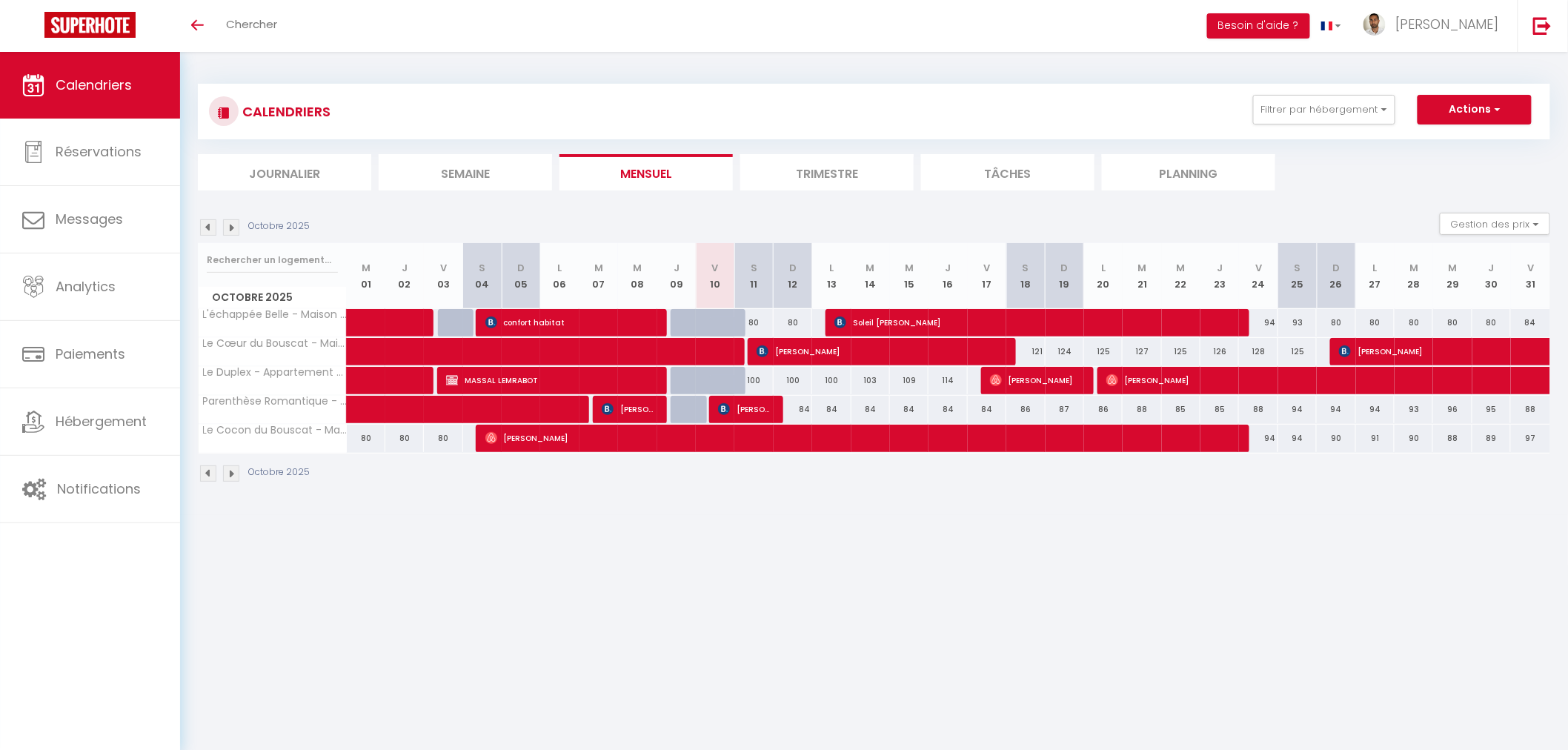
click at [232, 223] on img at bounding box center [231, 227] width 16 height 16
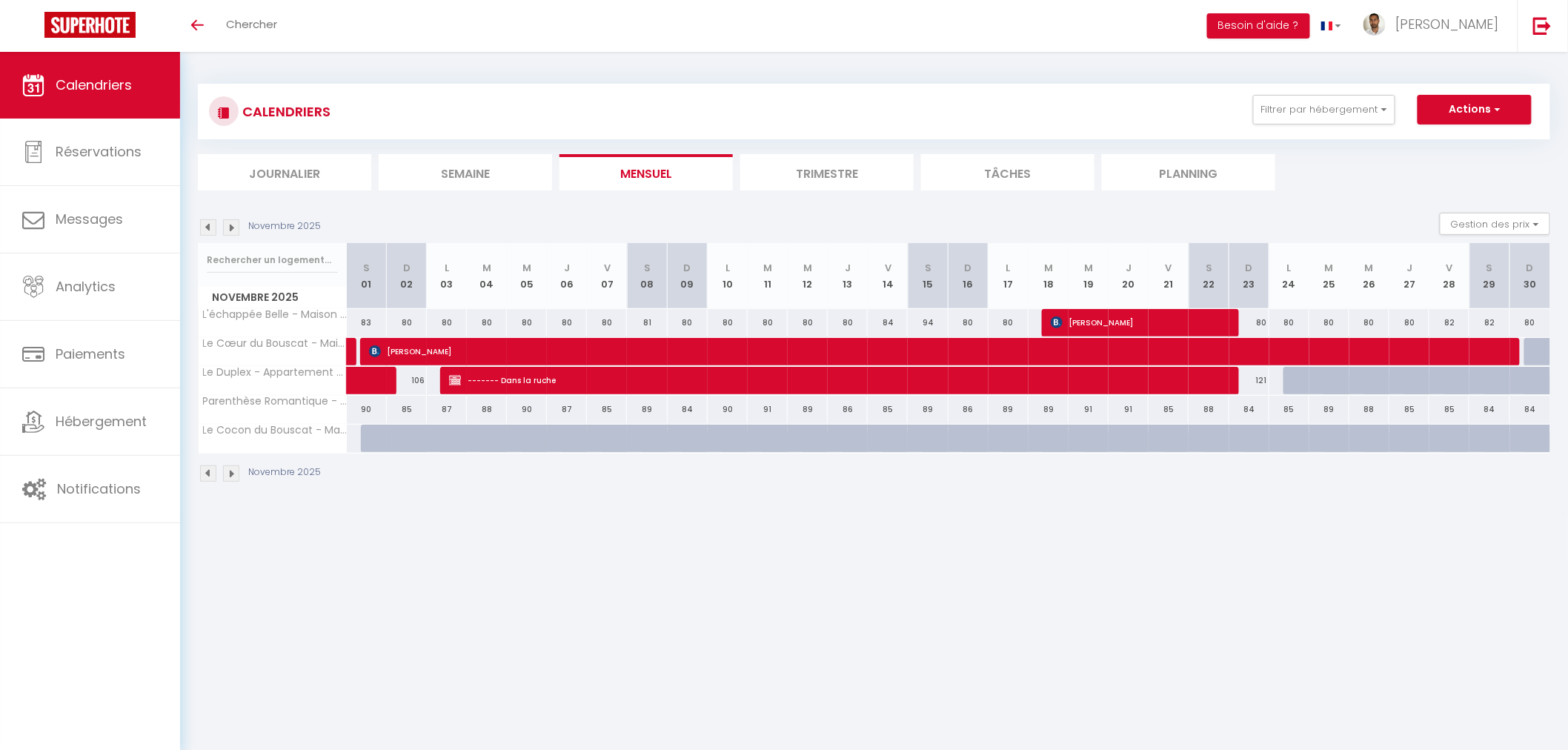
click at [1291, 380] on div at bounding box center [1304, 381] width 40 height 29
type input "145"
type input "Lun 24 Novembre 2025"
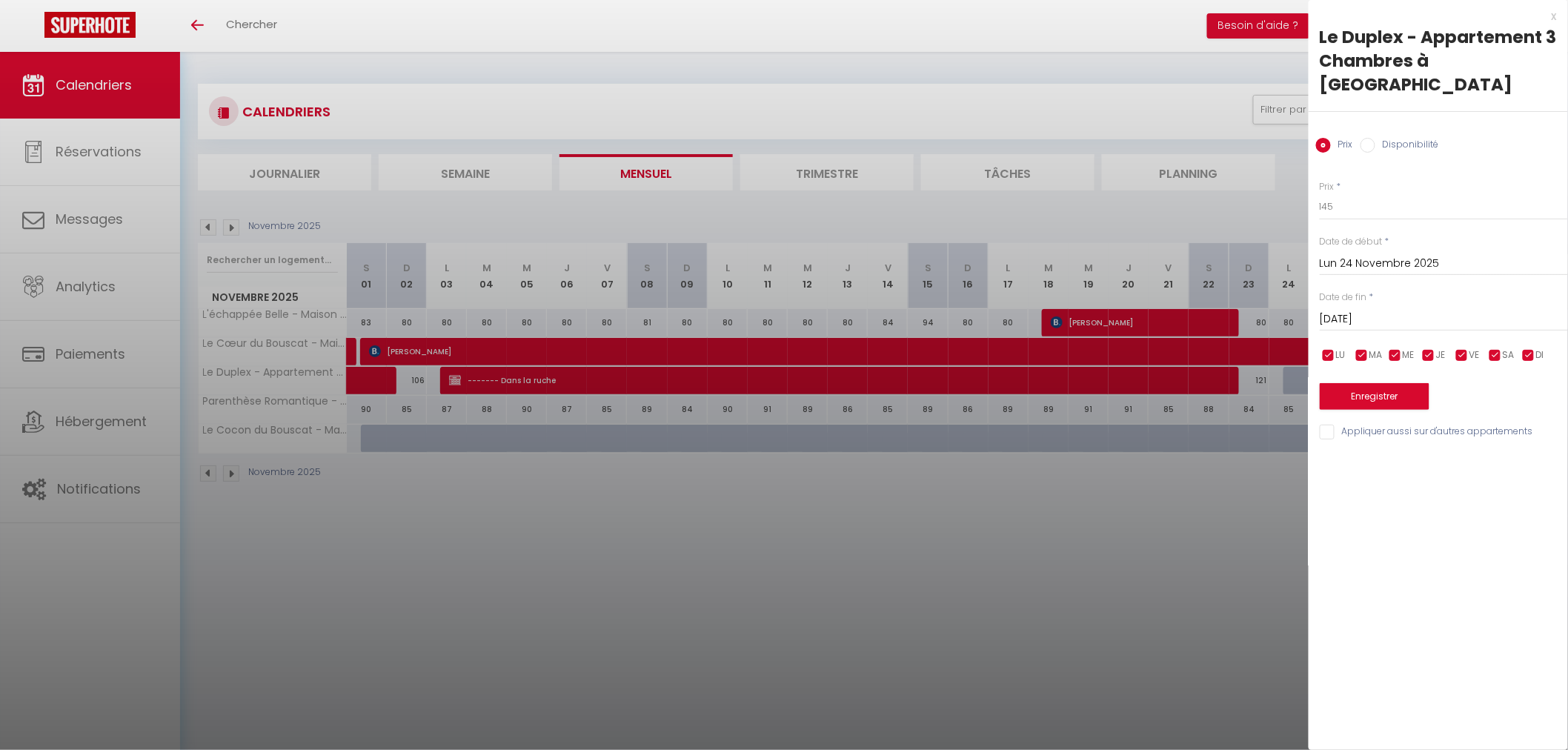
click at [1381, 310] on input "Mar 25 Novembre 2025" at bounding box center [1444, 320] width 248 height 19
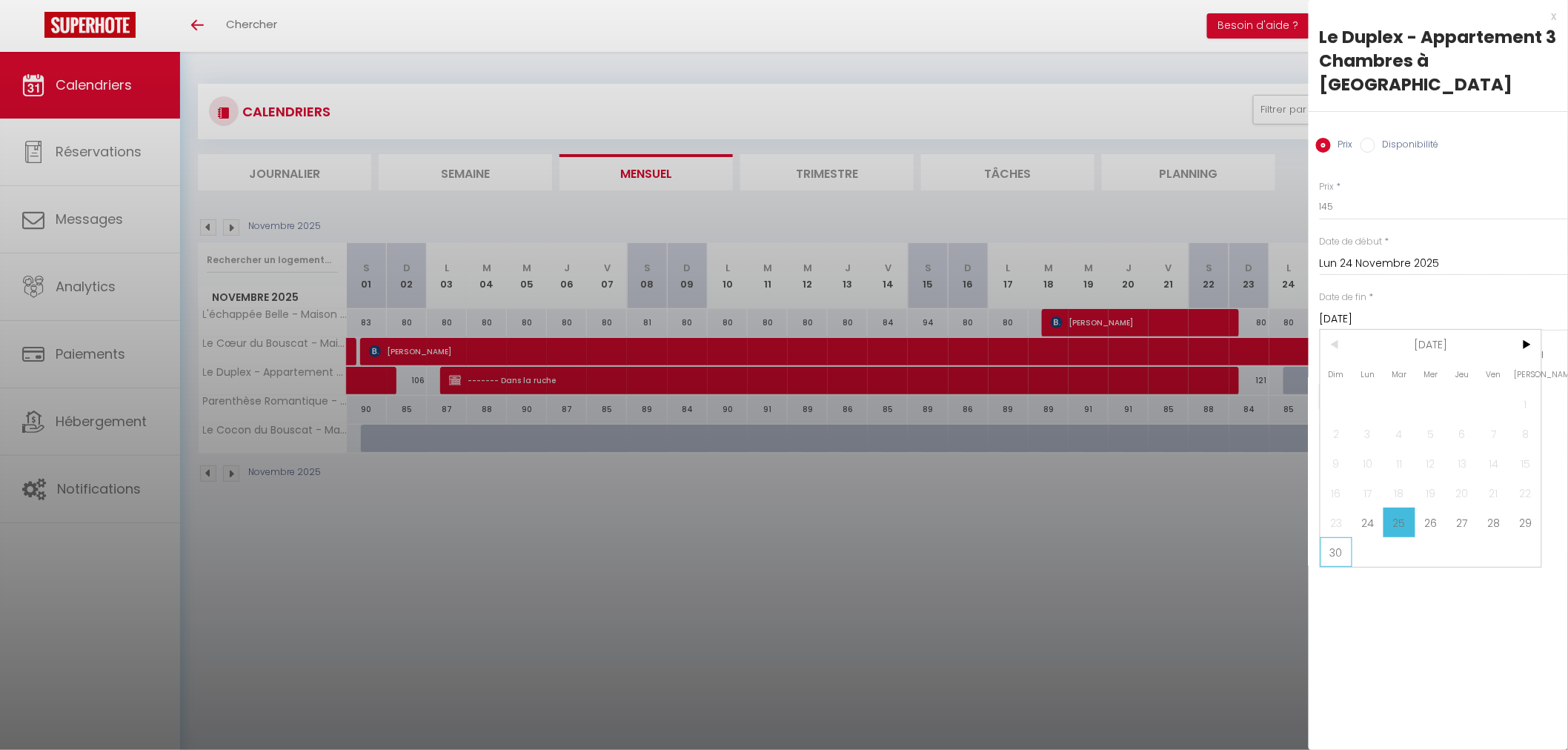
click at [1326, 537] on span "30" at bounding box center [1336, 552] width 32 height 29
type input "Dim 30 Novembre 2025"
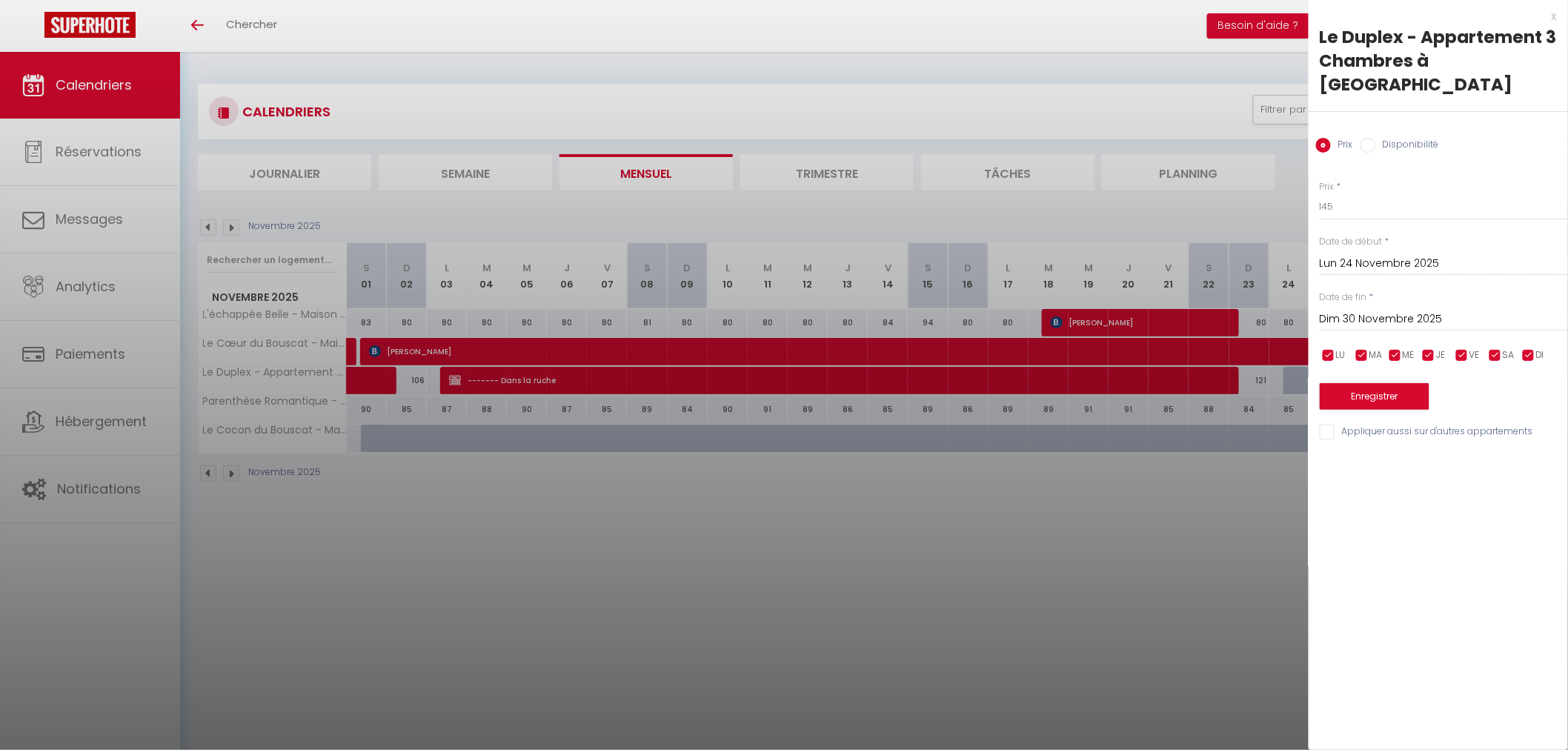
click at [1372, 138] on input "Disponibilité" at bounding box center [1368, 145] width 15 height 15
radio input "true"
radio input "false"
click at [1374, 385] on button "Enregistrer" at bounding box center [1374, 397] width 110 height 27
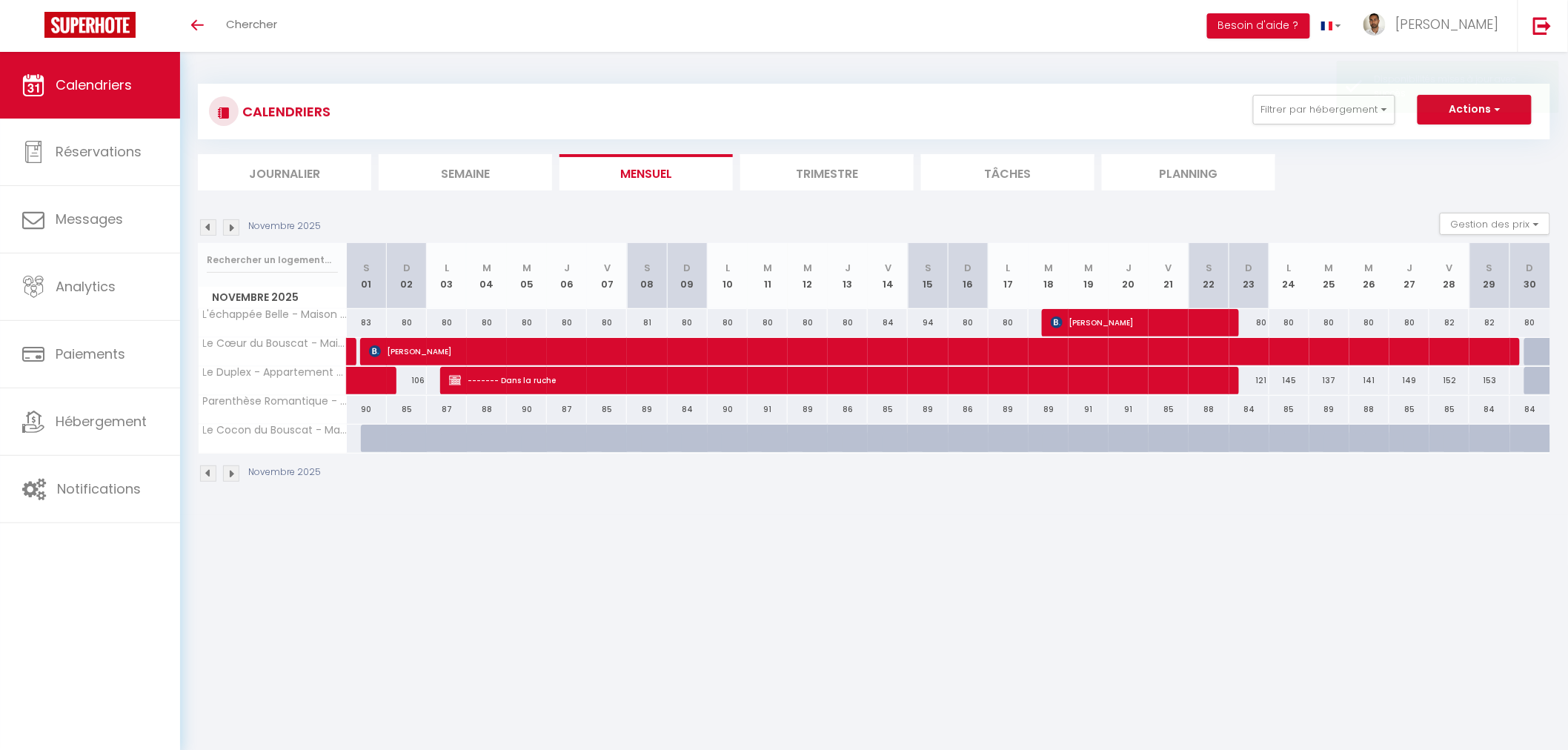
click at [232, 225] on img at bounding box center [231, 227] width 16 height 16
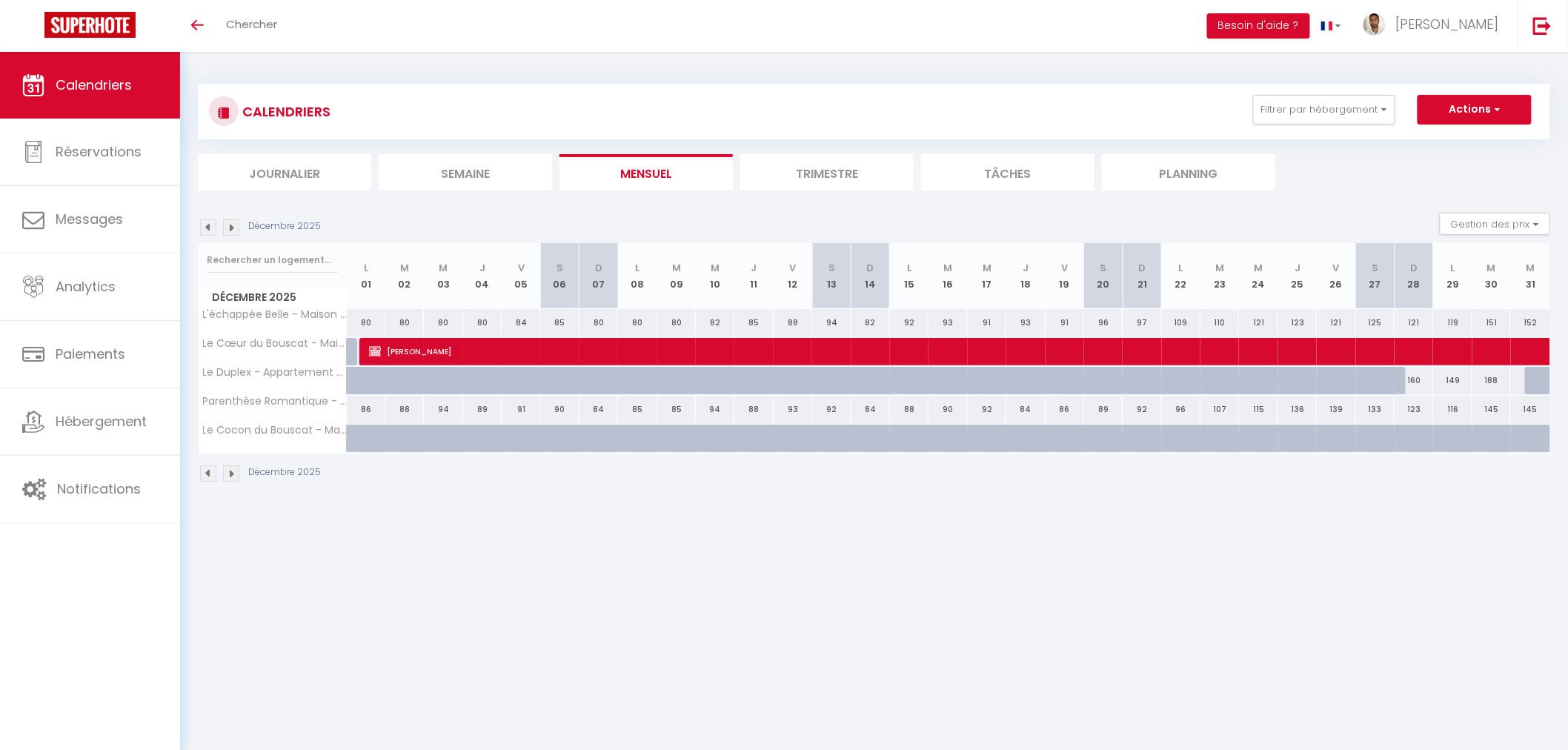
click at [206, 226] on img at bounding box center [208, 227] width 16 height 16
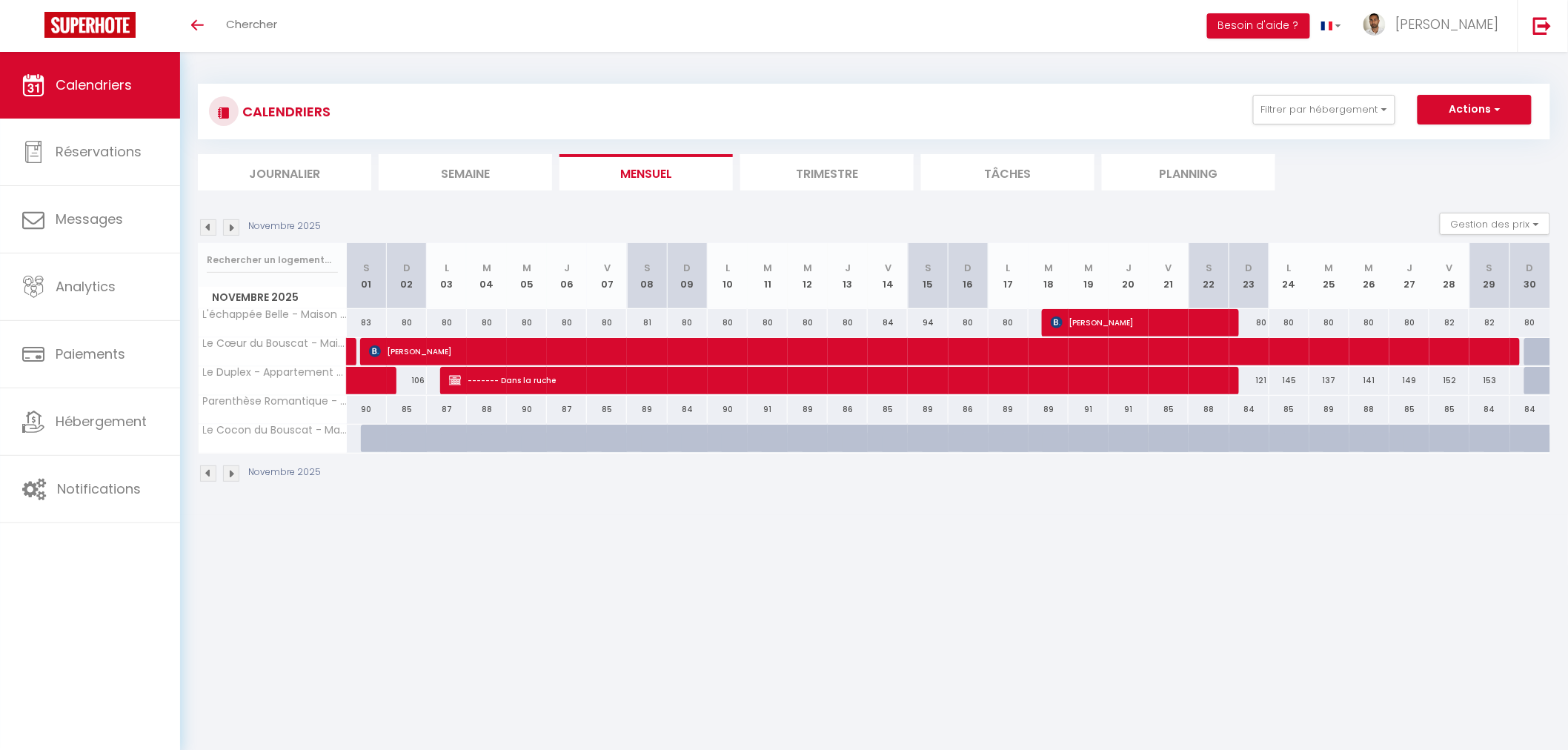
click at [1536, 378] on div at bounding box center [1544, 381] width 40 height 29
select select "1"
type input "Dim 30 Novembre 2025"
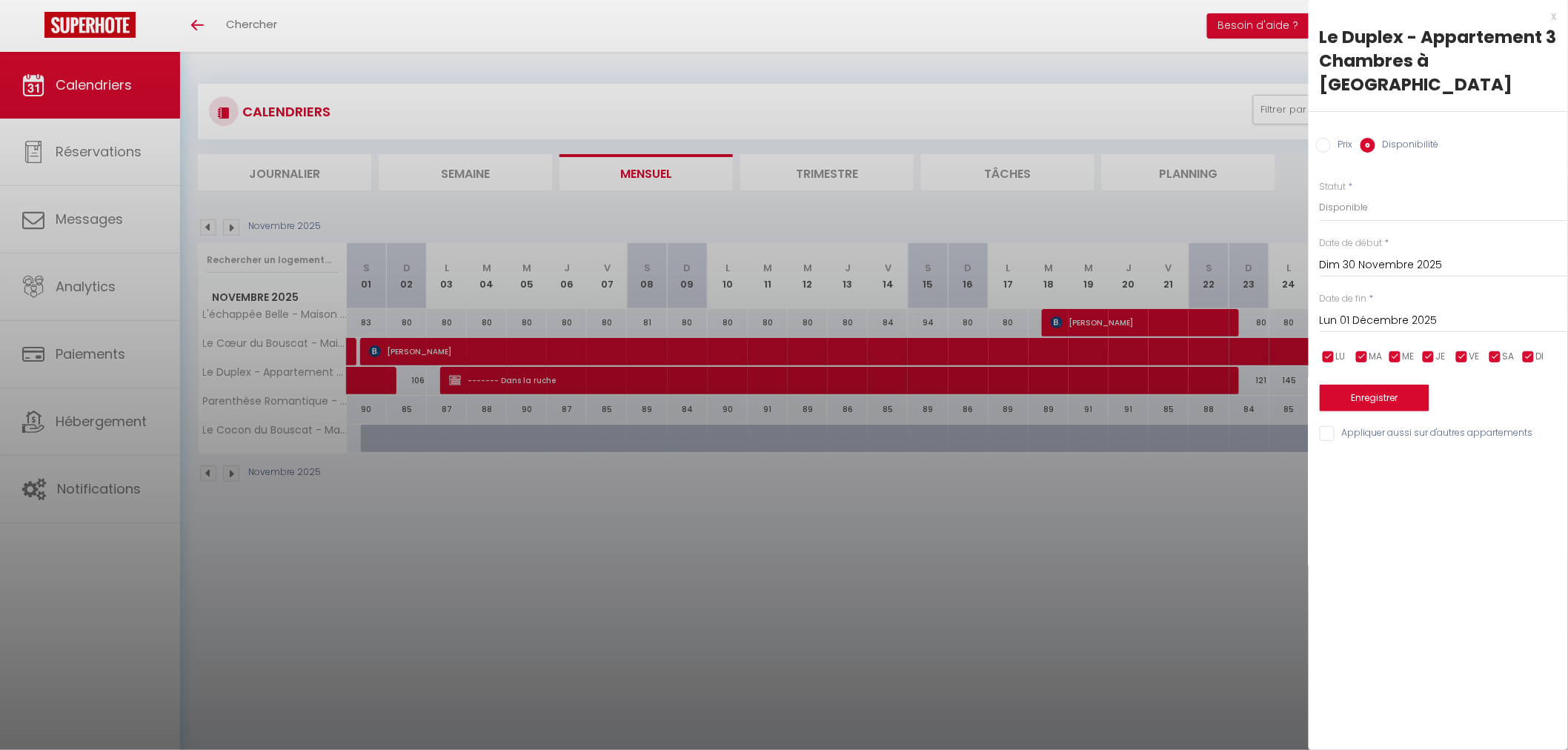
click at [1378, 311] on input "Lun 01 Décembre 2025" at bounding box center [1444, 321] width 248 height 19
click at [1520, 331] on span ">" at bounding box center [1525, 346] width 32 height 29
click at [1344, 420] on span "4" at bounding box center [1336, 435] width 32 height 29
type input "Dim 04 Janvier 2026"
click at [1364, 385] on button "Enregistrer" at bounding box center [1374, 397] width 110 height 27
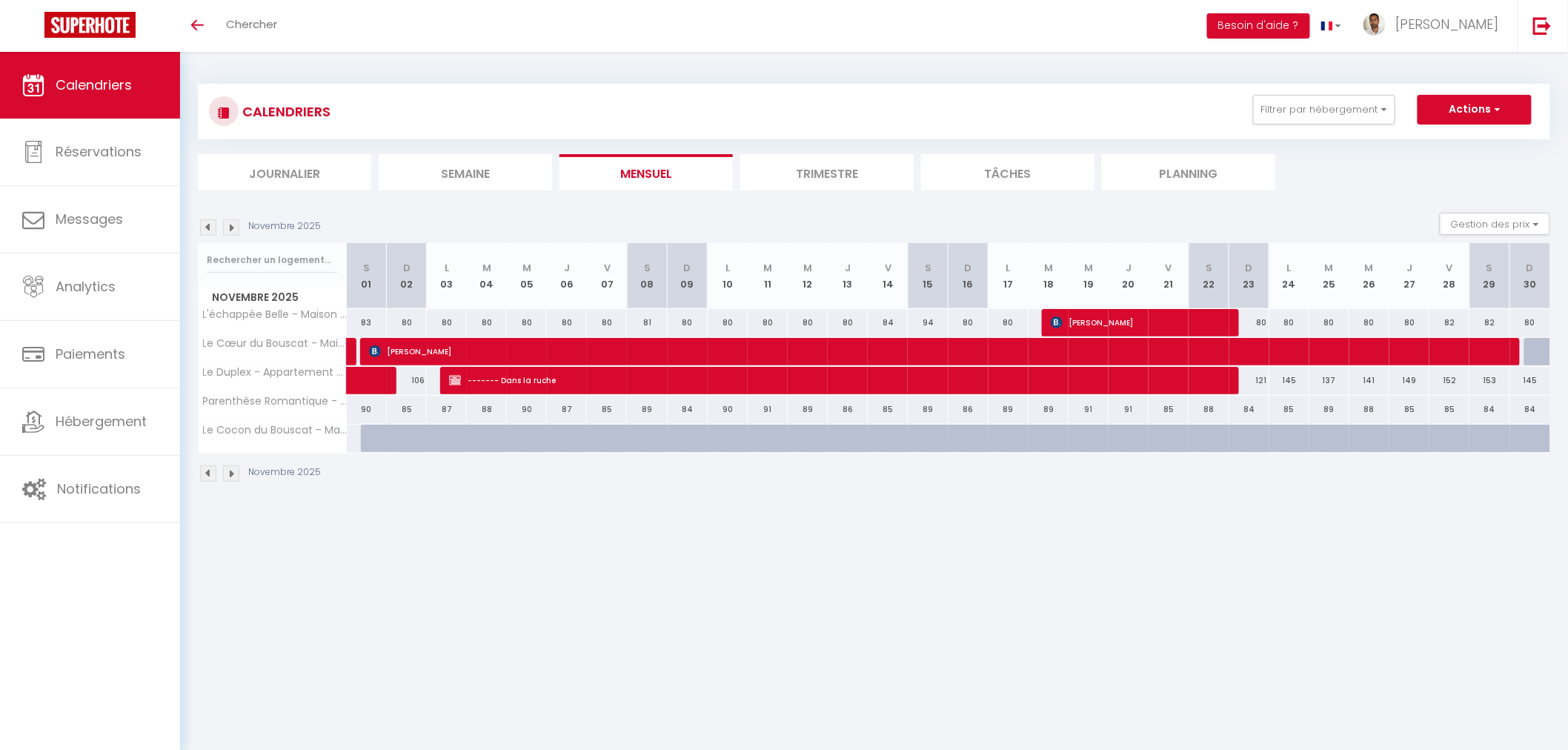
click at [233, 226] on img at bounding box center [231, 227] width 16 height 16
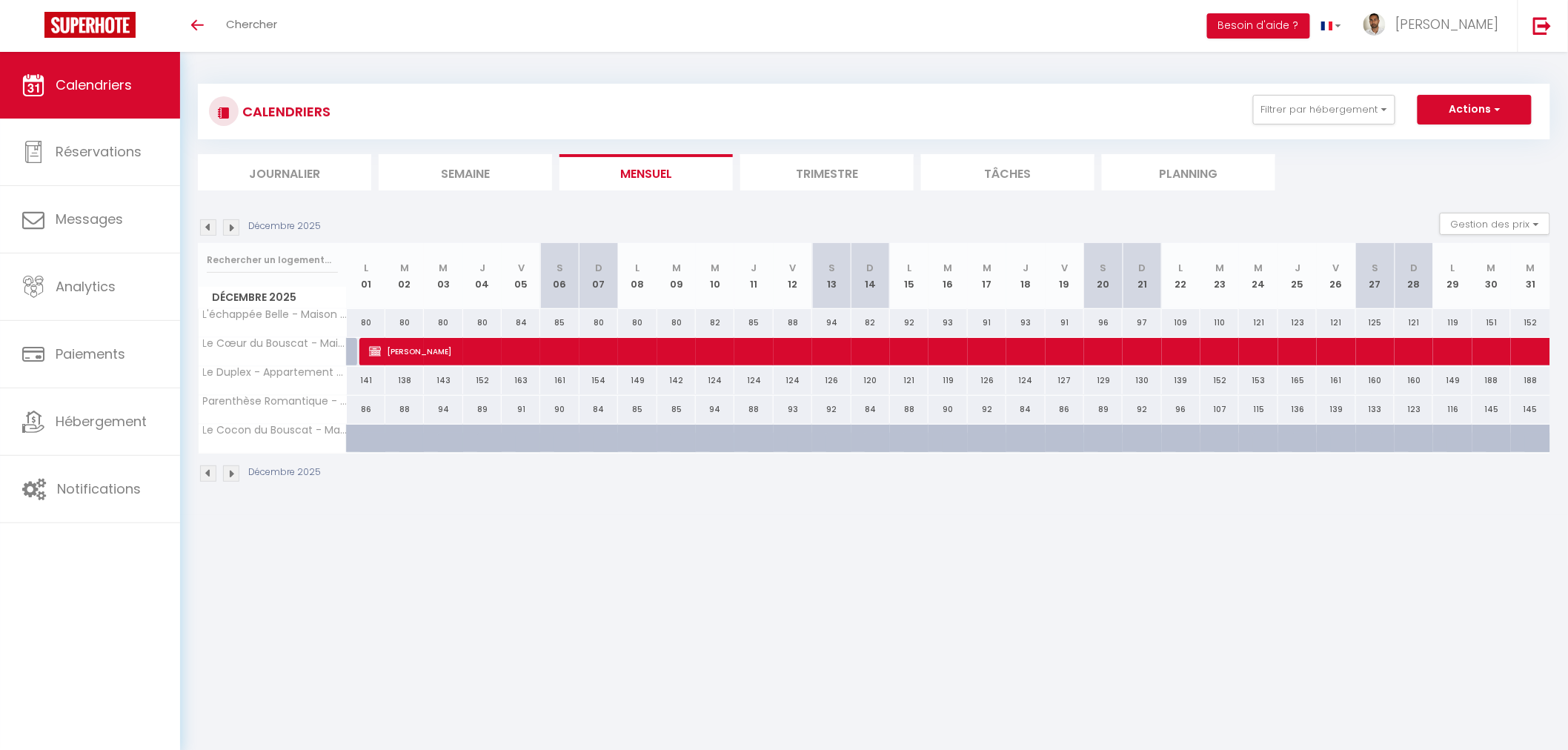
click at [233, 226] on img at bounding box center [231, 227] width 16 height 16
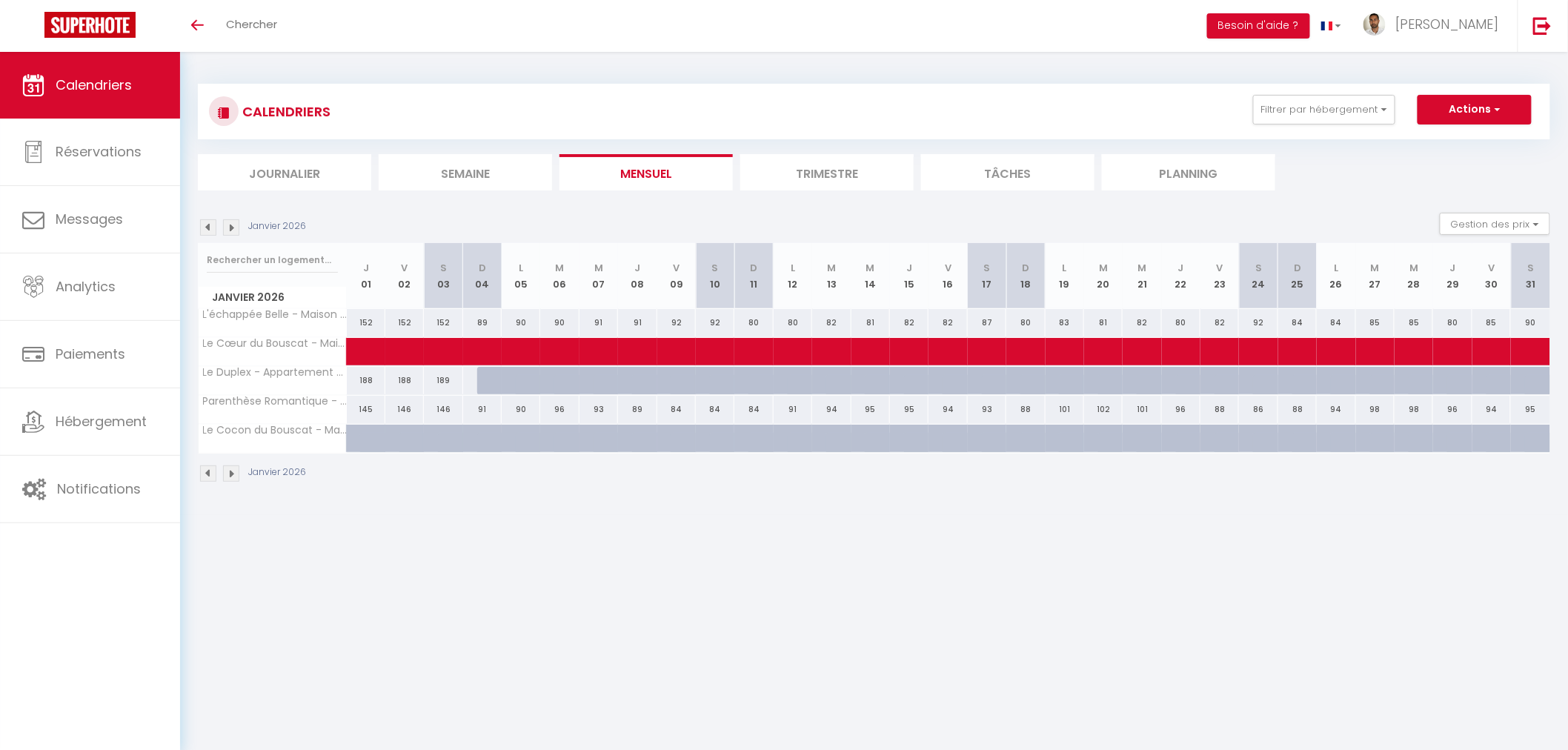
click at [234, 225] on img at bounding box center [231, 227] width 16 height 16
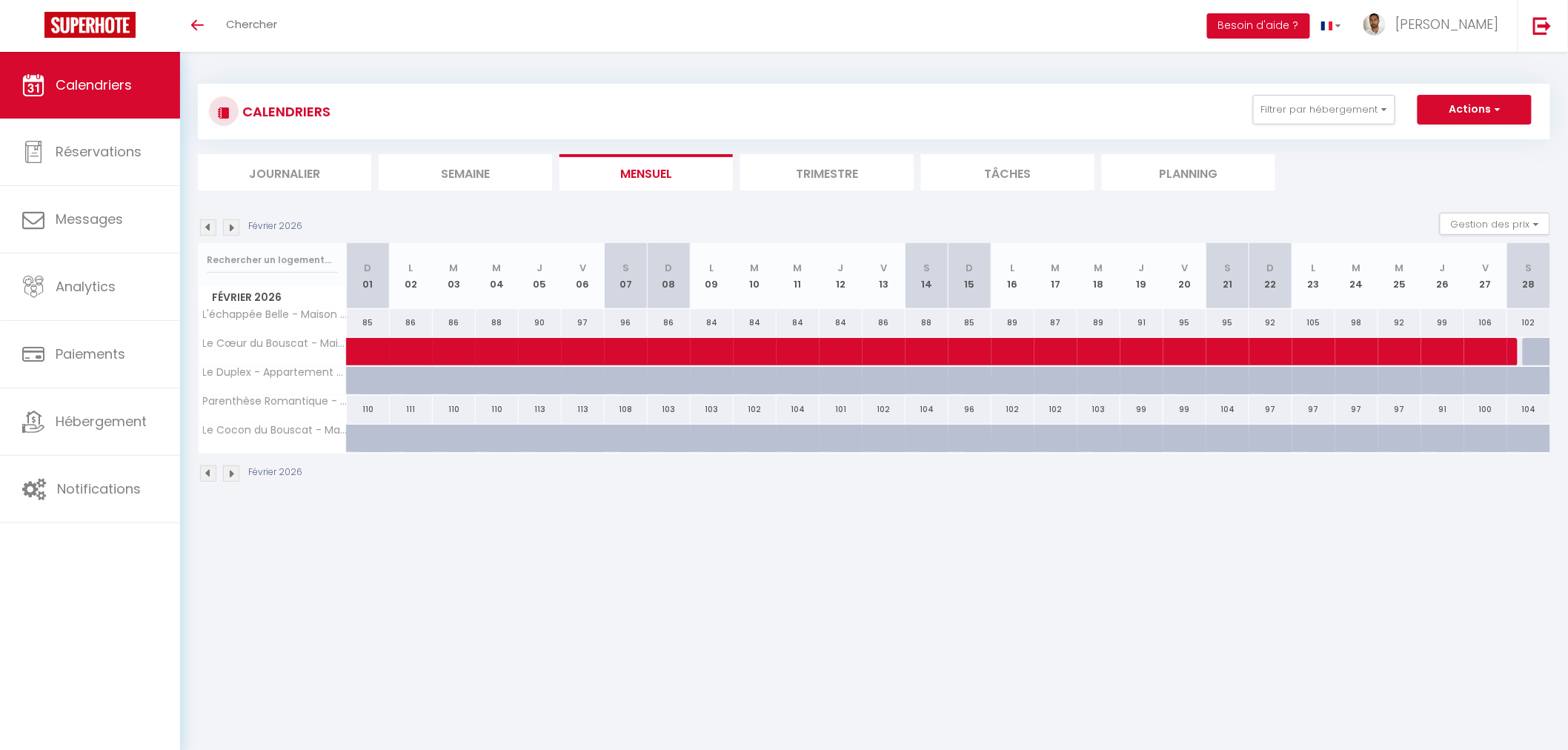
click at [234, 225] on img at bounding box center [231, 227] width 16 height 16
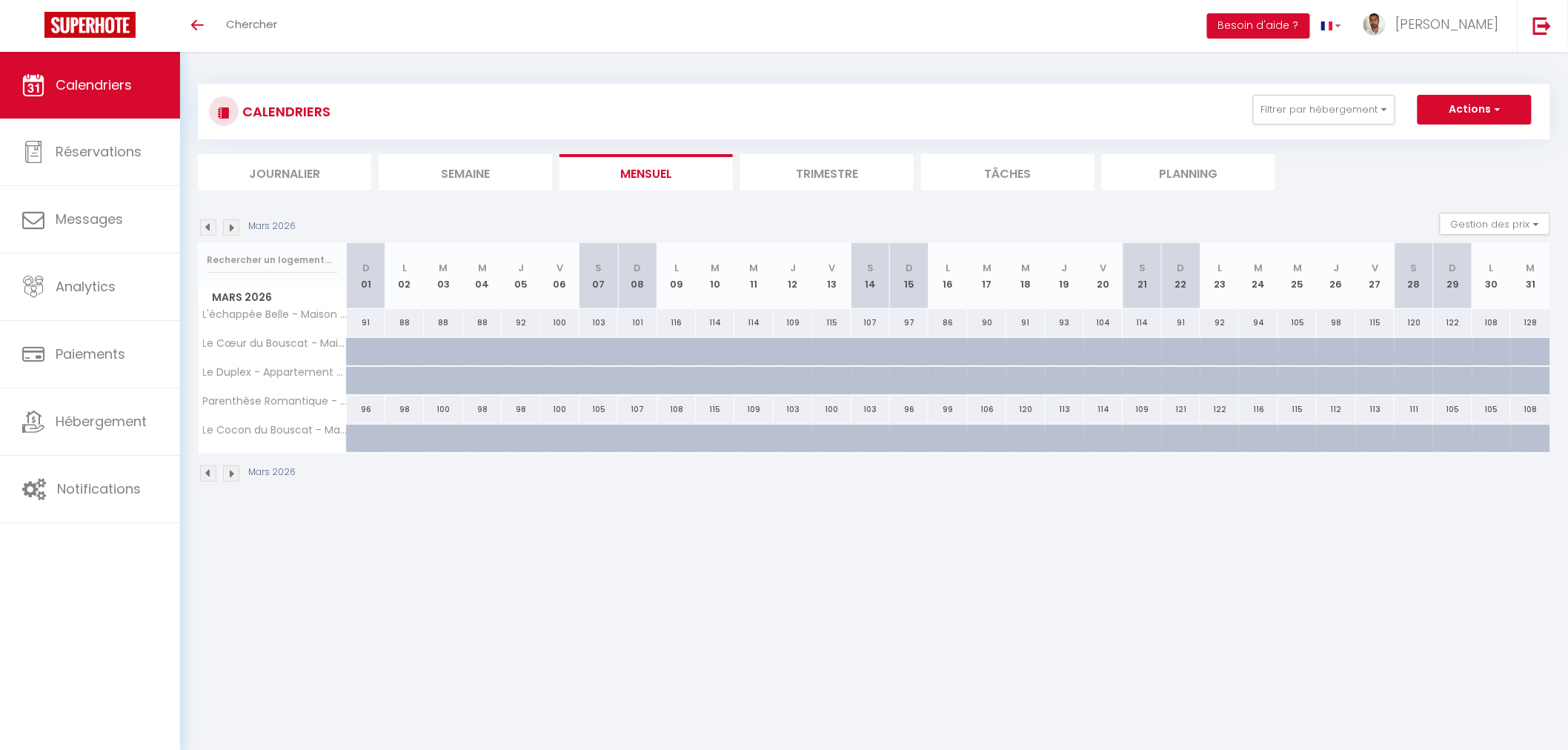
click at [207, 221] on img at bounding box center [208, 227] width 16 height 16
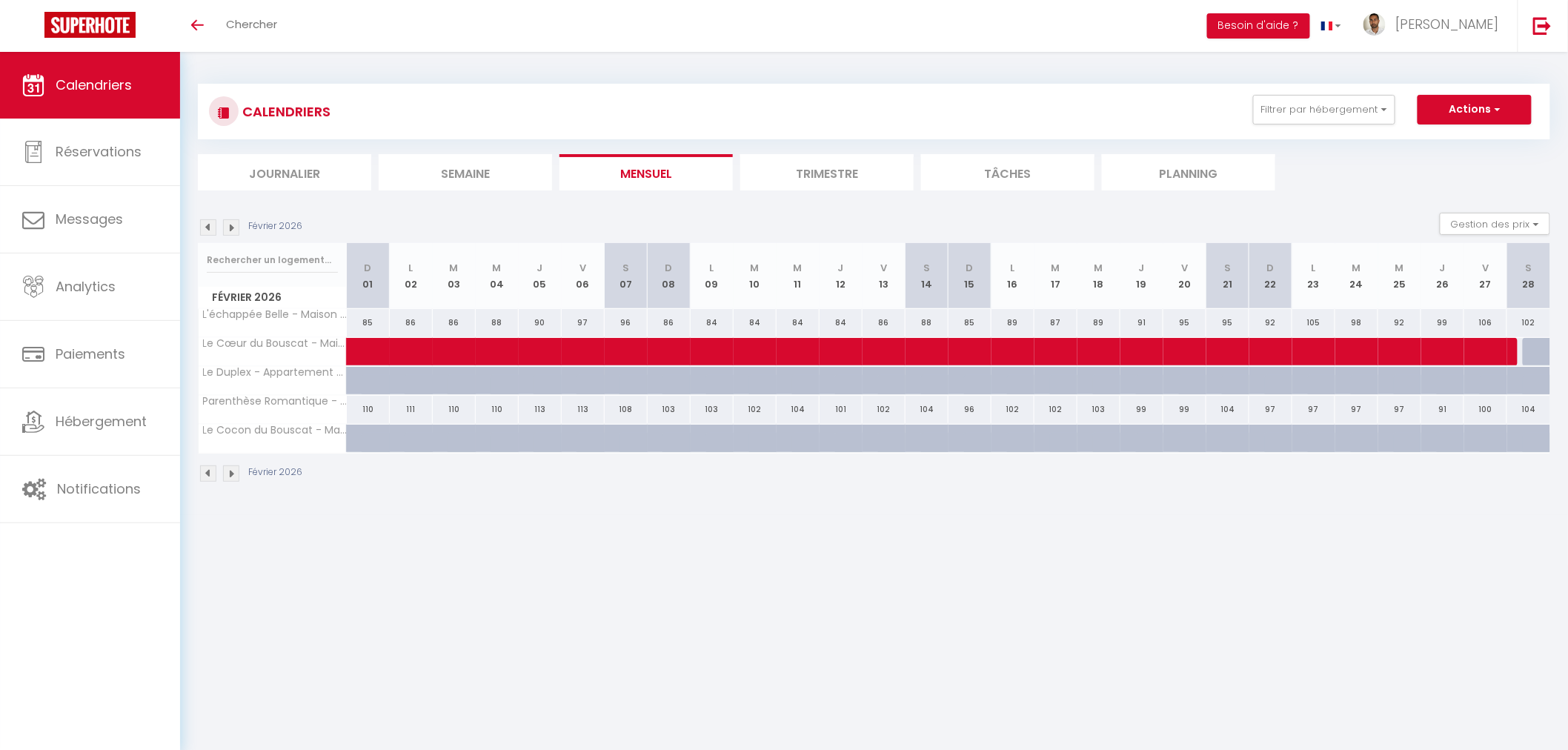
click at [207, 221] on img at bounding box center [208, 227] width 16 height 16
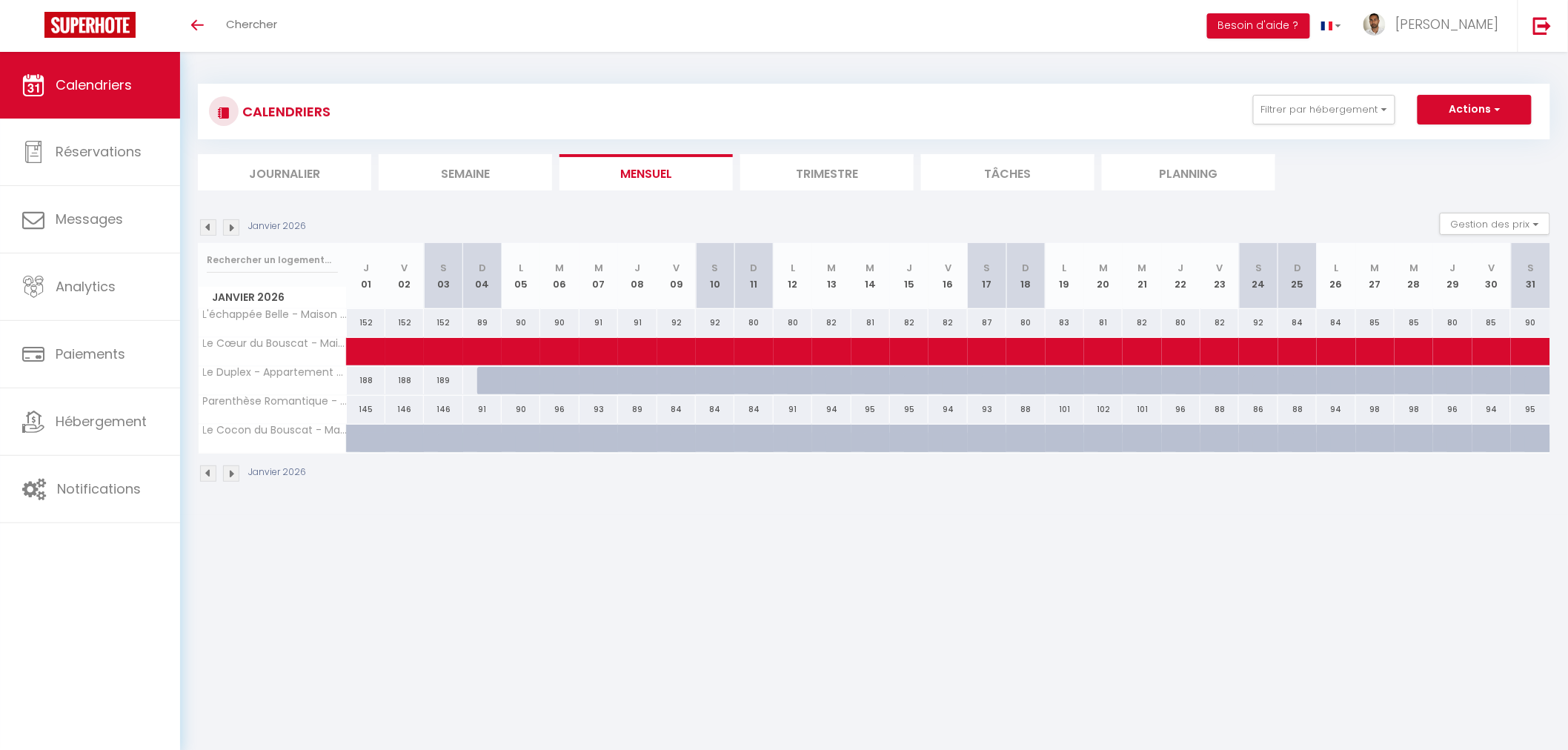
click at [210, 226] on img at bounding box center [208, 227] width 16 height 16
